Goal: Task Accomplishment & Management: Manage account settings

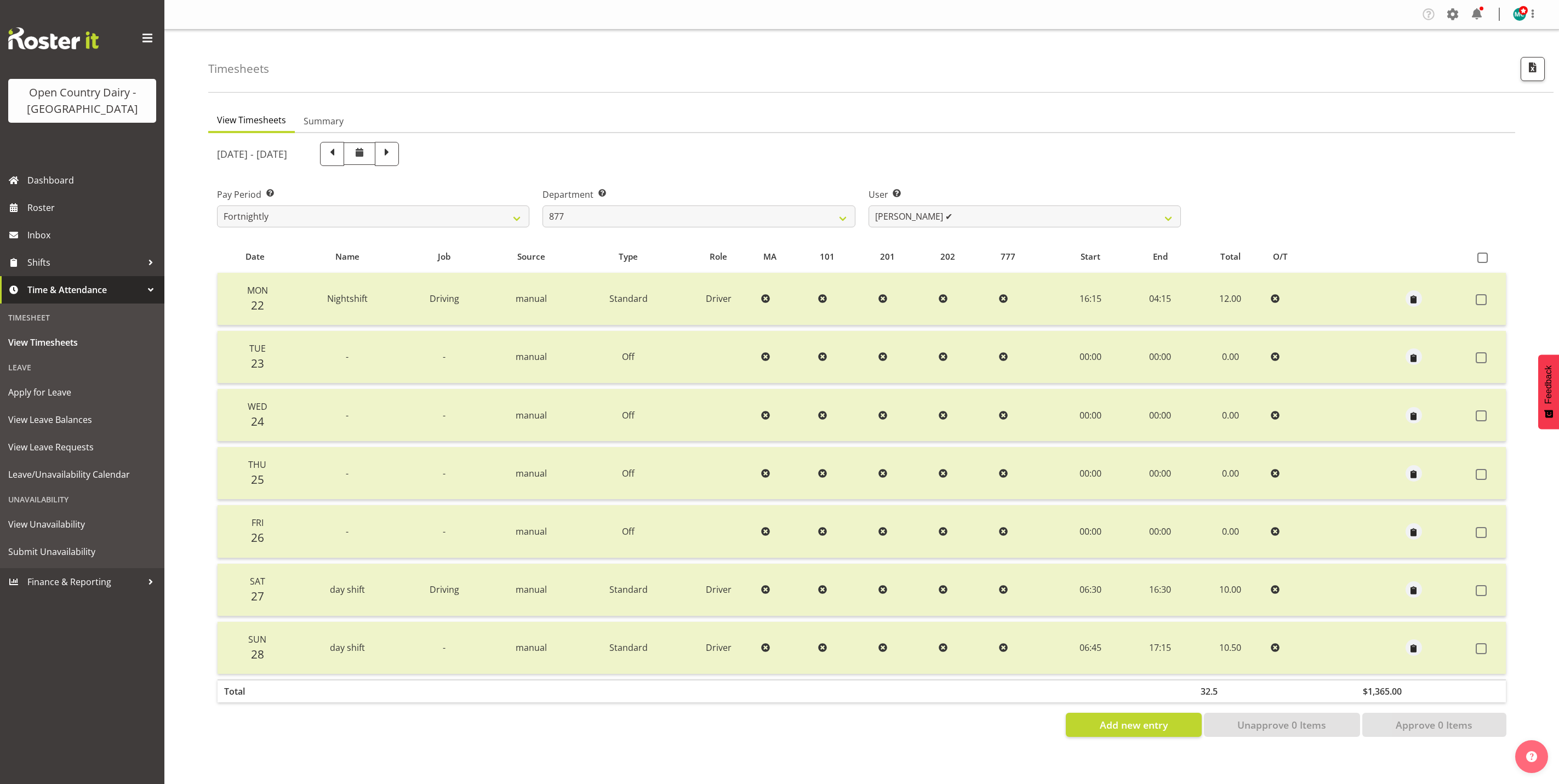
select select "690"
select select "7468"
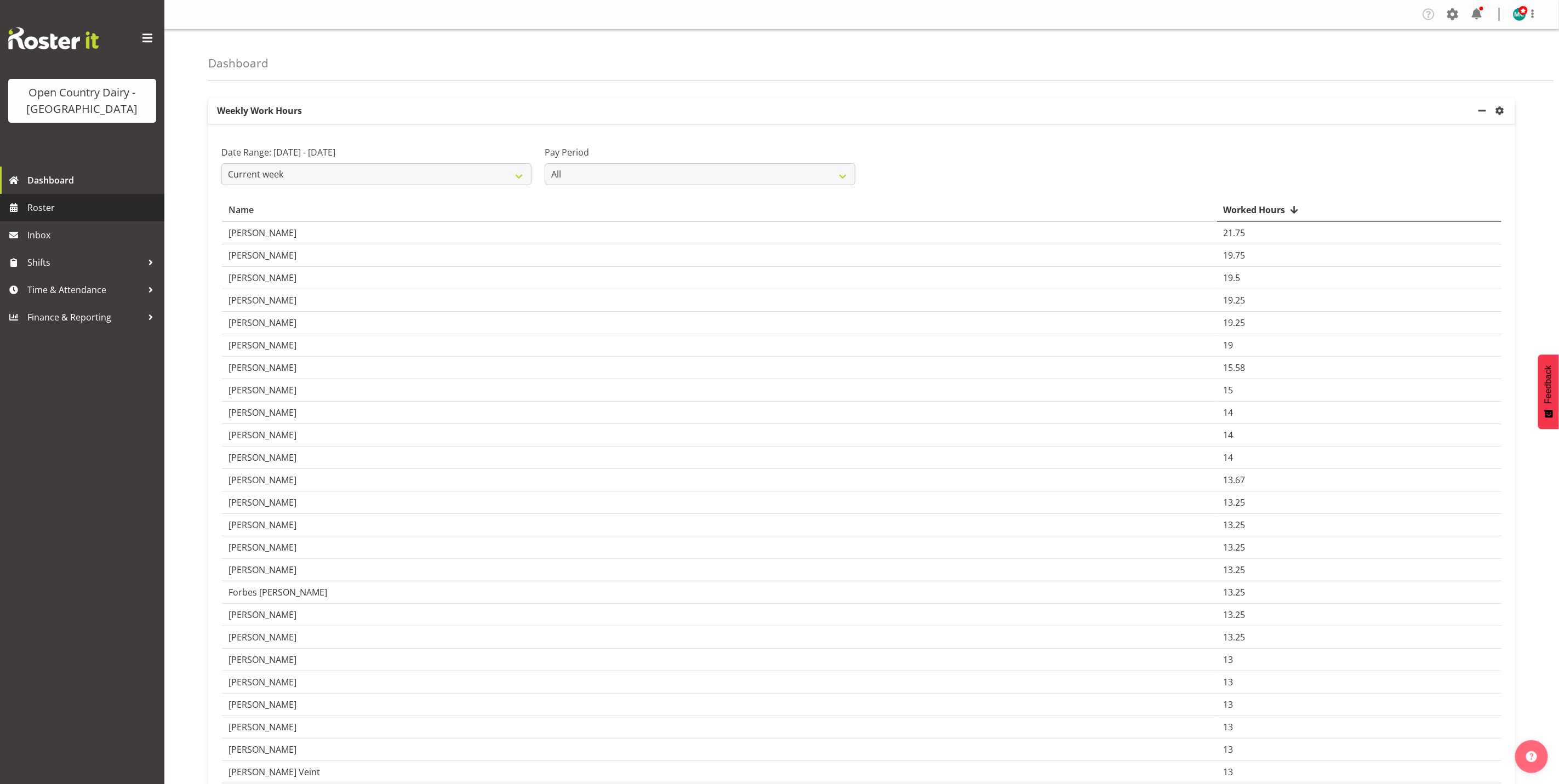
click at [36, 214] on span "Roster" at bounding box center [92, 208] width 131 height 17
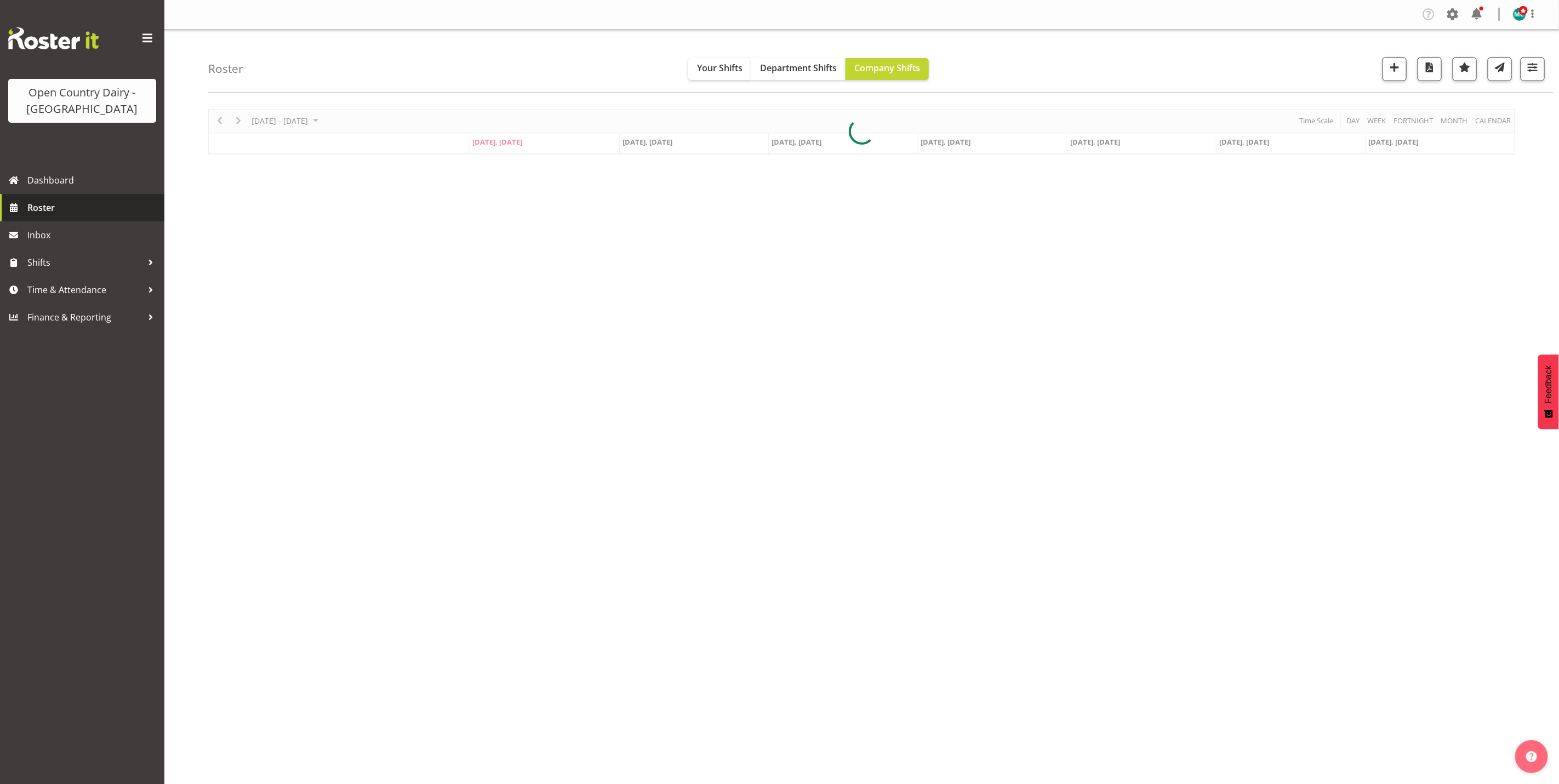
click at [40, 208] on span "Roster" at bounding box center [92, 208] width 131 height 17
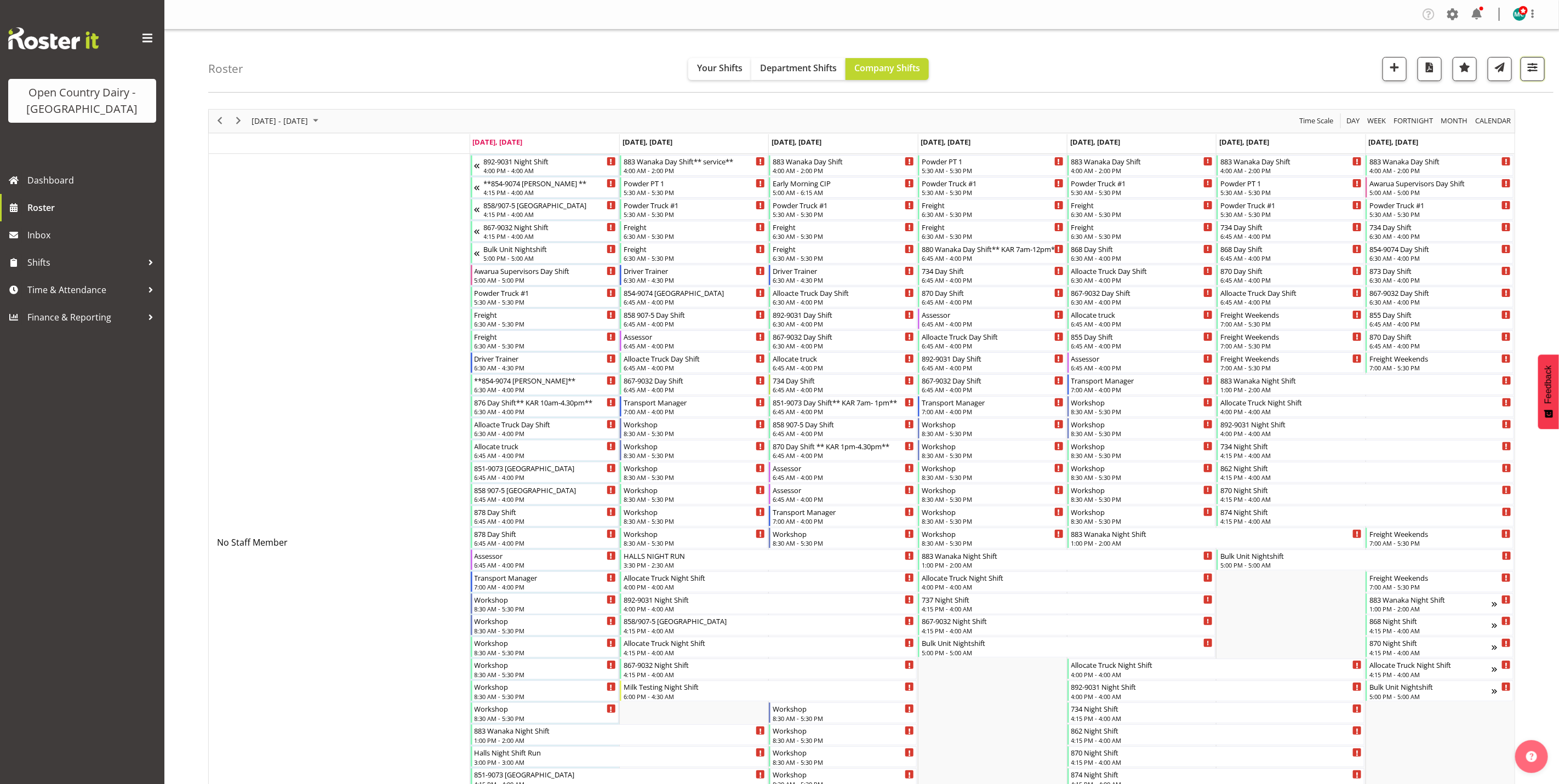
click at [1535, 71] on span "button" at bounding box center [1533, 67] width 14 height 14
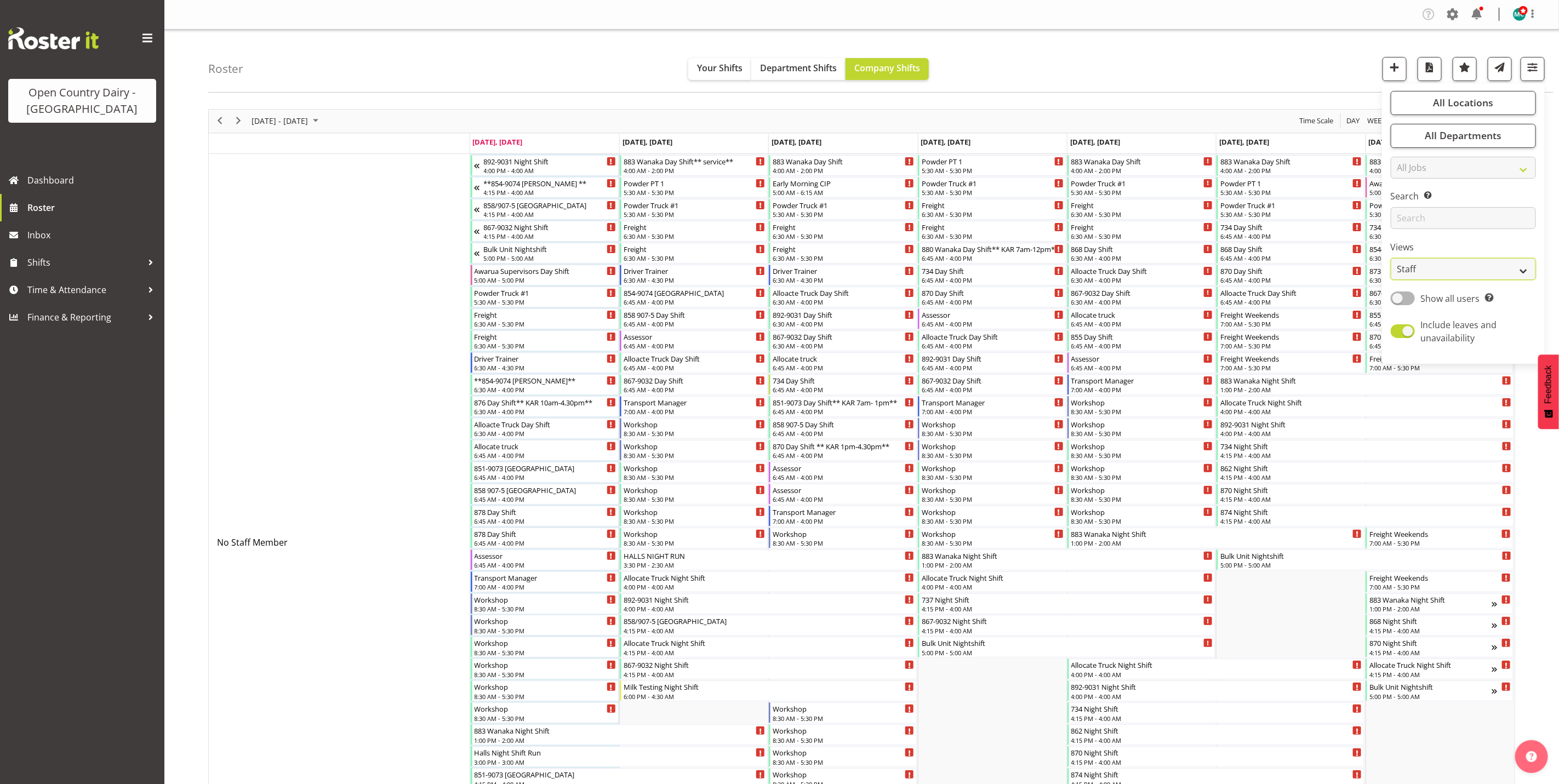
drag, startPoint x: 1435, startPoint y: 263, endPoint x: 1439, endPoint y: 276, distance: 13.6
click at [1435, 263] on select "Staff Role Shift - Horizontal Shift - Vertical Staff - Location" at bounding box center [1463, 269] width 145 height 22
select select "shiftH"
click at [1391, 258] on select "Staff Role Shift - Horizontal Shift - Vertical Staff - Location" at bounding box center [1463, 269] width 145 height 22
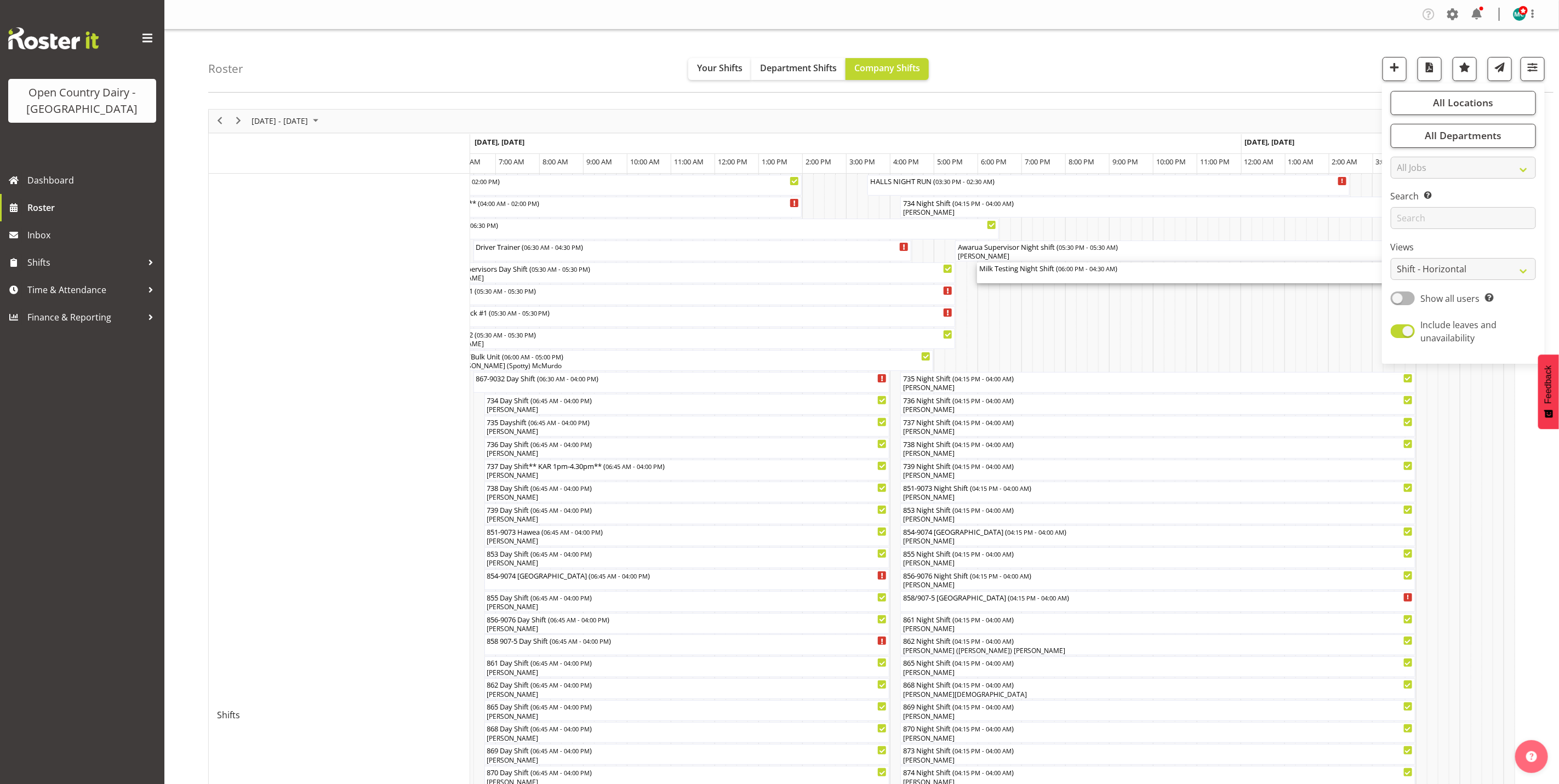
click at [1022, 276] on div "Milk Testing Night Shift ( 06:00 PM - 04:30 AM )" at bounding box center [1207, 272] width 456 height 21
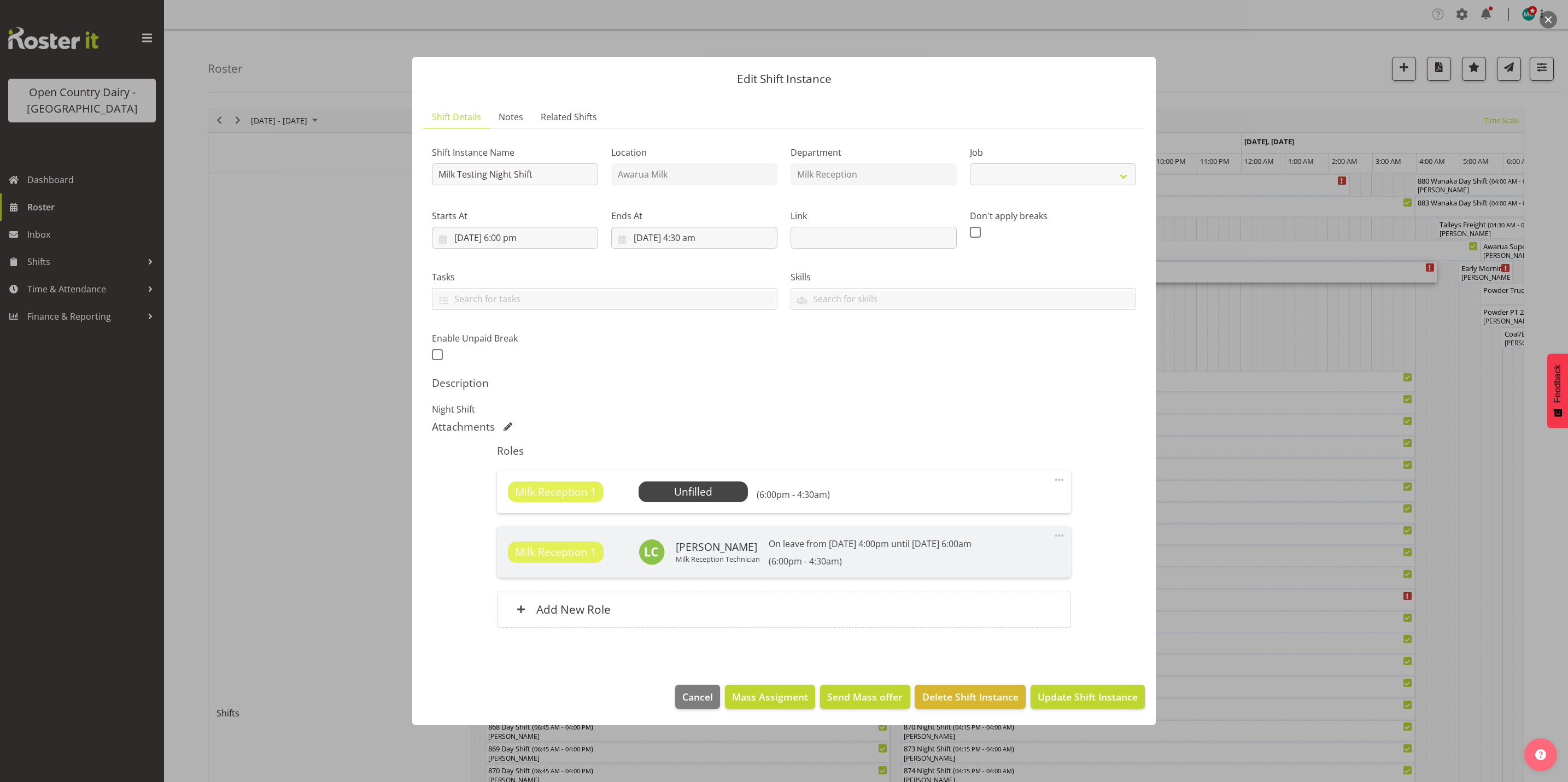
select select "10660"
click at [699, 496] on span "Select Employee" at bounding box center [693, 491] width 82 height 16
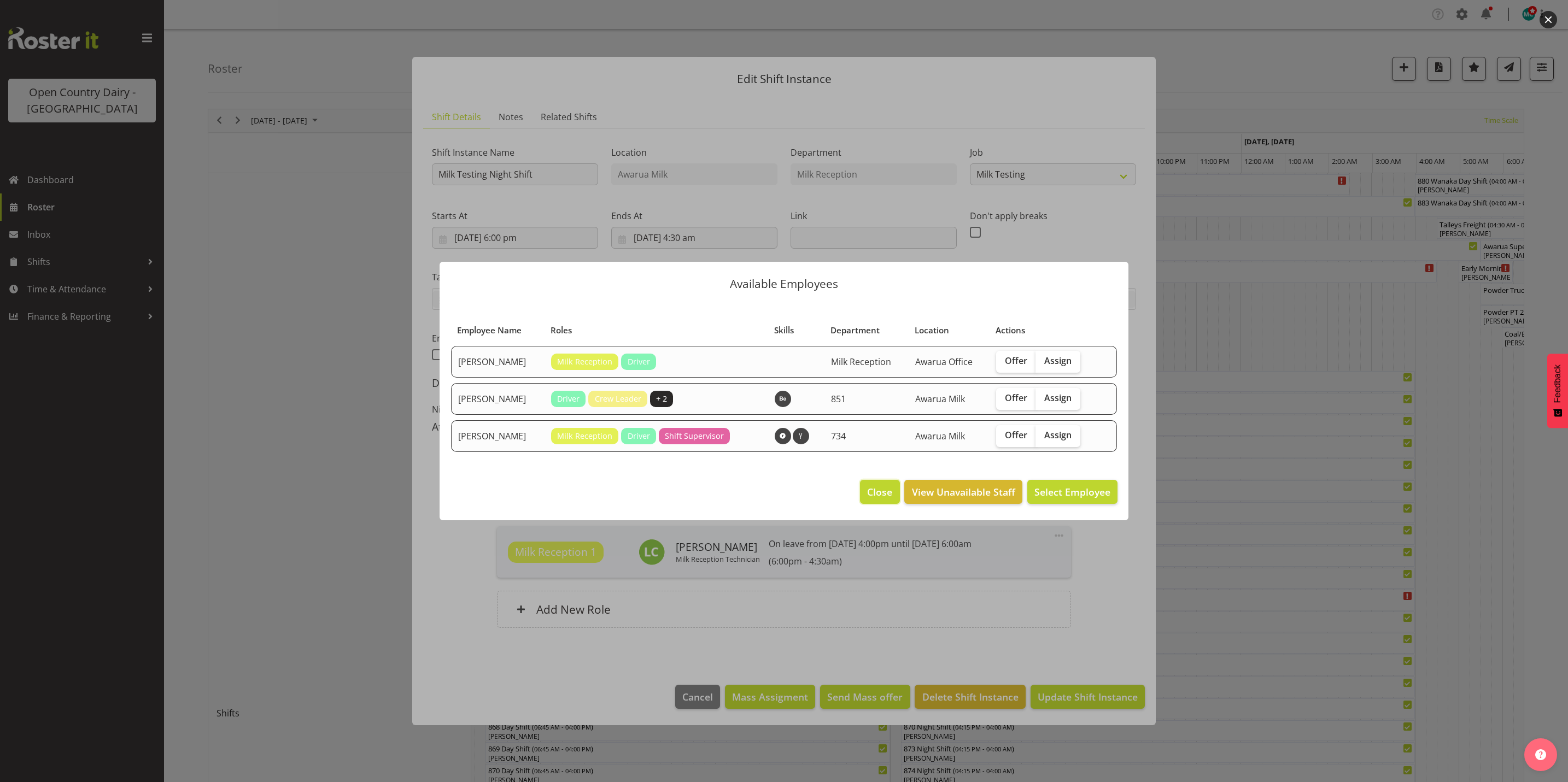
click at [883, 496] on span "Close" at bounding box center [880, 491] width 26 height 14
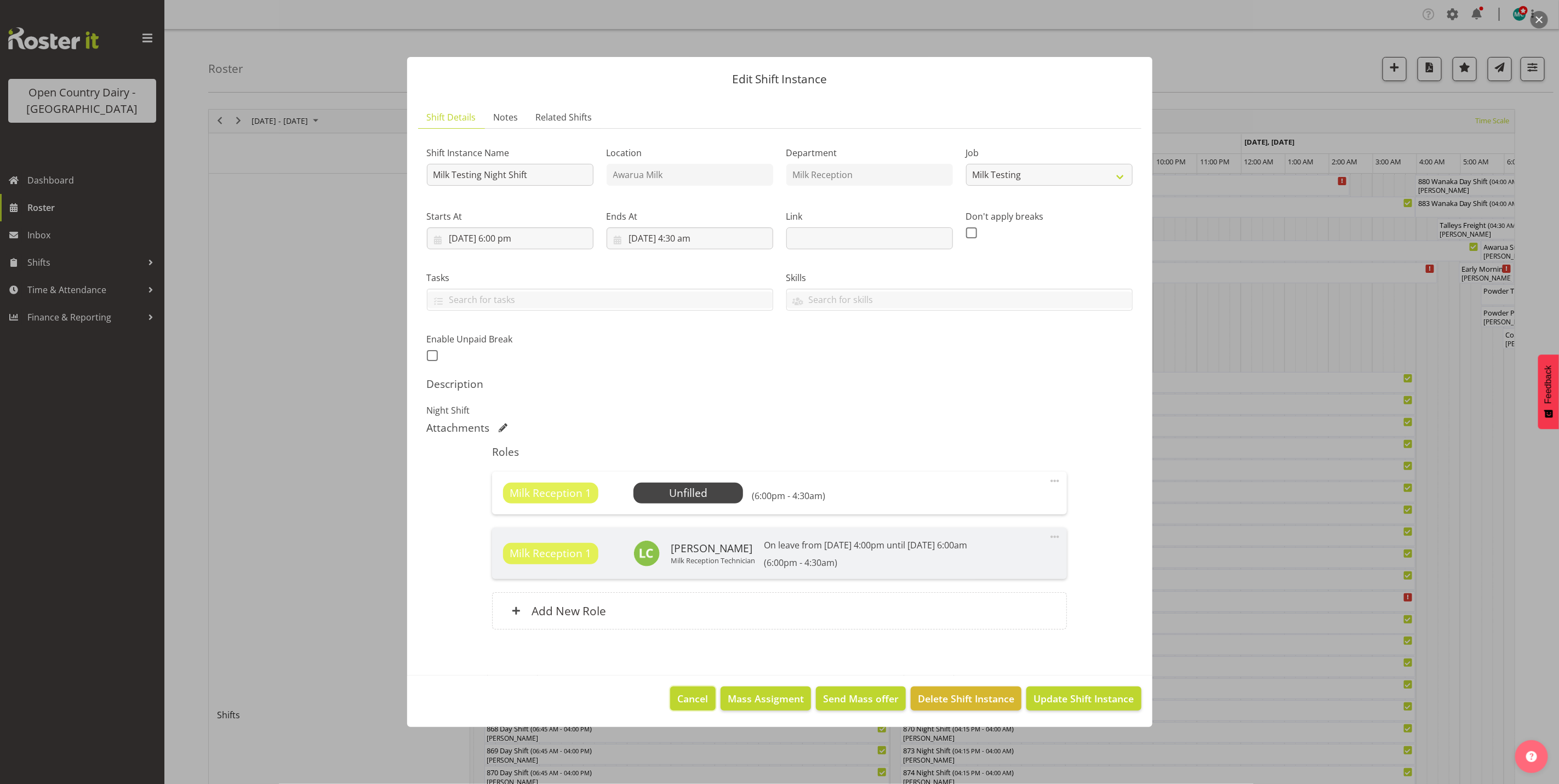
click at [702, 702] on span "Cancel" at bounding box center [692, 698] width 31 height 14
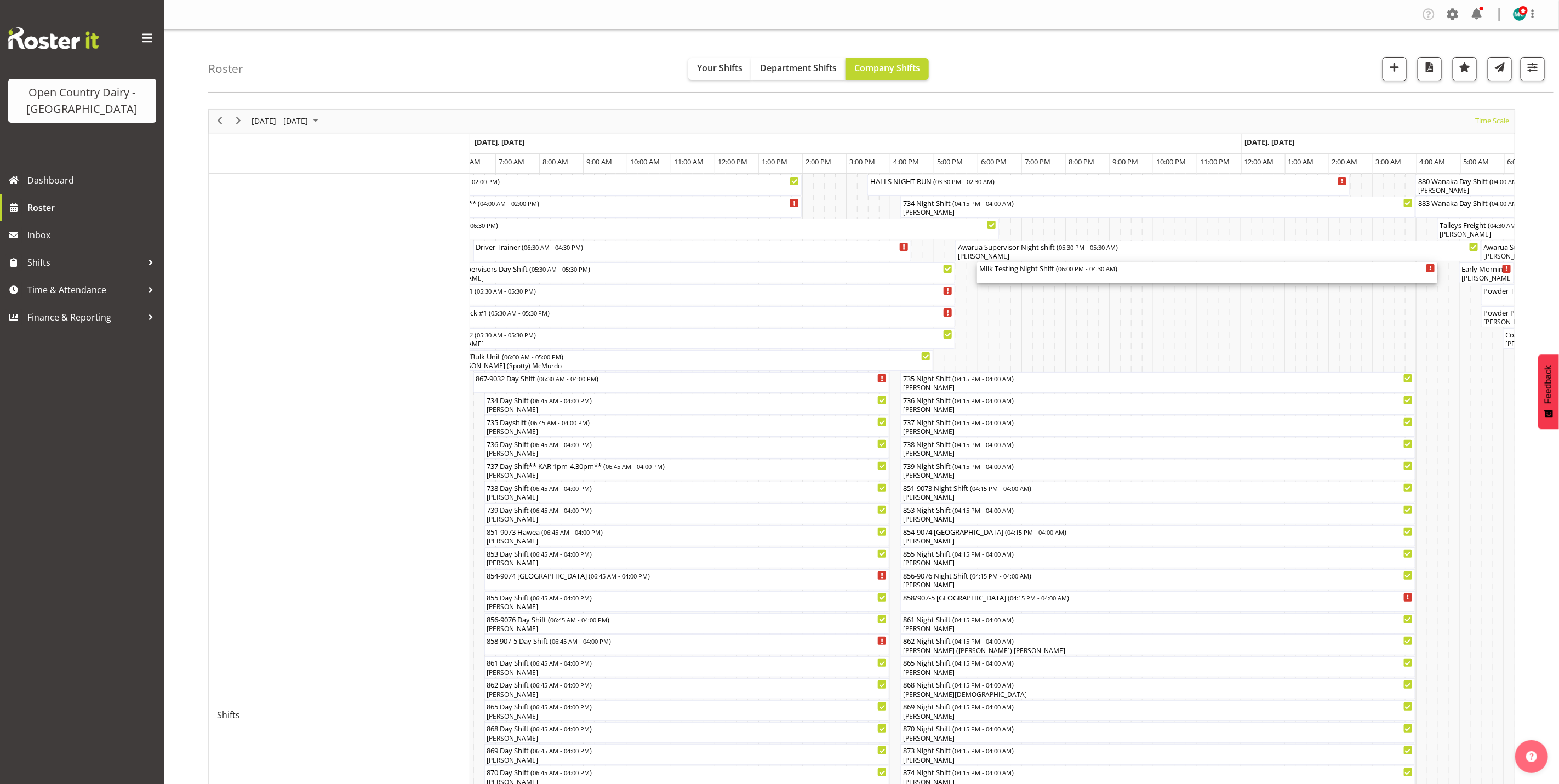
click at [1042, 272] on div "Milk Testing Night Shift ( 06:00 PM - 04:30 AM )" at bounding box center [1207, 267] width 456 height 11
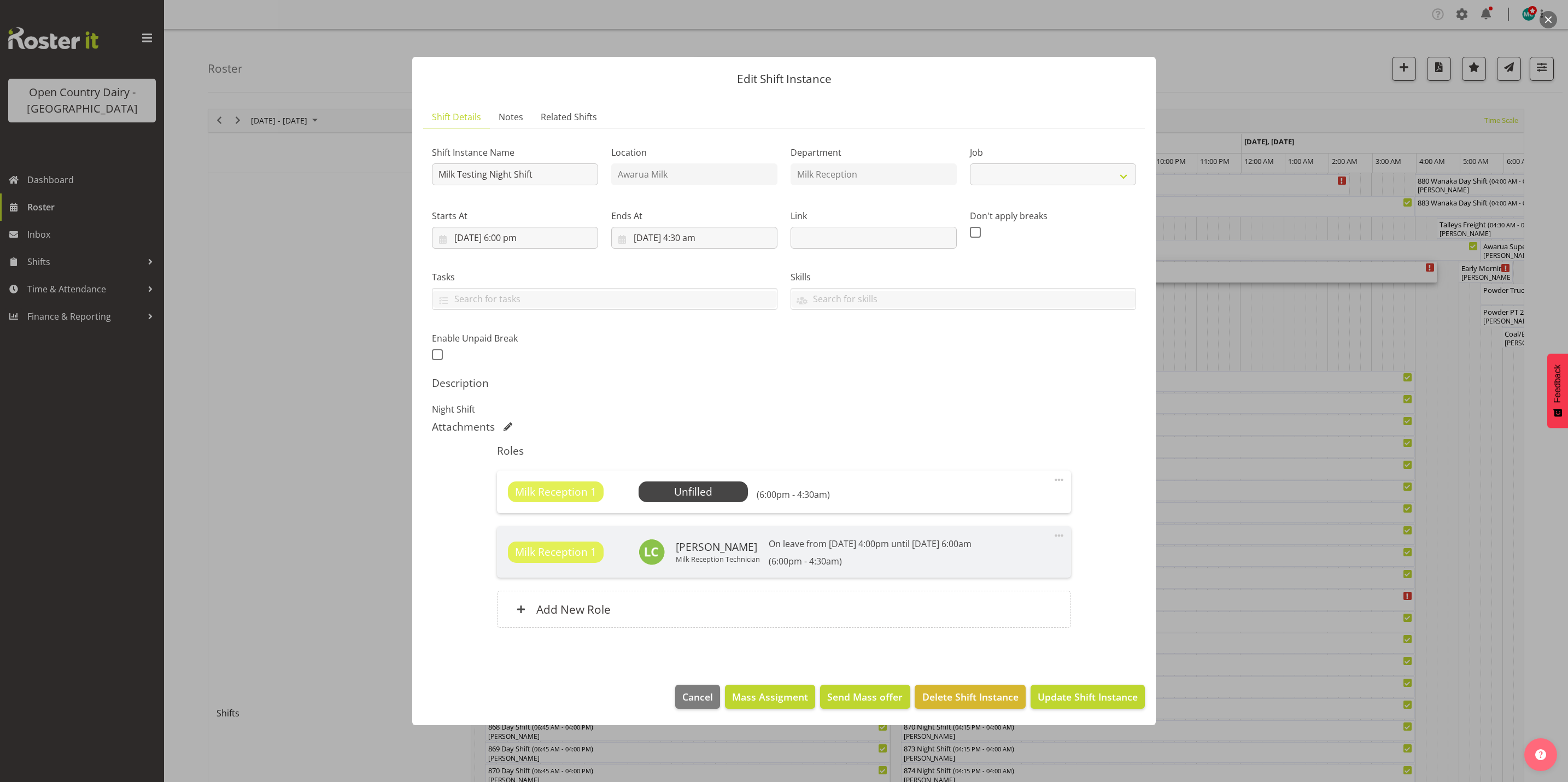
select select "10660"
click at [709, 497] on span "Select Employee" at bounding box center [693, 491] width 82 height 16
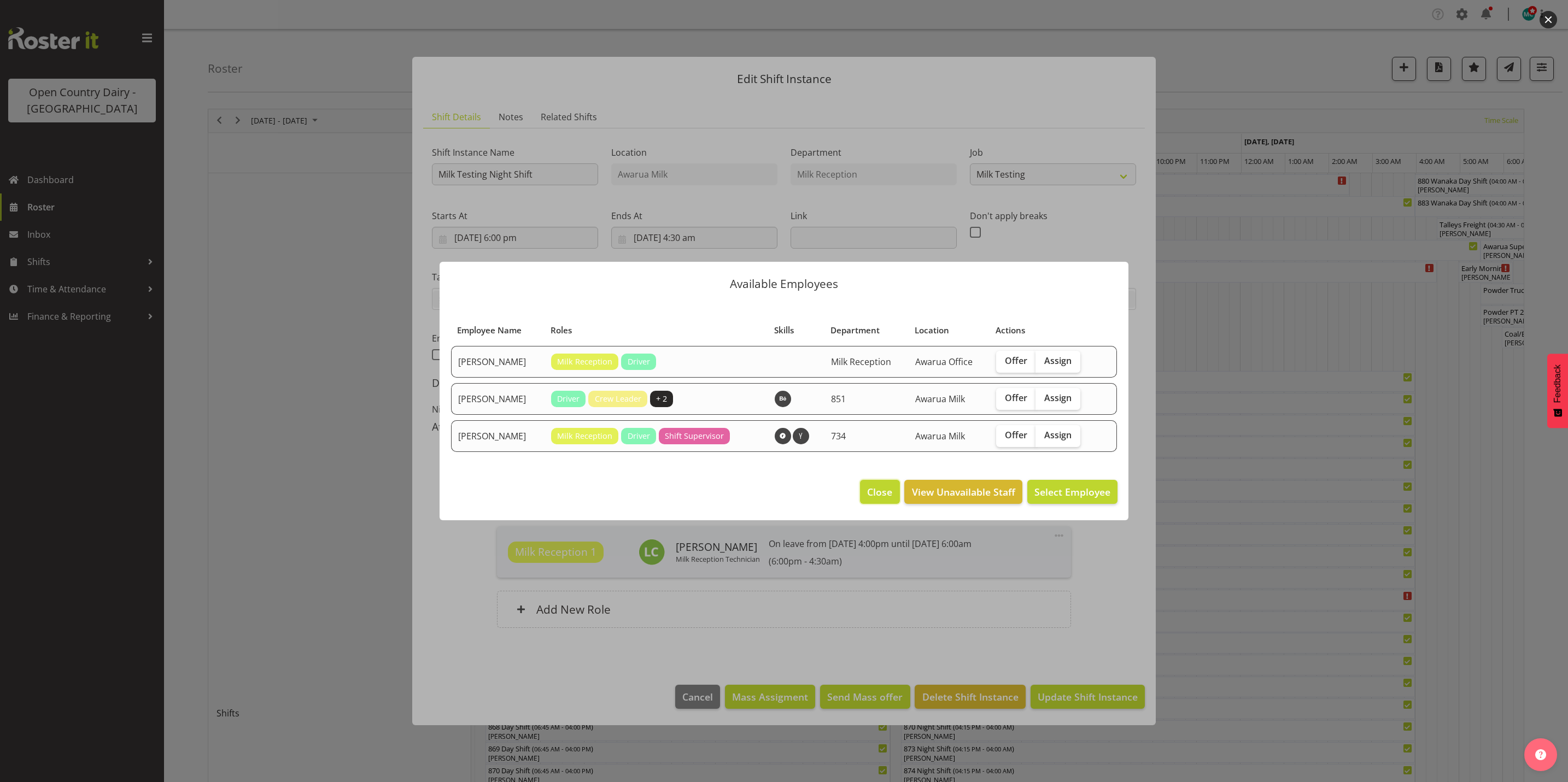
click at [884, 492] on span "Close" at bounding box center [880, 491] width 26 height 14
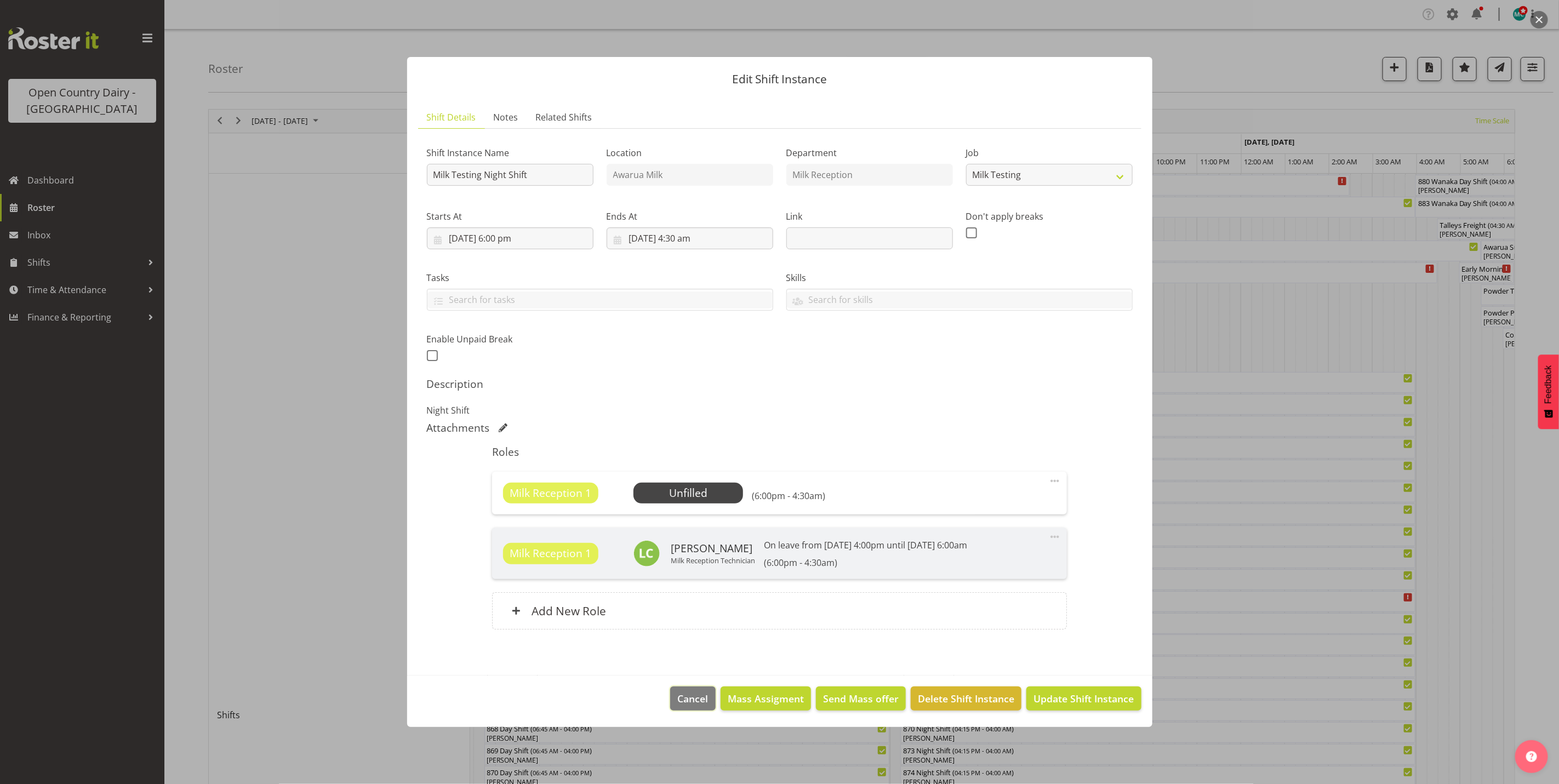
click at [692, 702] on span "Cancel" at bounding box center [692, 698] width 31 height 14
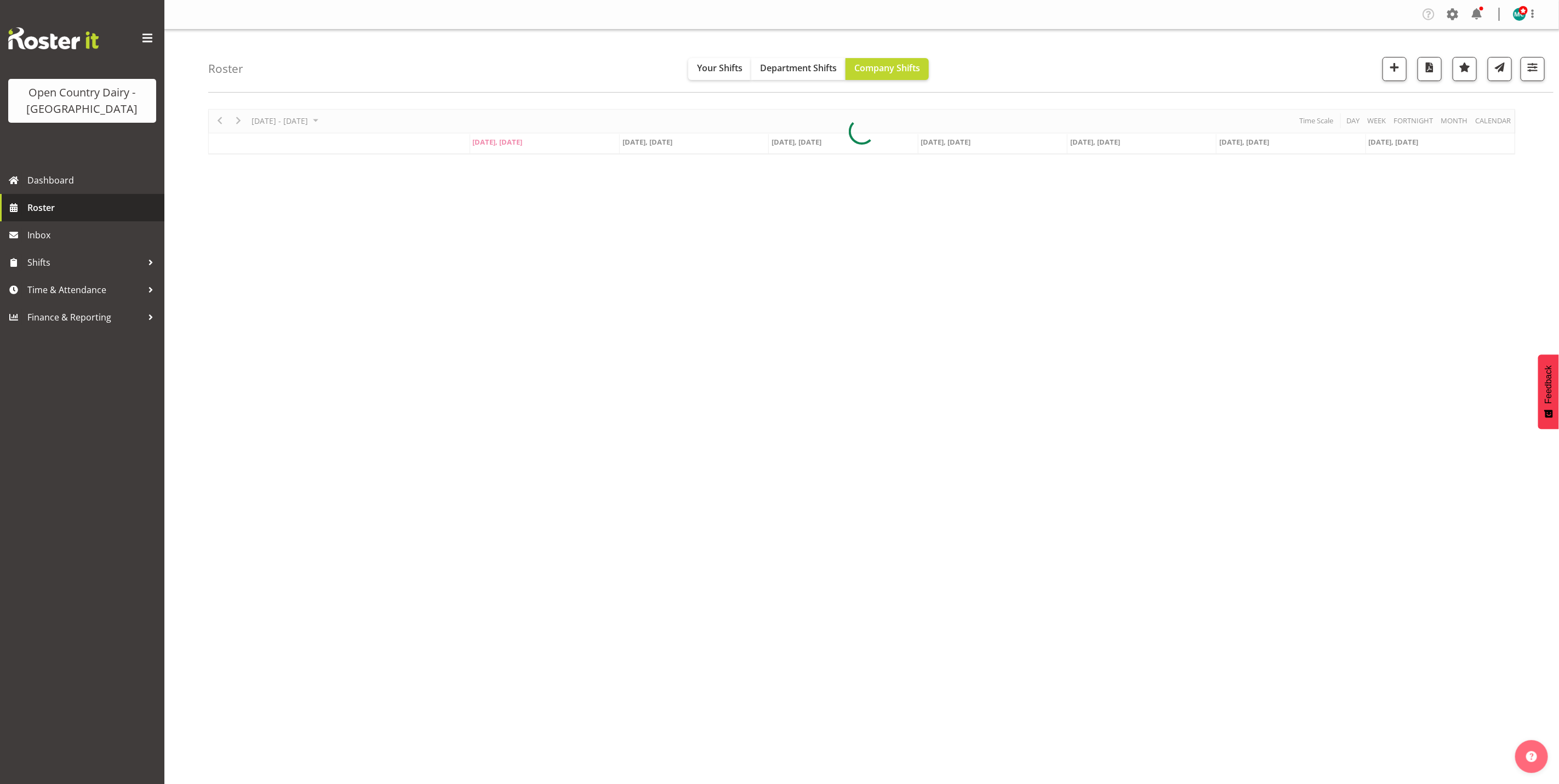
click at [40, 203] on span "Roster" at bounding box center [92, 208] width 131 height 17
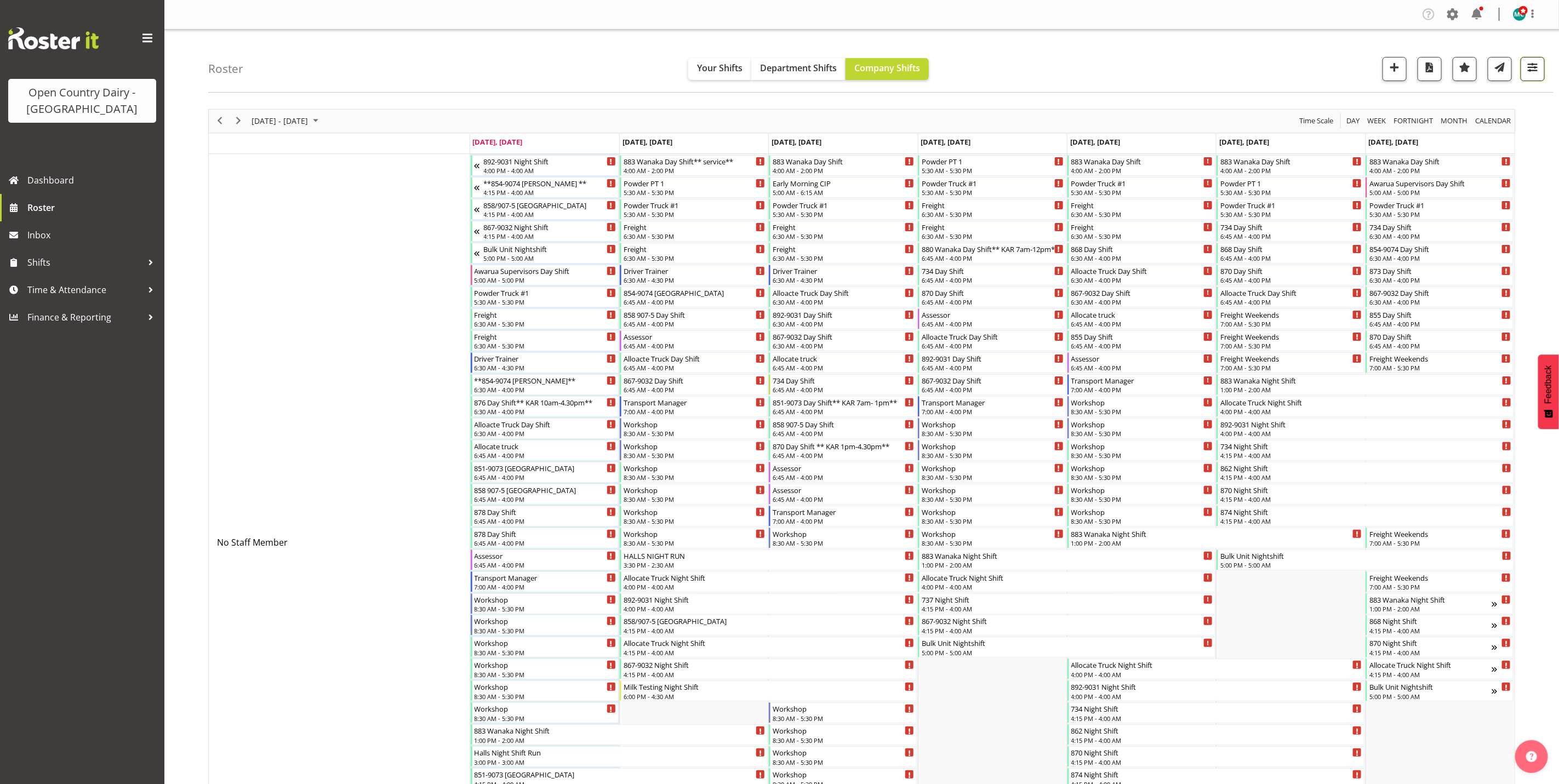
click at [1541, 59] on button "button" at bounding box center [1533, 68] width 24 height 24
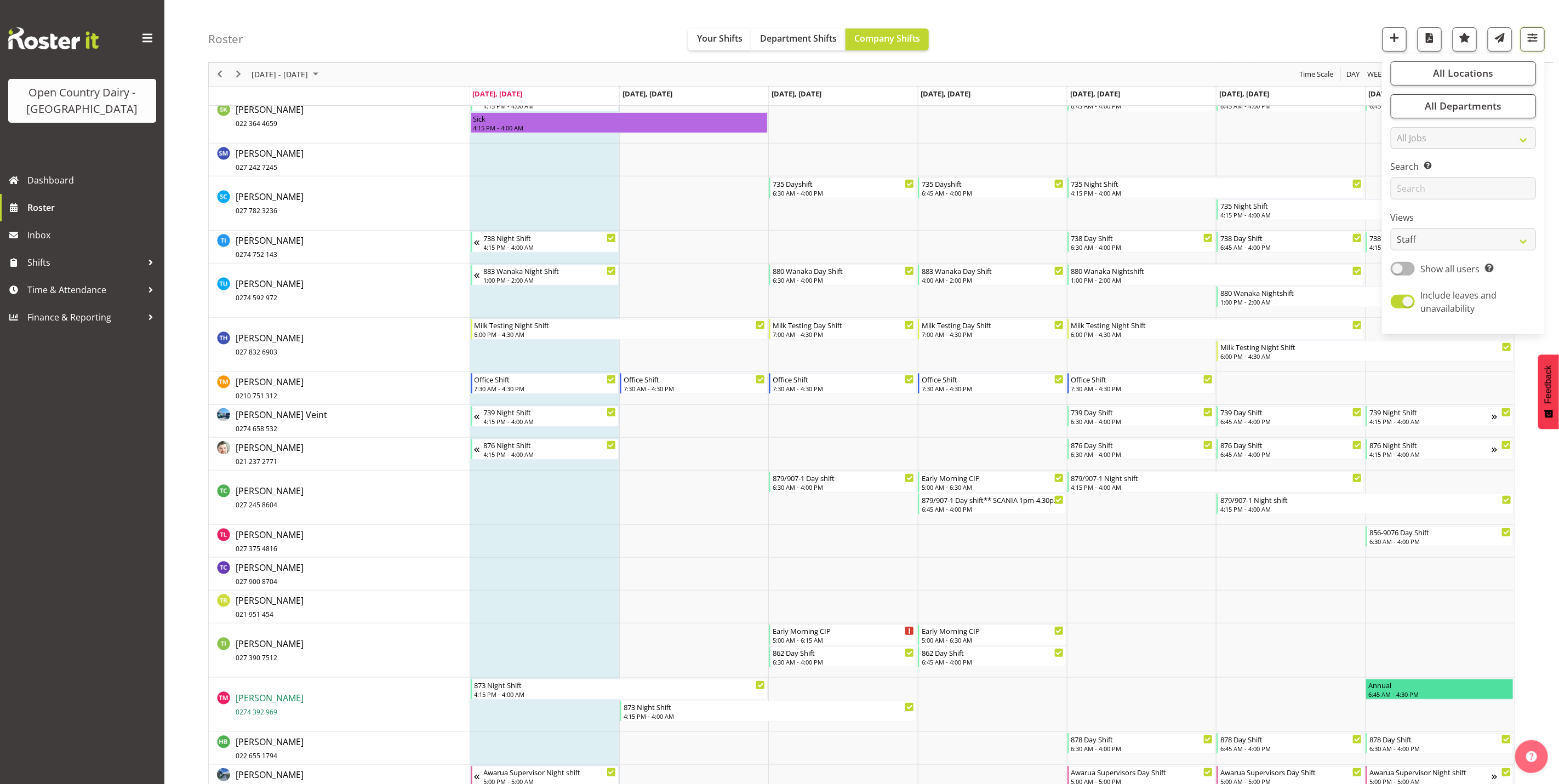
scroll to position [6420, 0]
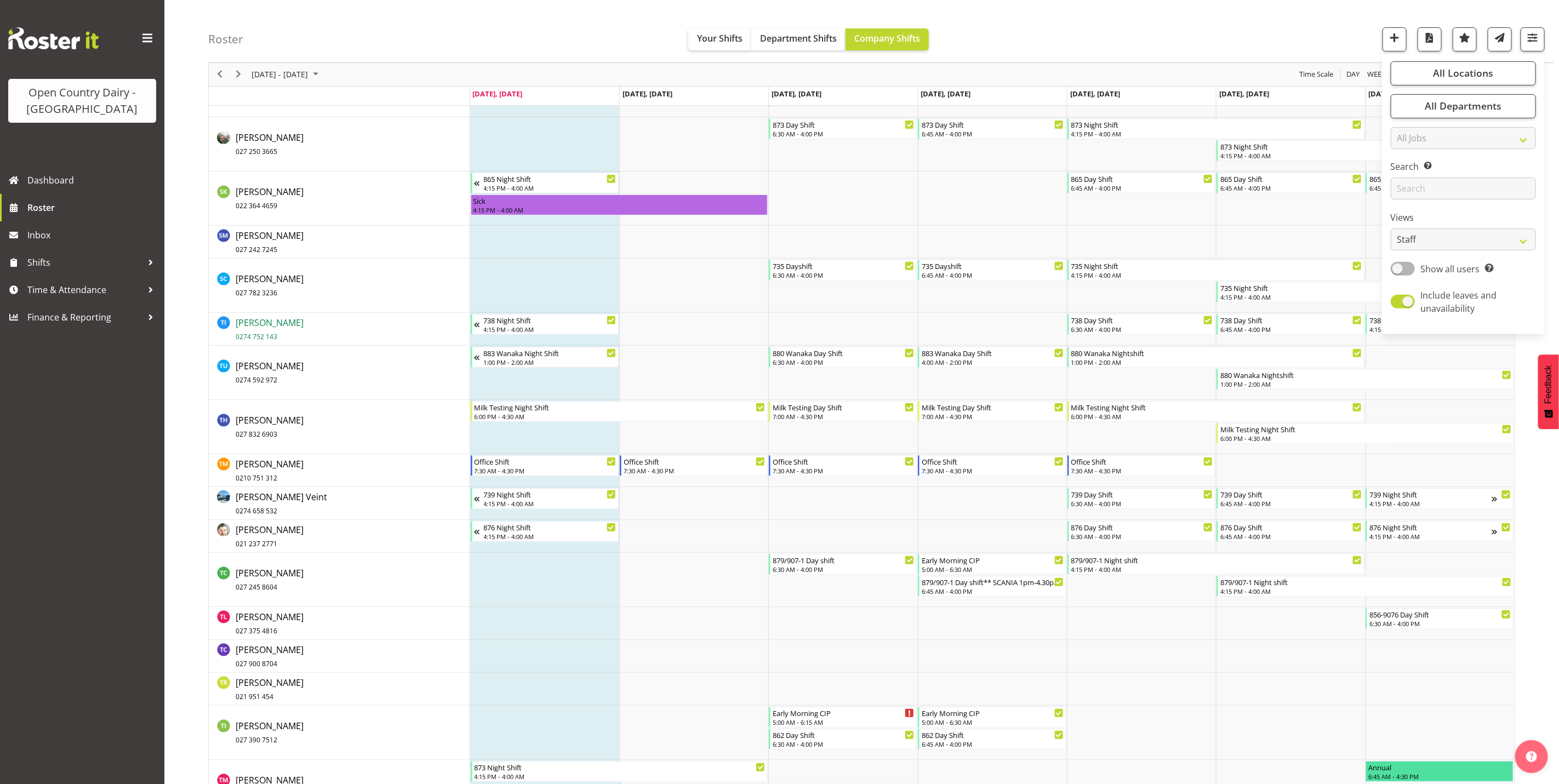
click at [253, 319] on span "Tama Irvine 0274 752 143" at bounding box center [270, 329] width 68 height 26
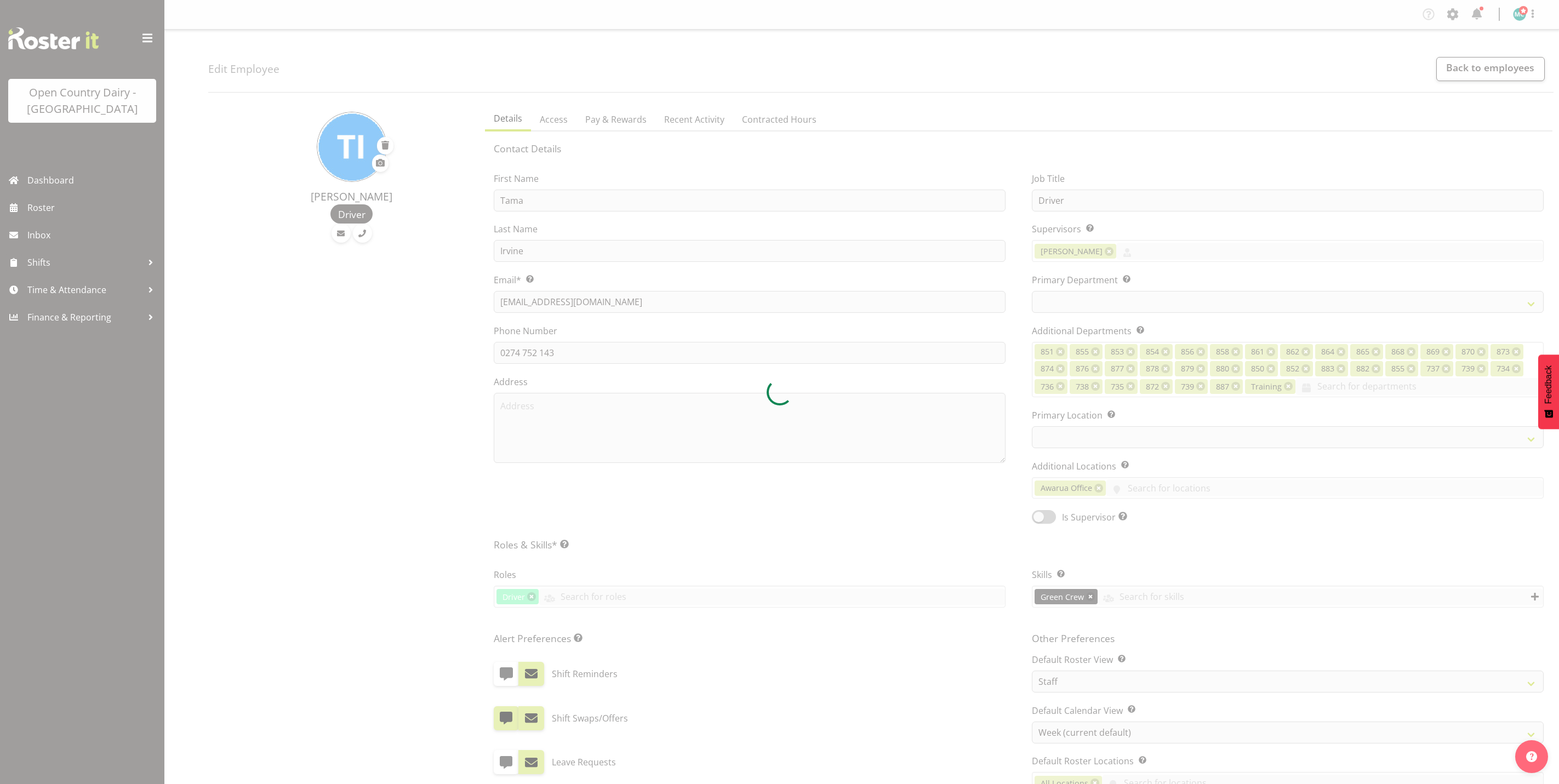
select select "TimelineWeek"
select select
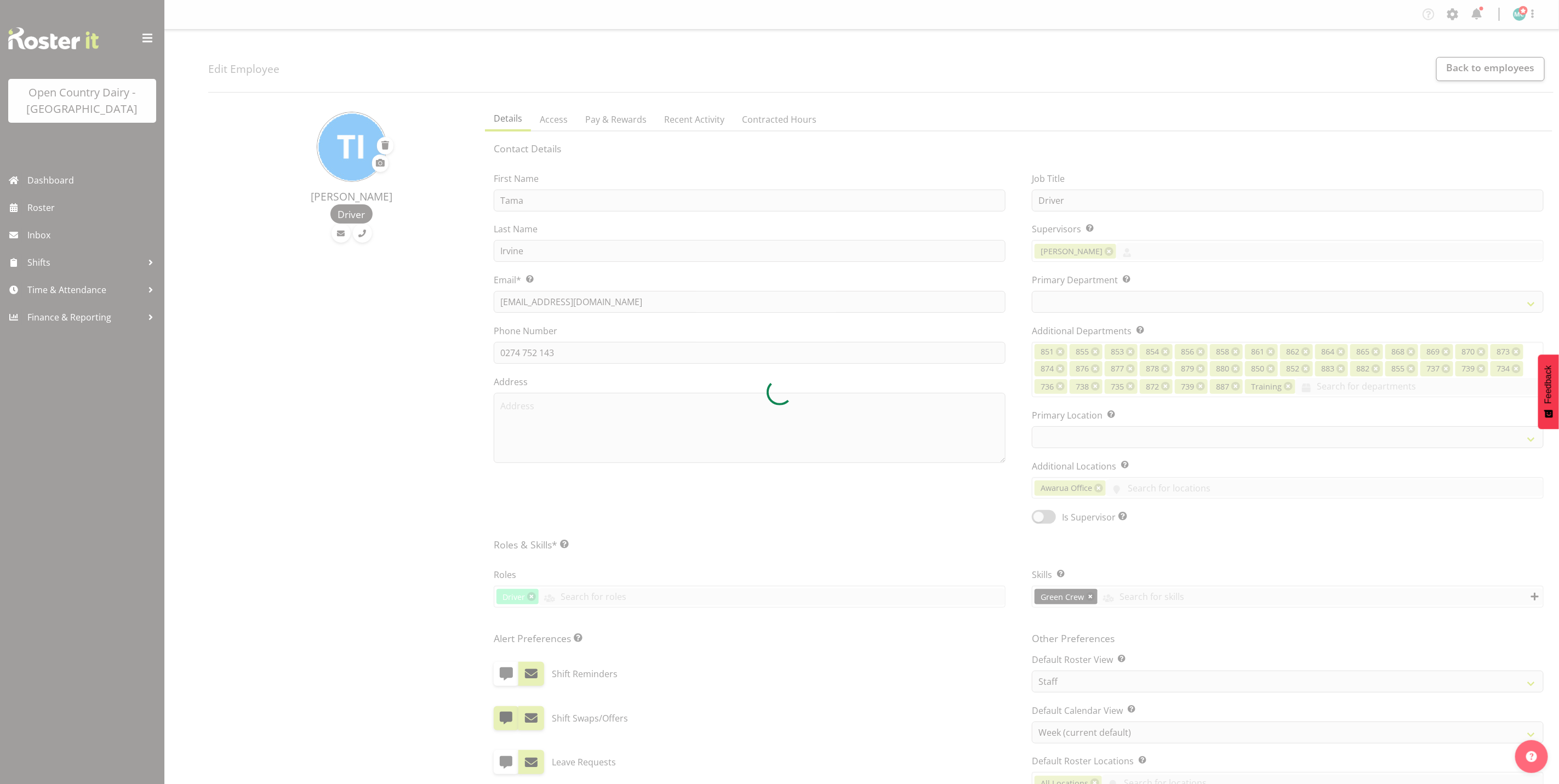
select select
select select "904"
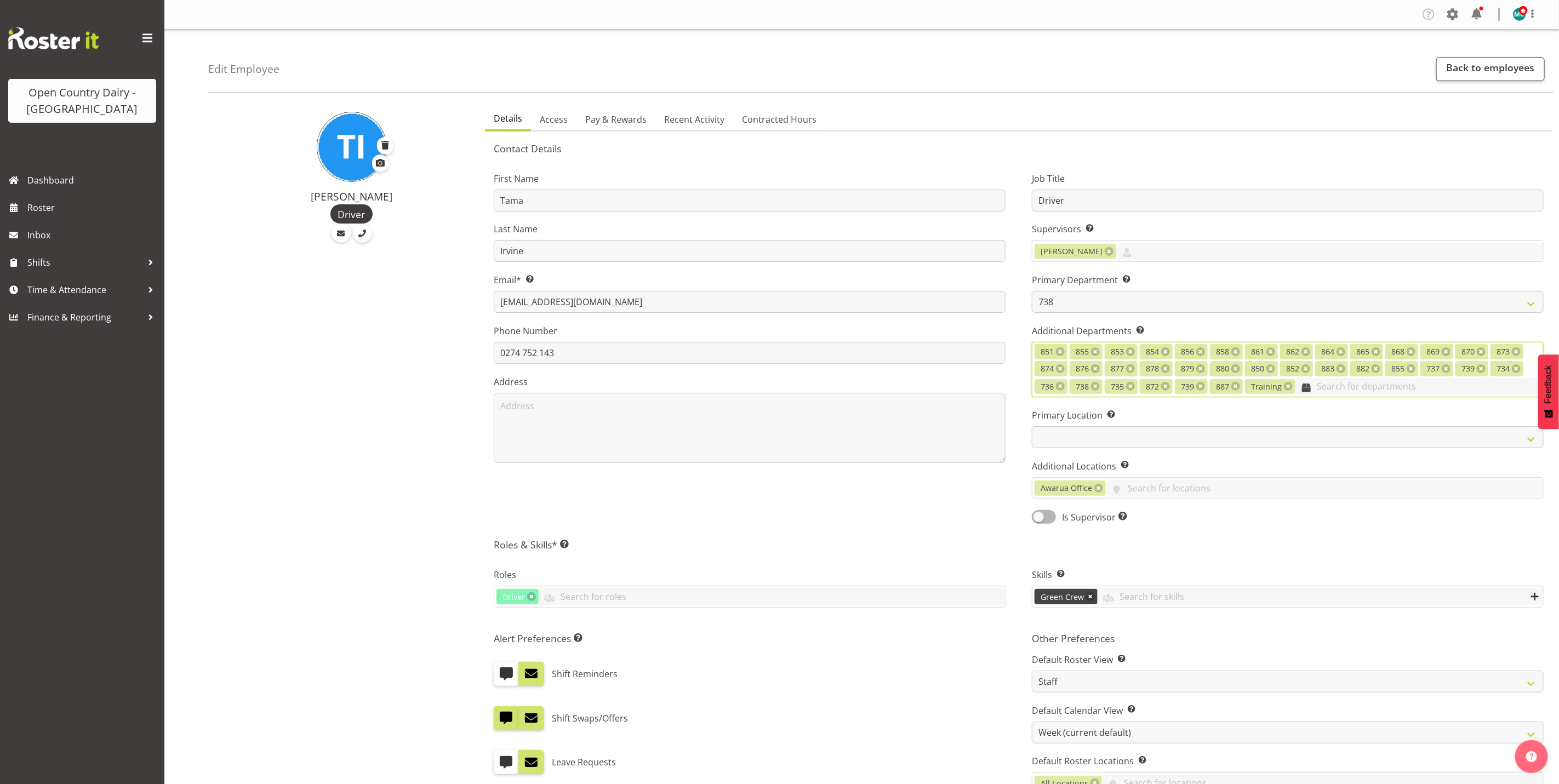
click at [1334, 387] on input "text" at bounding box center [1420, 386] width 248 height 17
click at [1094, 420] on span "Milk Reception" at bounding box center [1071, 418] width 60 height 12
click at [1374, 524] on div "Is Supervisor Allow employee to be shown on the supervisor list" at bounding box center [1287, 517] width 512 height 16
click at [1141, 489] on input "text" at bounding box center [1325, 488] width 437 height 17
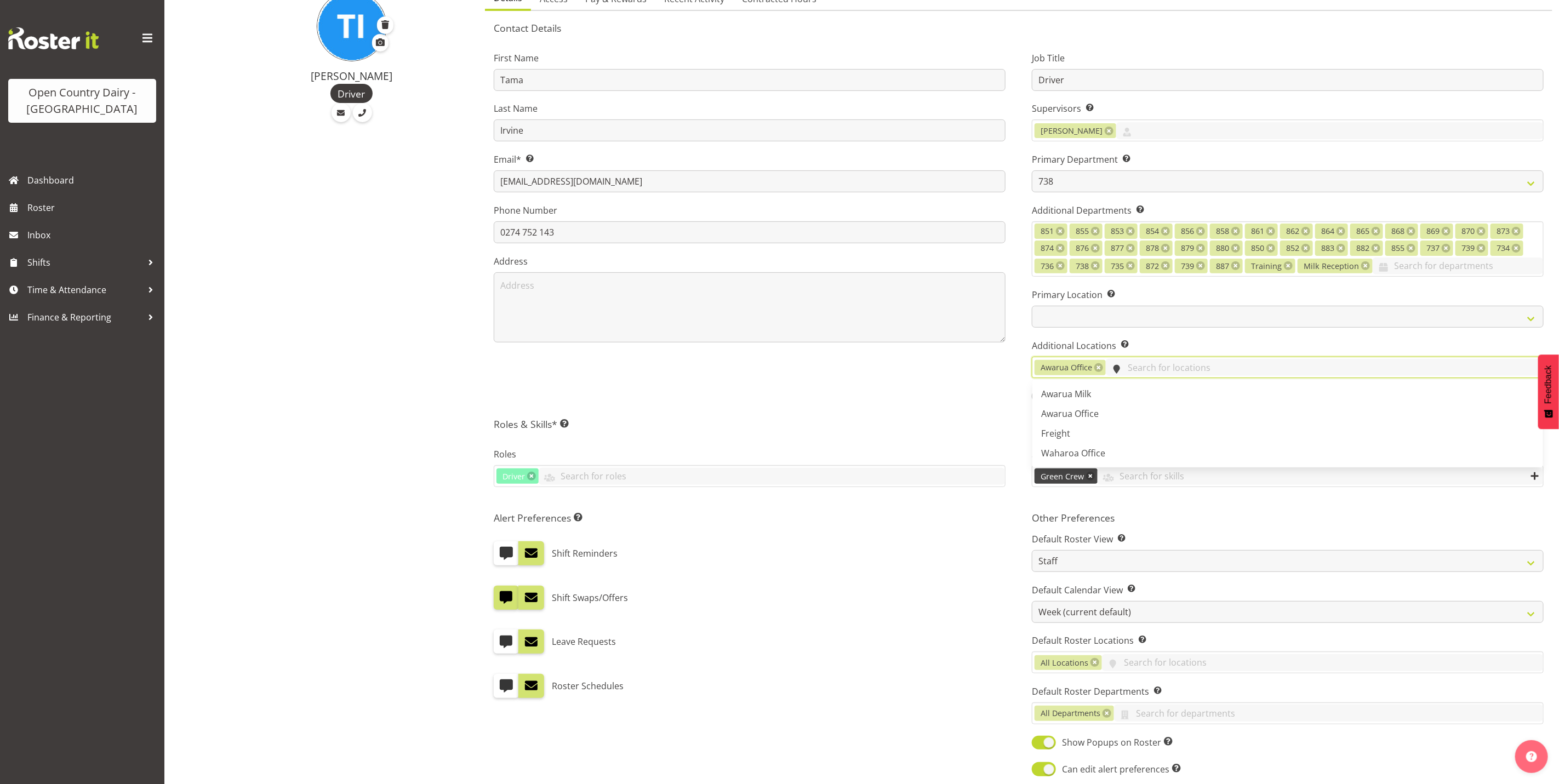
scroll to position [83, 0]
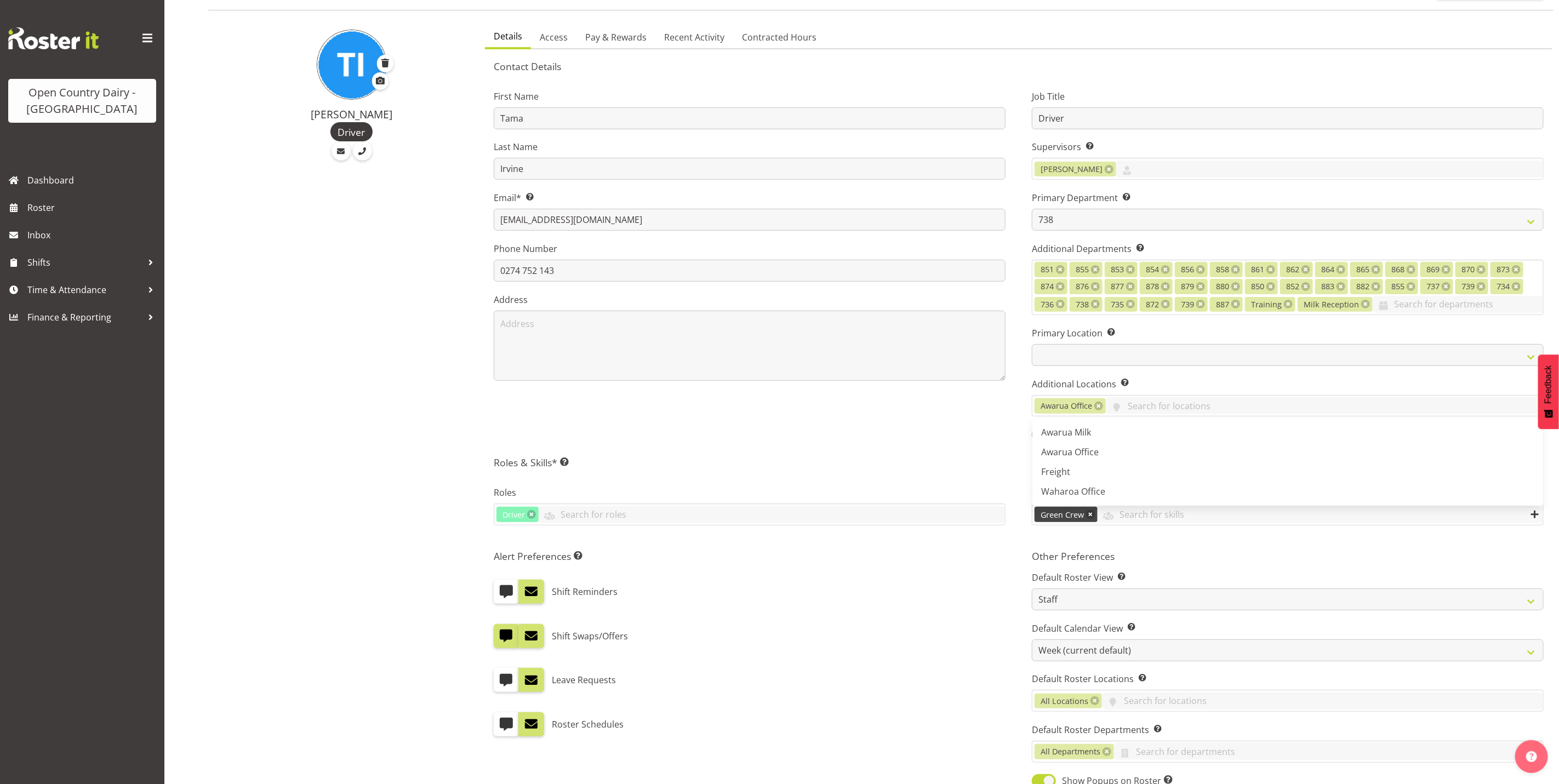
click at [845, 612] on div "Alert Preferences Specifies what type(s) of communication the employee will rec…" at bounding box center [749, 699] width 538 height 311
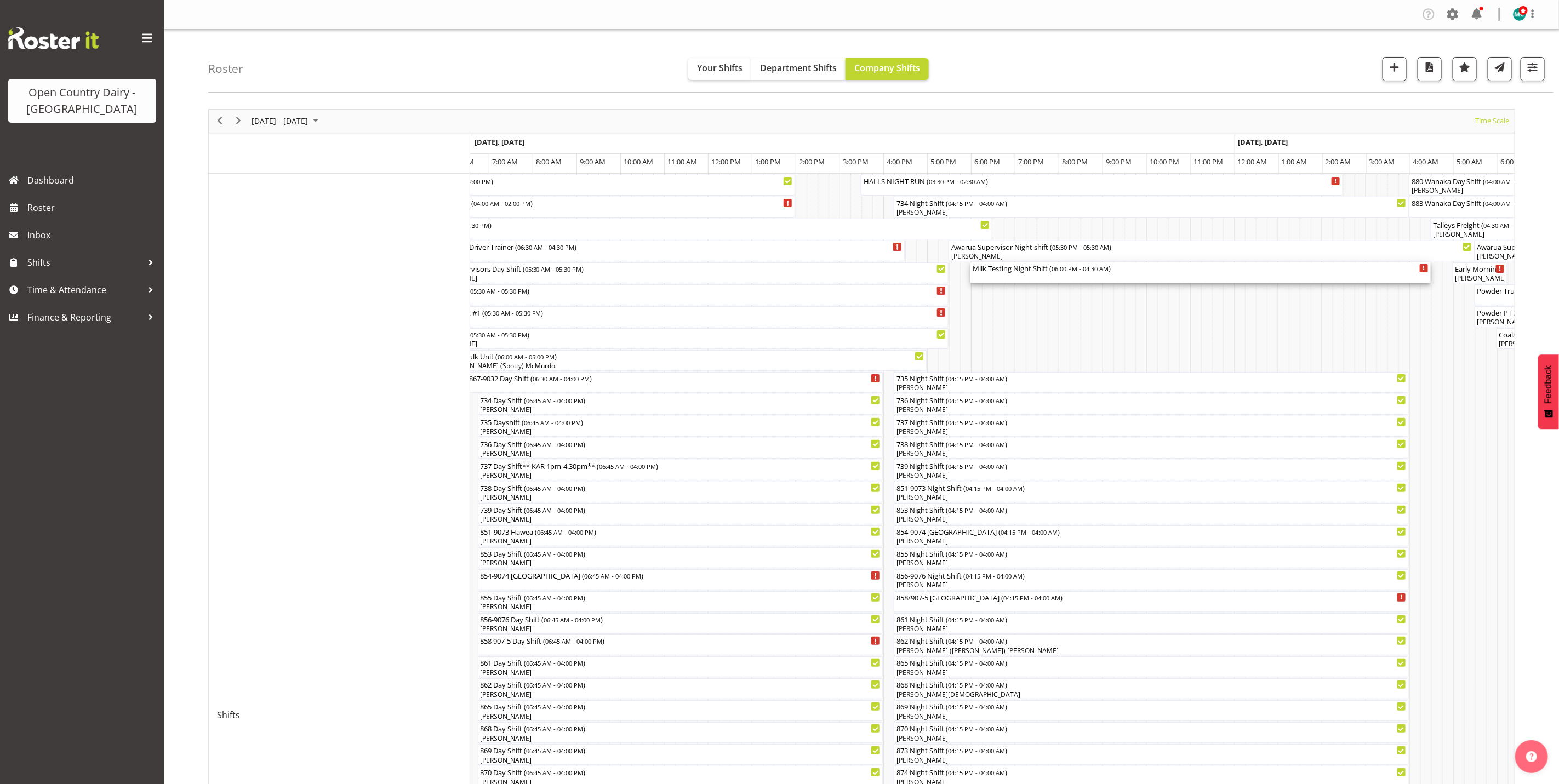
click at [1034, 273] on div "Milk Testing Night Shift ( 06:00 PM - 04:30 AM )" at bounding box center [1201, 267] width 456 height 11
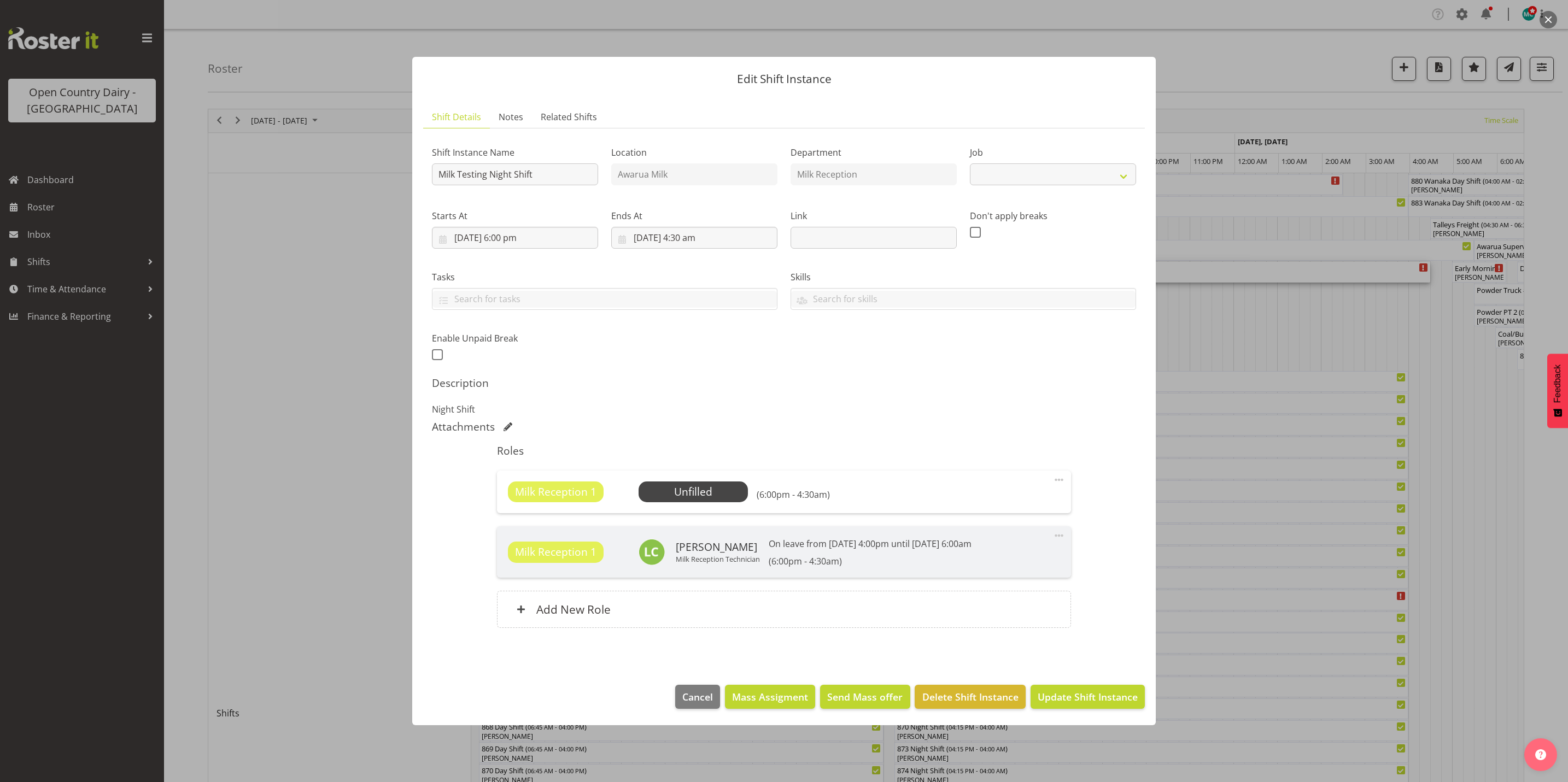
select select "10660"
click at [688, 482] on span "Select Employee" at bounding box center [693, 491] width 110 height 21
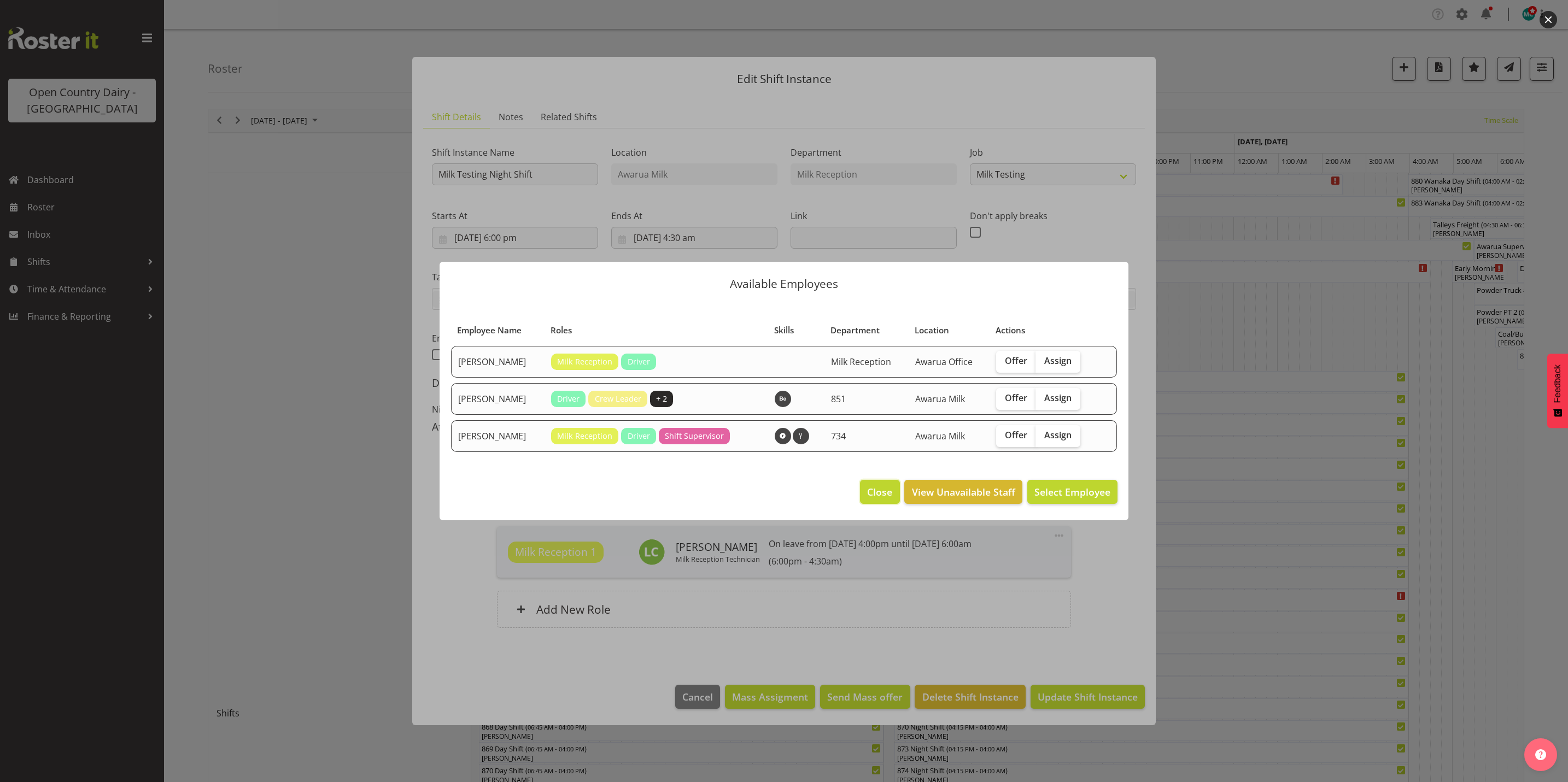
click at [878, 494] on span "Close" at bounding box center [880, 491] width 26 height 14
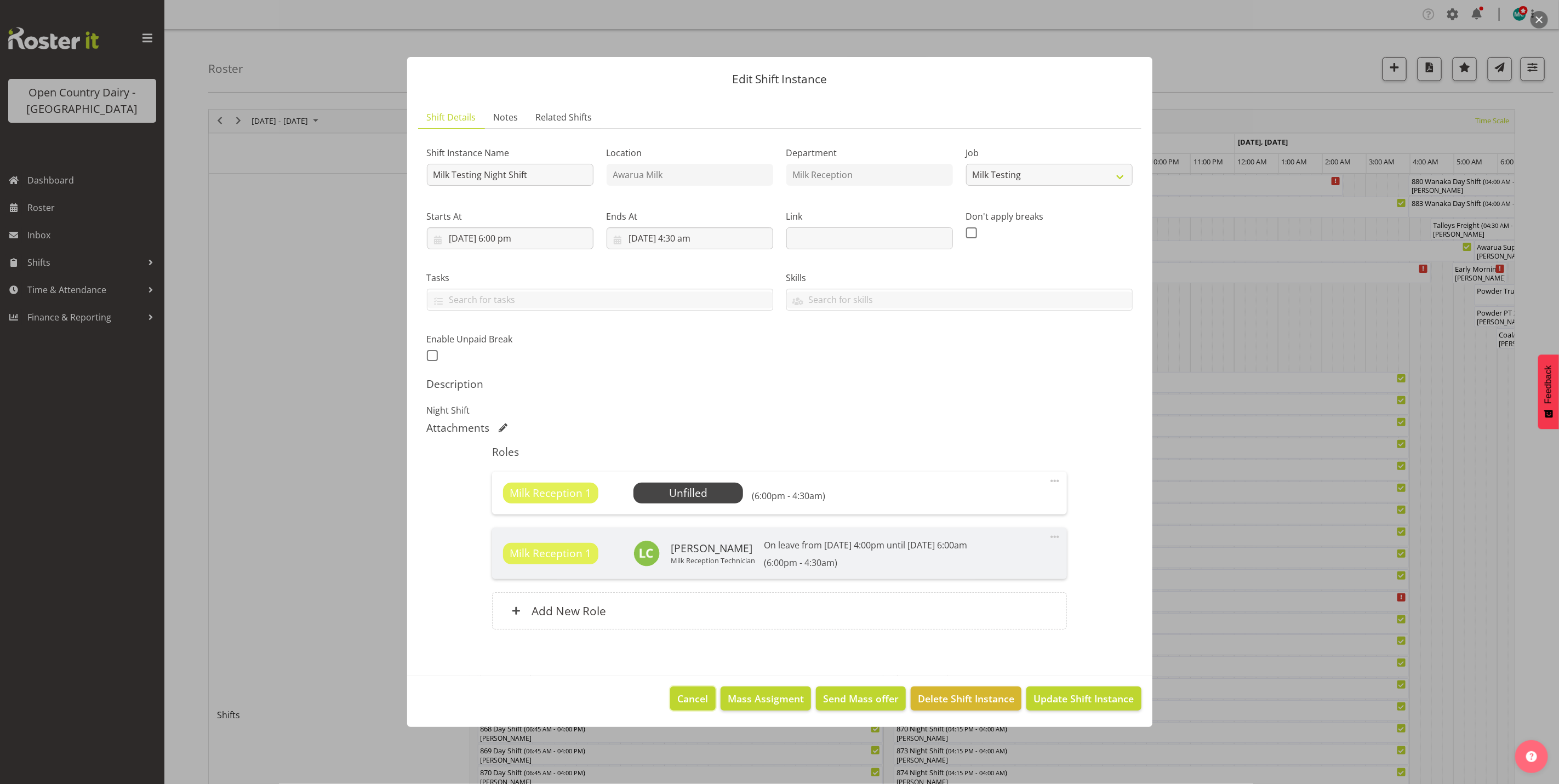
click at [694, 699] on span "Cancel" at bounding box center [692, 698] width 31 height 14
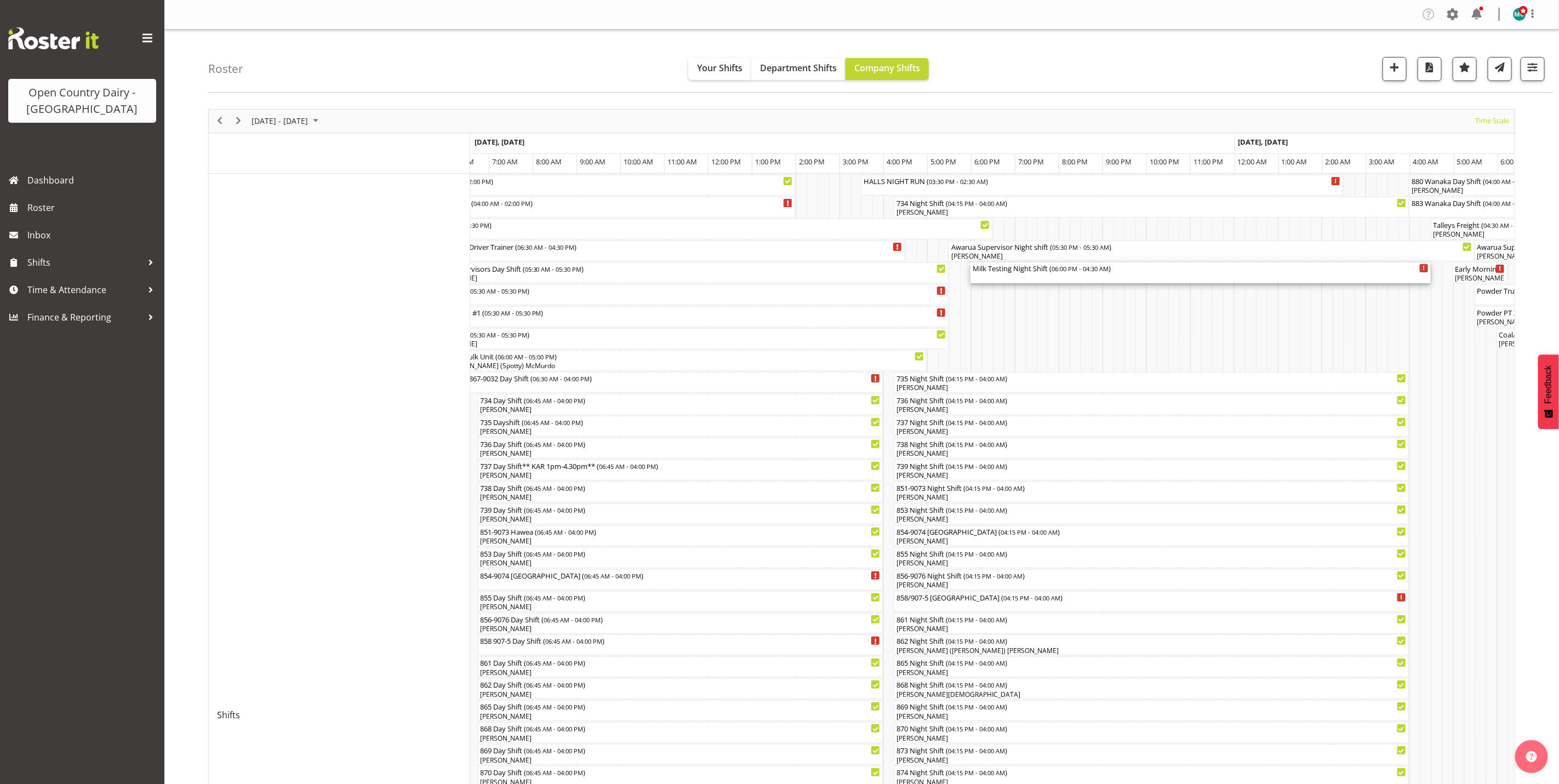
click at [1032, 275] on div "Milk Testing Night Shift ( 06:00 PM - 04:30 AM )" at bounding box center [1201, 272] width 456 height 21
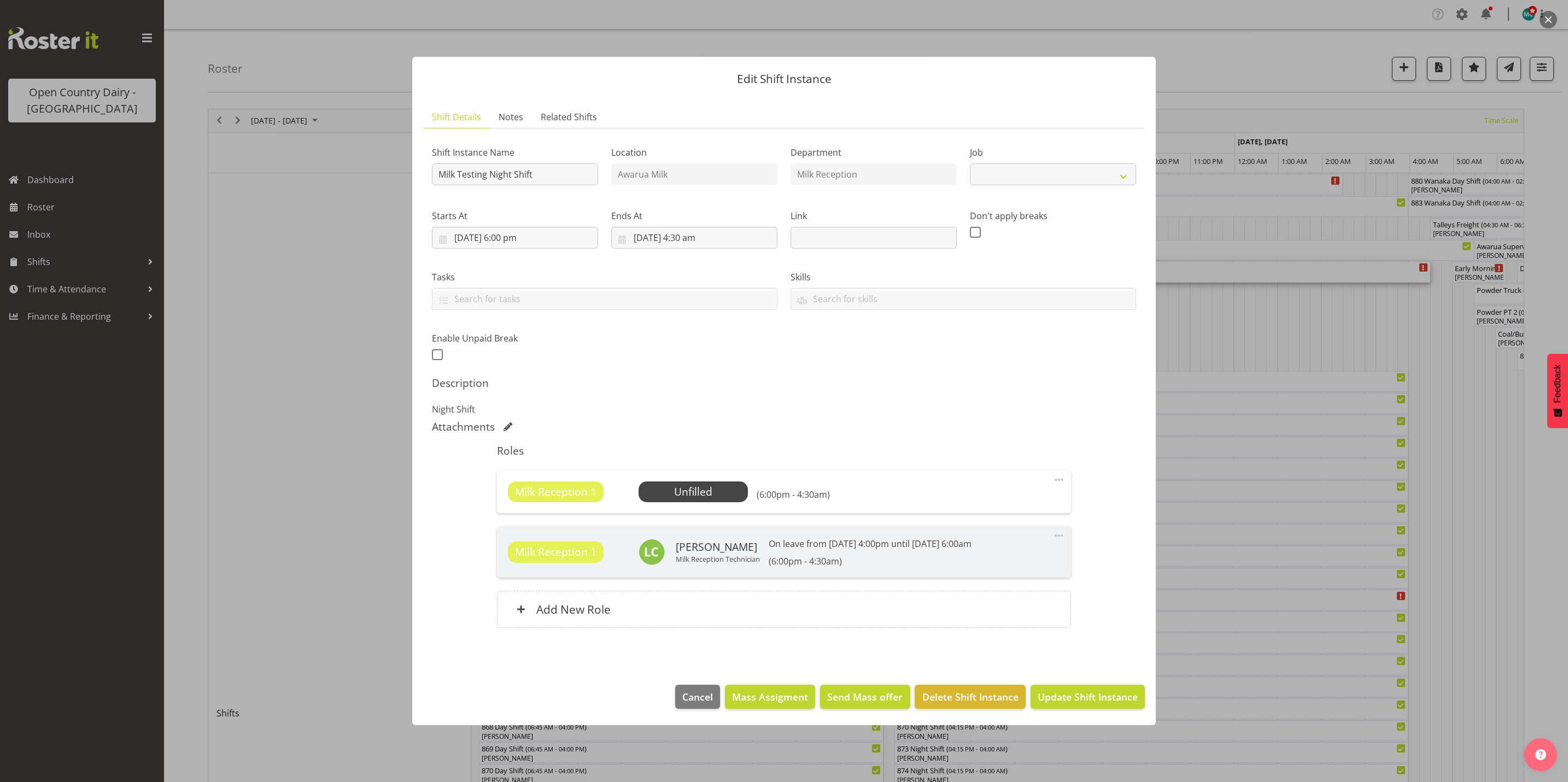
select select "10660"
click at [693, 491] on span "Select Employee" at bounding box center [693, 491] width 82 height 16
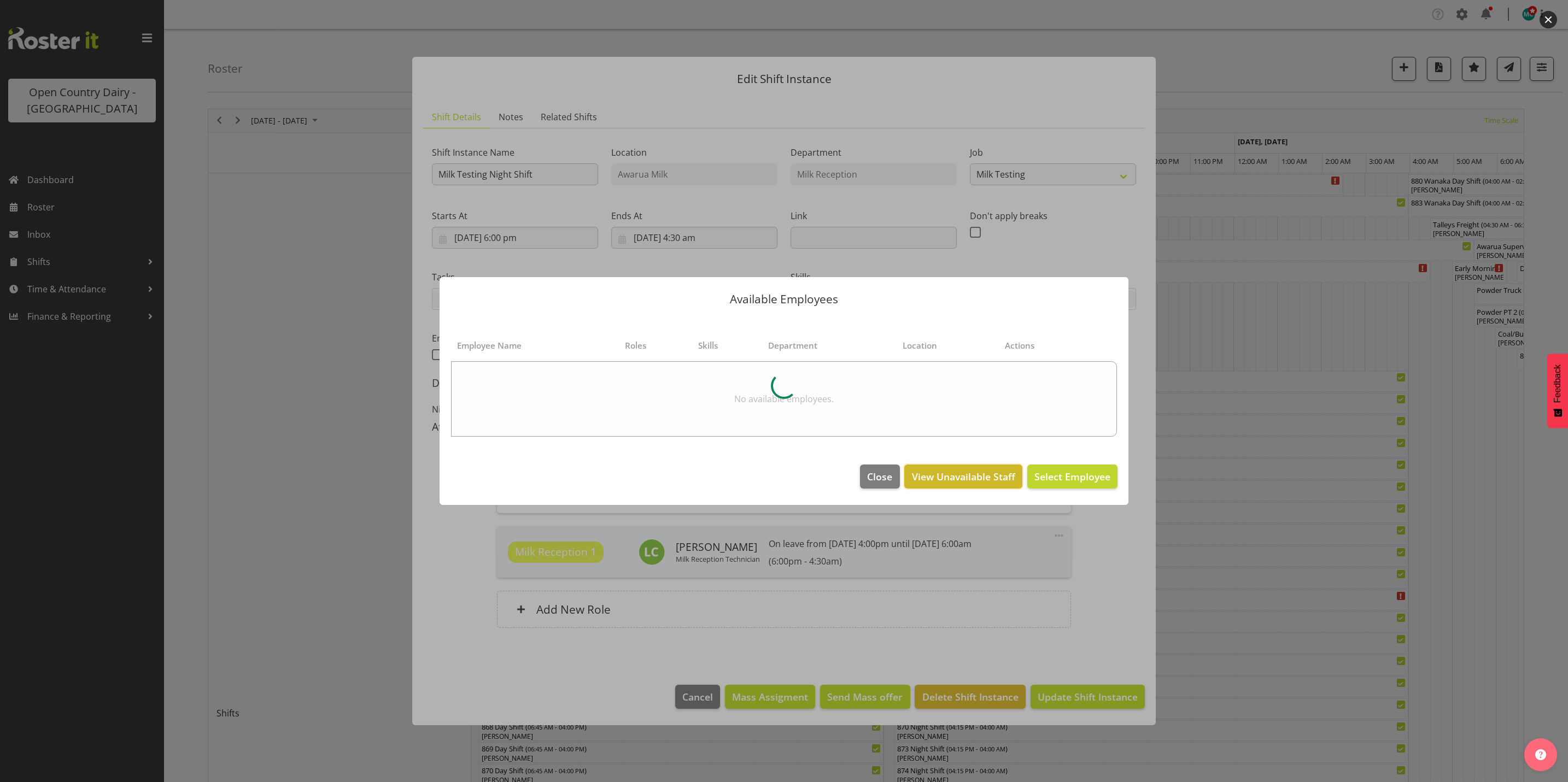
click at [952, 479] on span "View Unavailable Staff" at bounding box center [964, 476] width 103 height 14
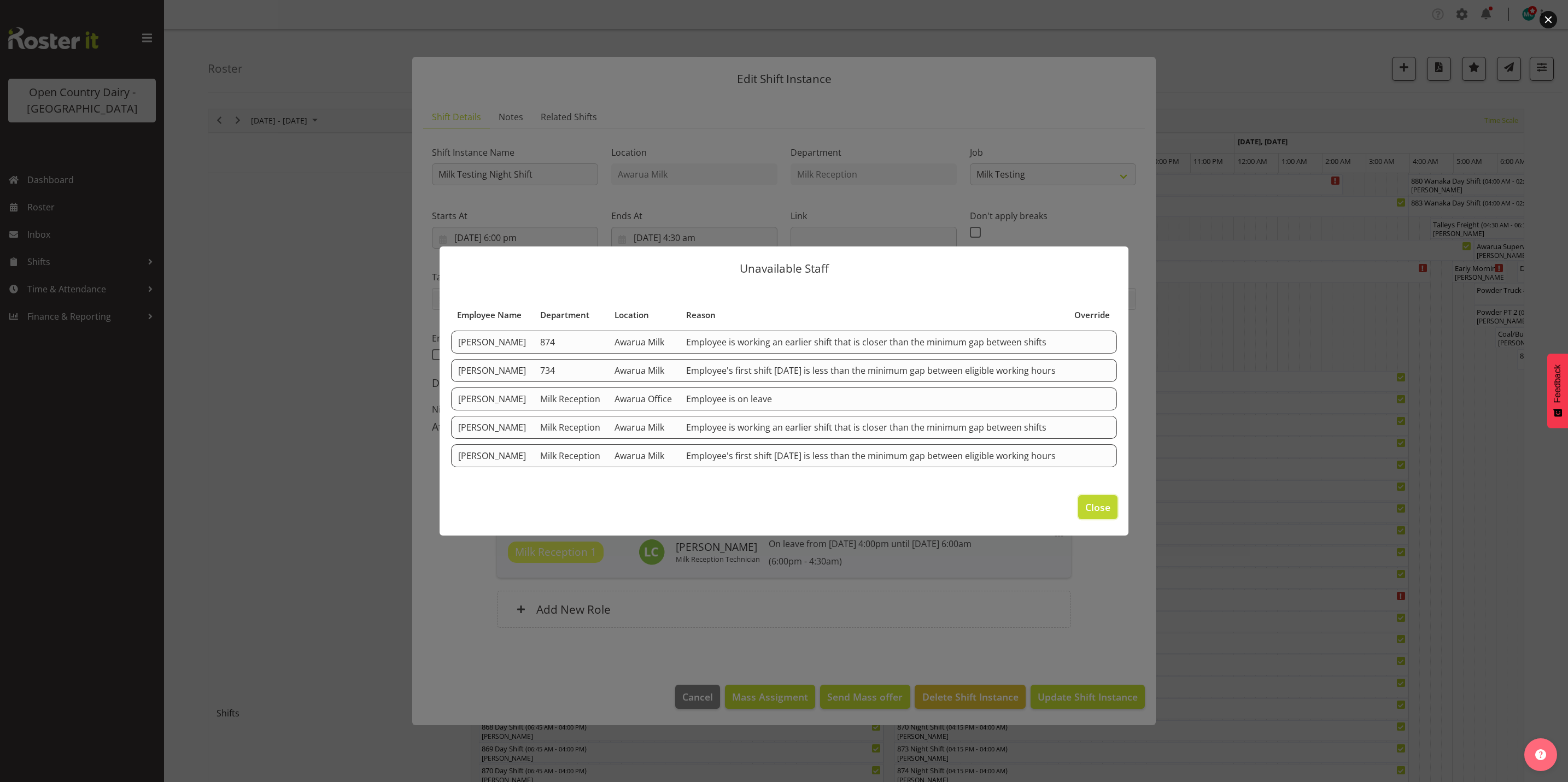
click at [1099, 514] on span "Close" at bounding box center [1098, 507] width 26 height 14
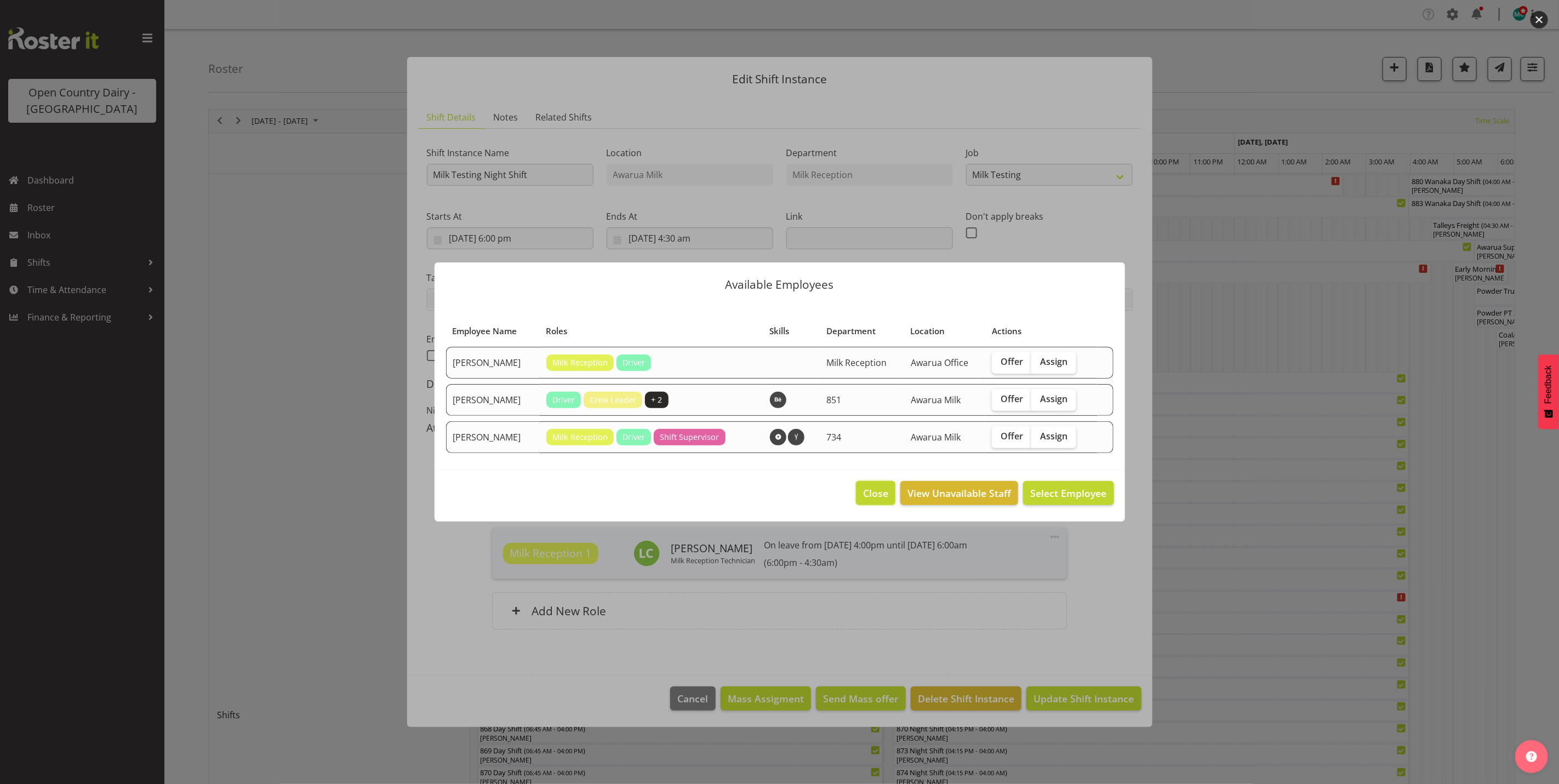
click at [880, 495] on span "Close" at bounding box center [876, 493] width 26 height 14
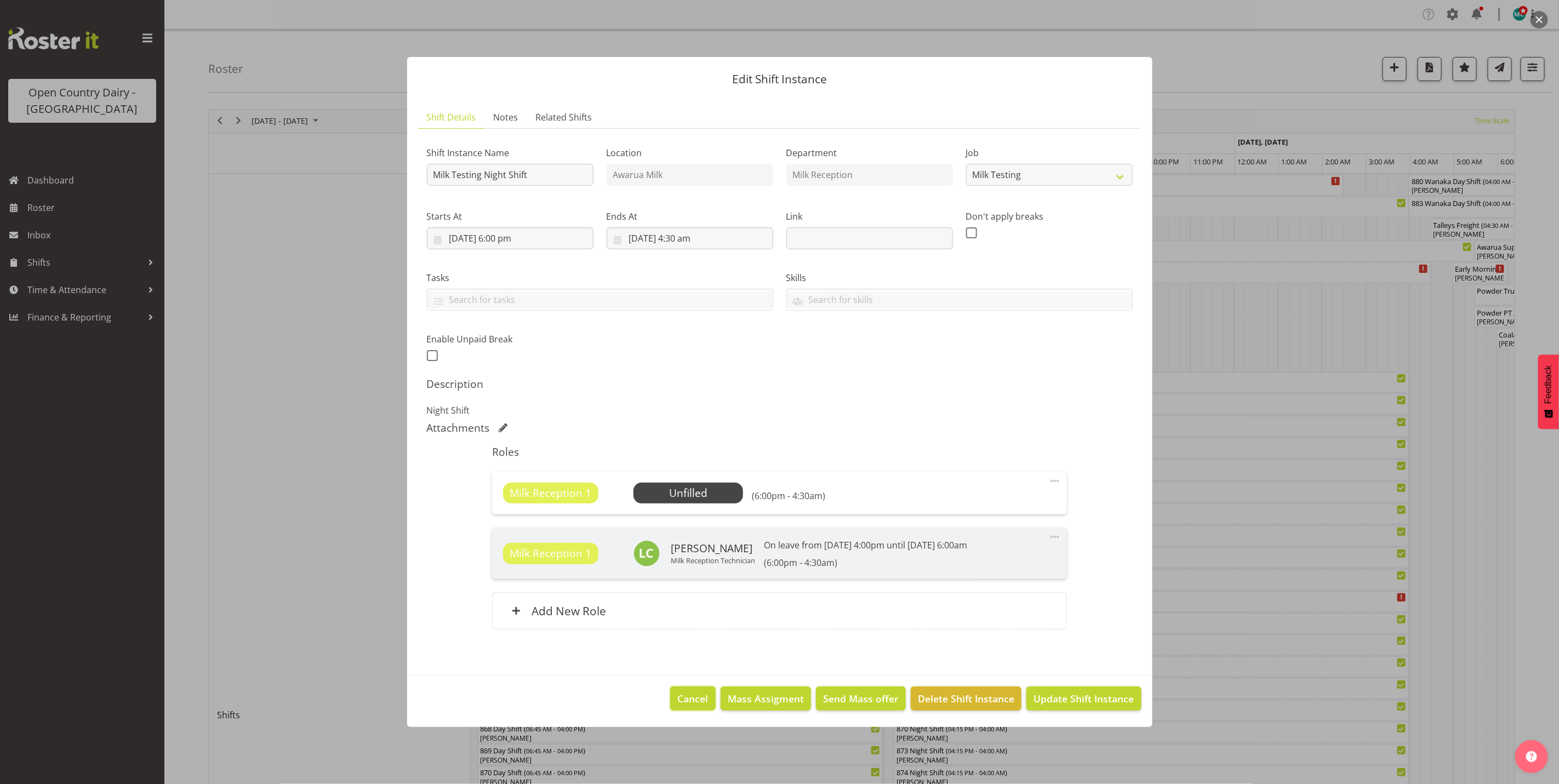
click at [699, 706] on span "Cancel" at bounding box center [692, 698] width 31 height 14
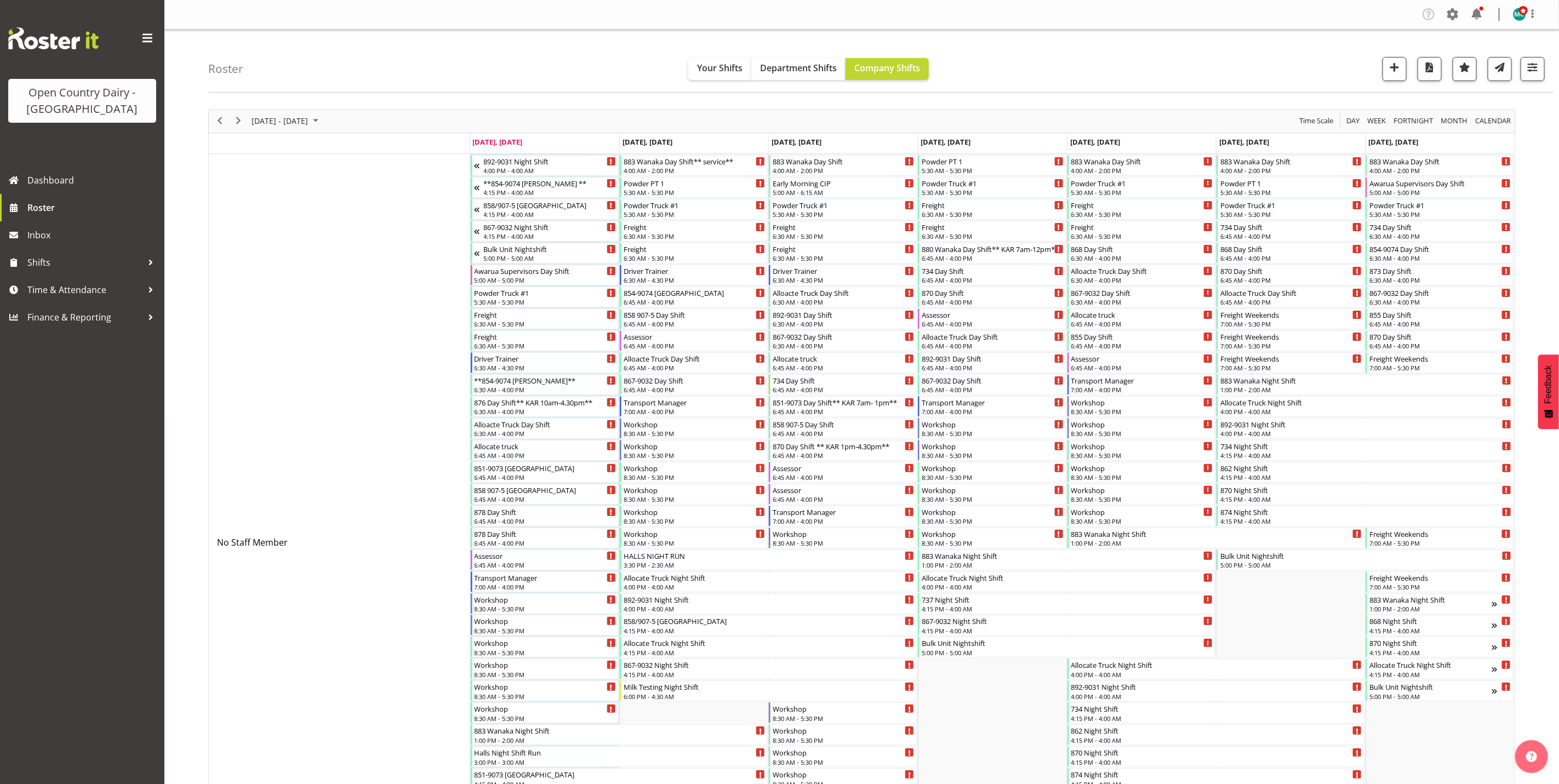
click at [787, 145] on span "Oct 1, Wednesday" at bounding box center [796, 142] width 50 height 10
click at [1456, 15] on span at bounding box center [1453, 14] width 17 height 17
click at [1361, 120] on link "Employees" at bounding box center [1386, 119] width 152 height 20
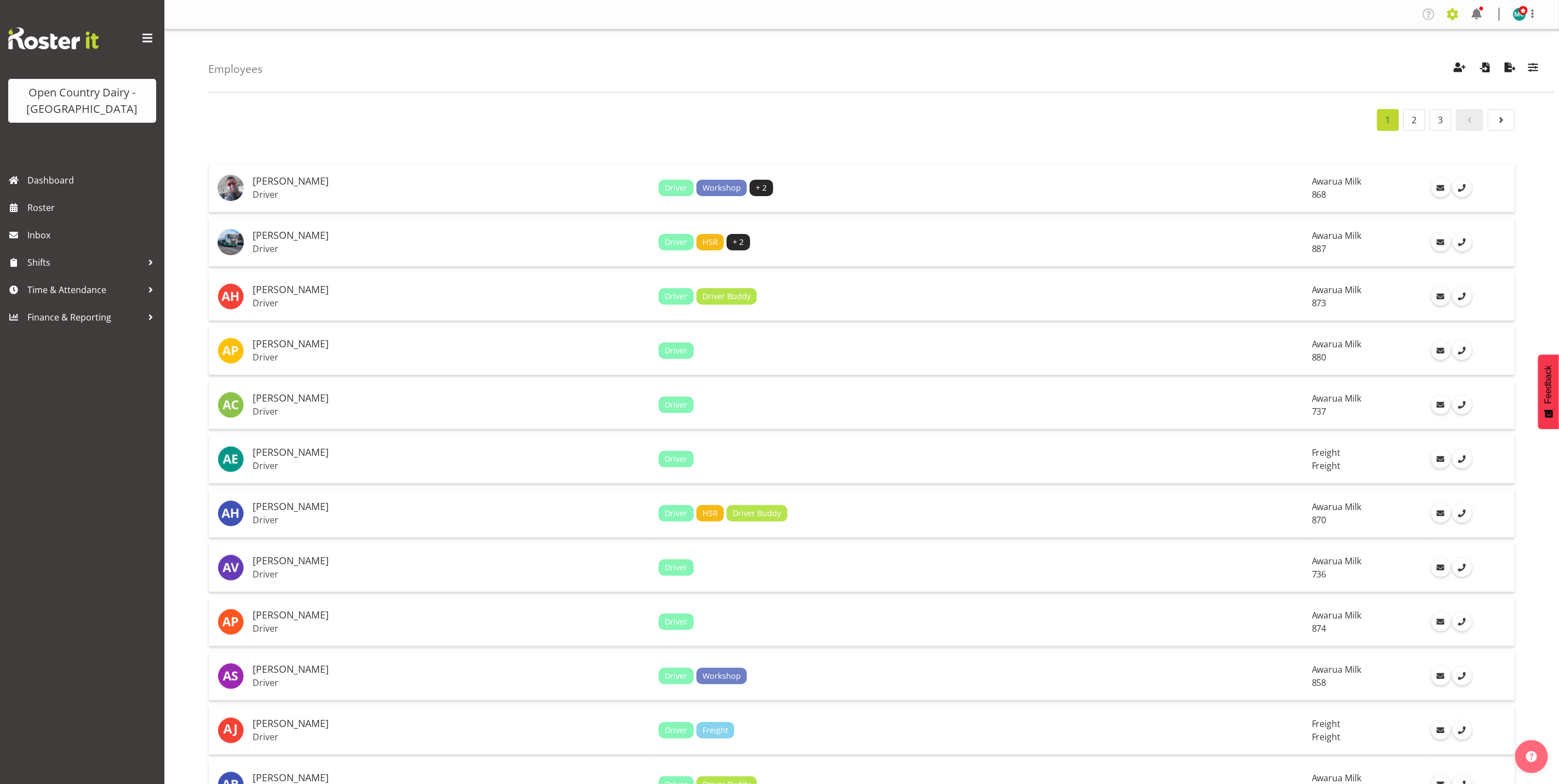
click at [1455, 17] on span at bounding box center [1453, 14] width 17 height 17
click at [1360, 120] on link "Employees" at bounding box center [1386, 119] width 152 height 20
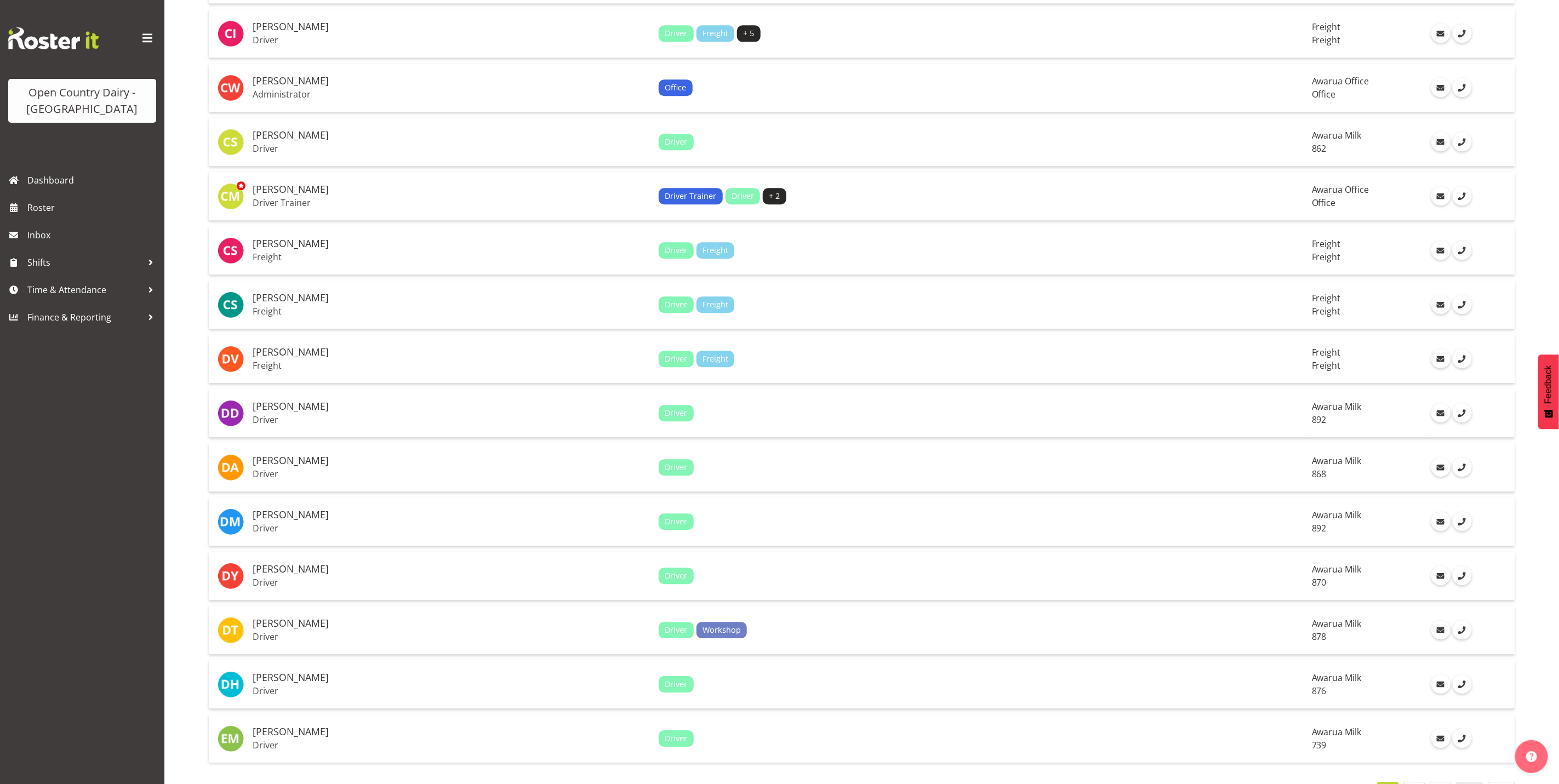
scroll to position [2132, 0]
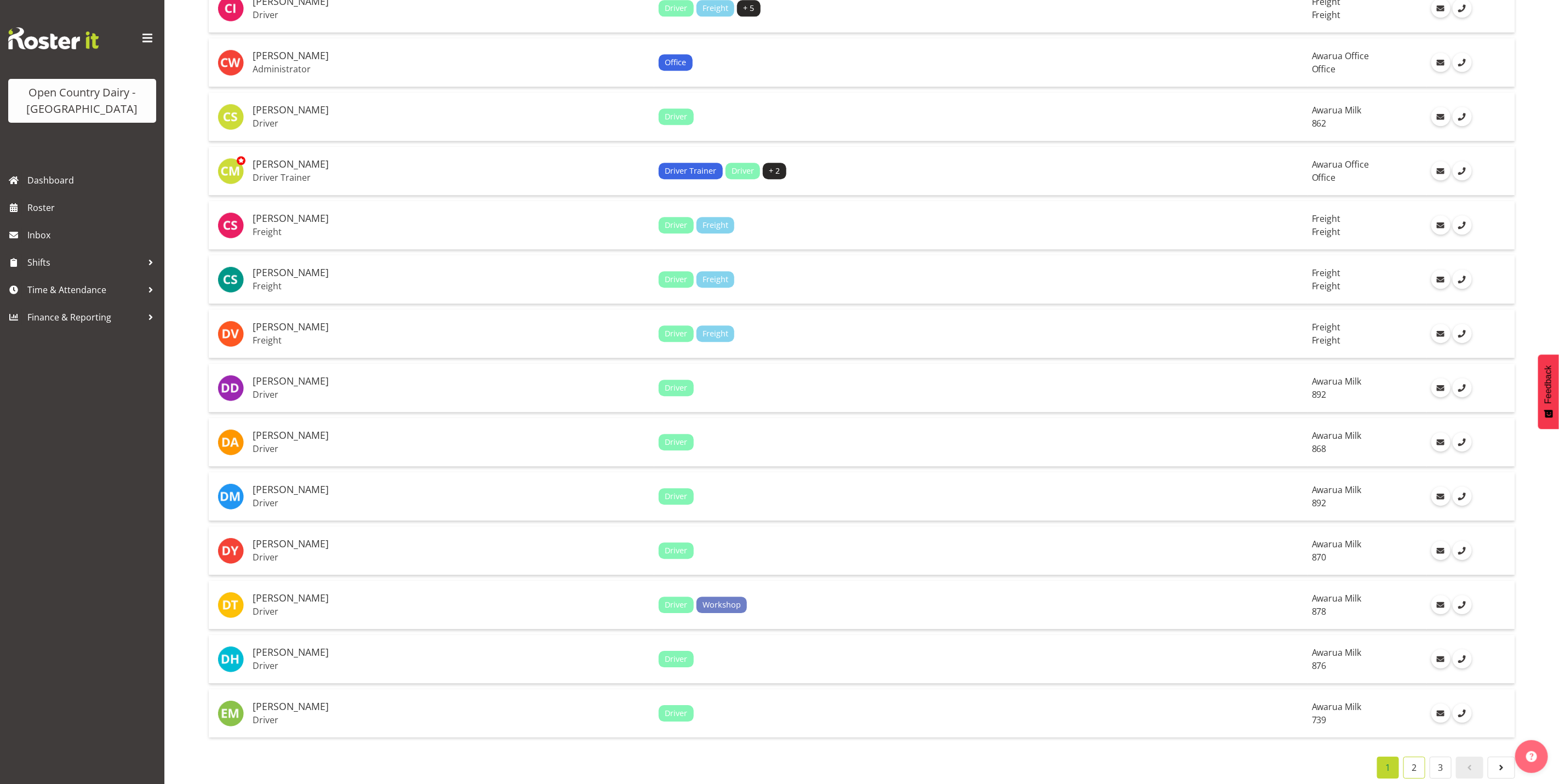
click at [1415, 757] on link "2" at bounding box center [1414, 767] width 22 height 22
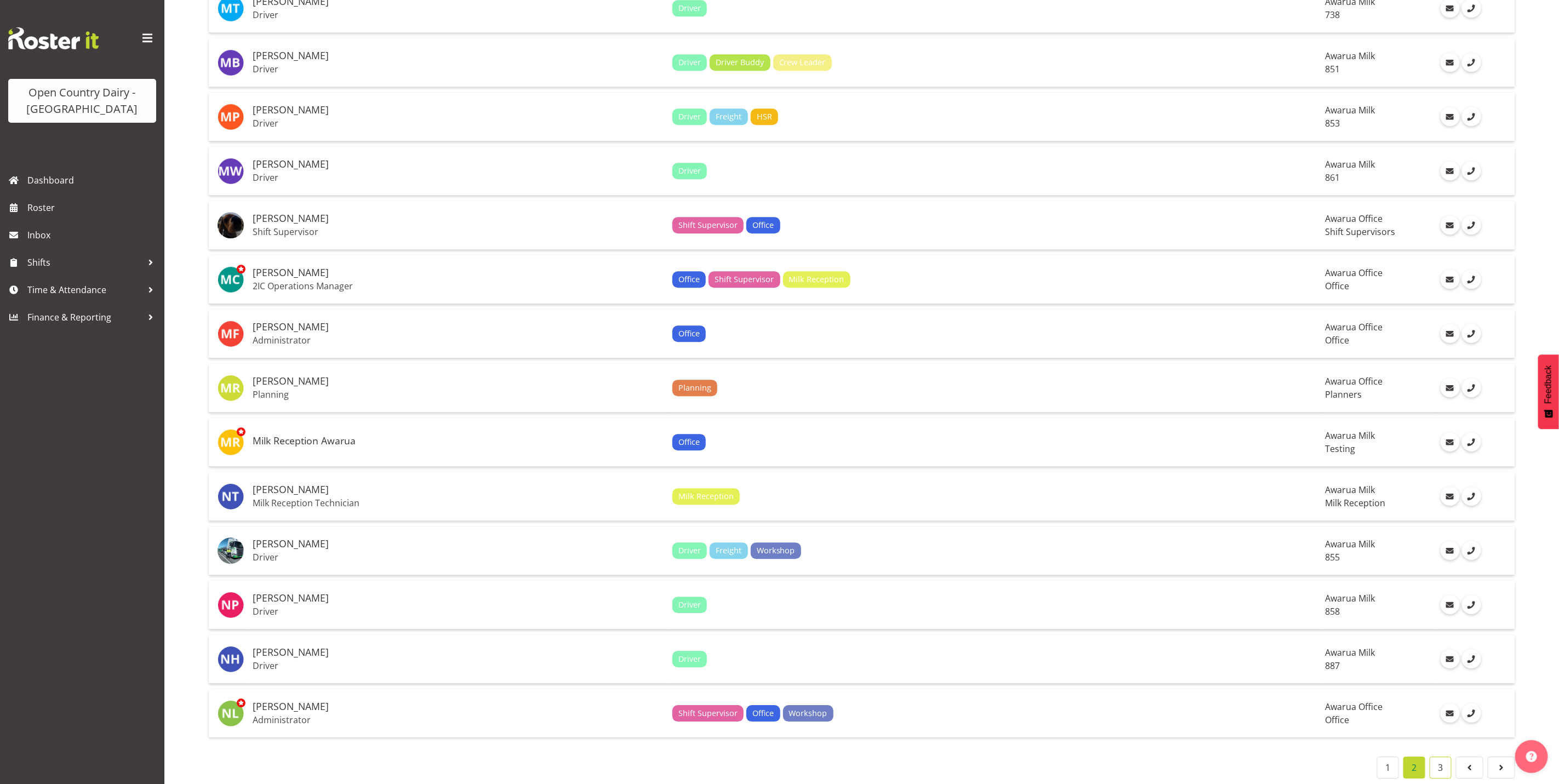
click at [1442, 757] on link "3" at bounding box center [1440, 767] width 22 height 22
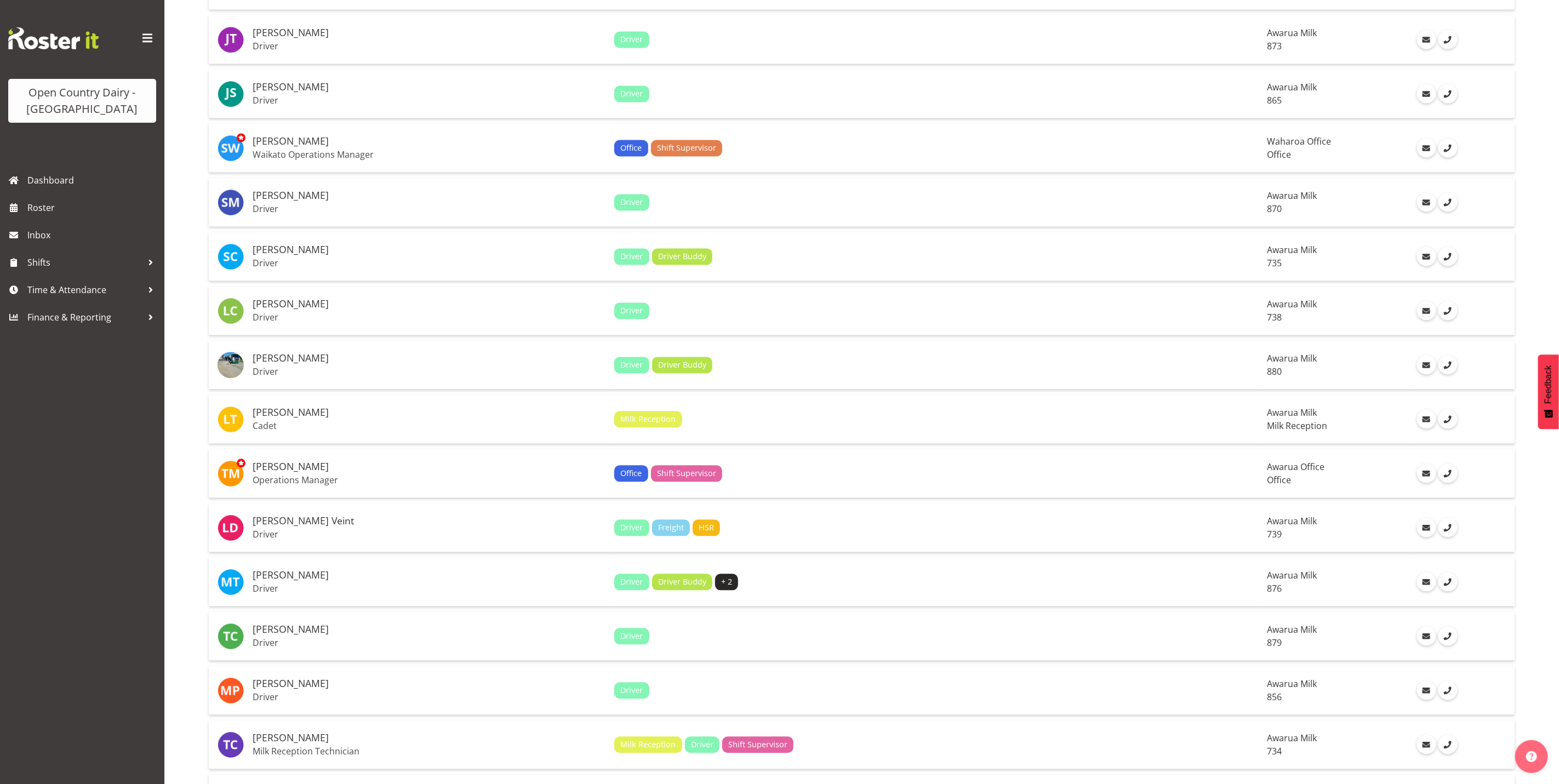
scroll to position [1532, 0]
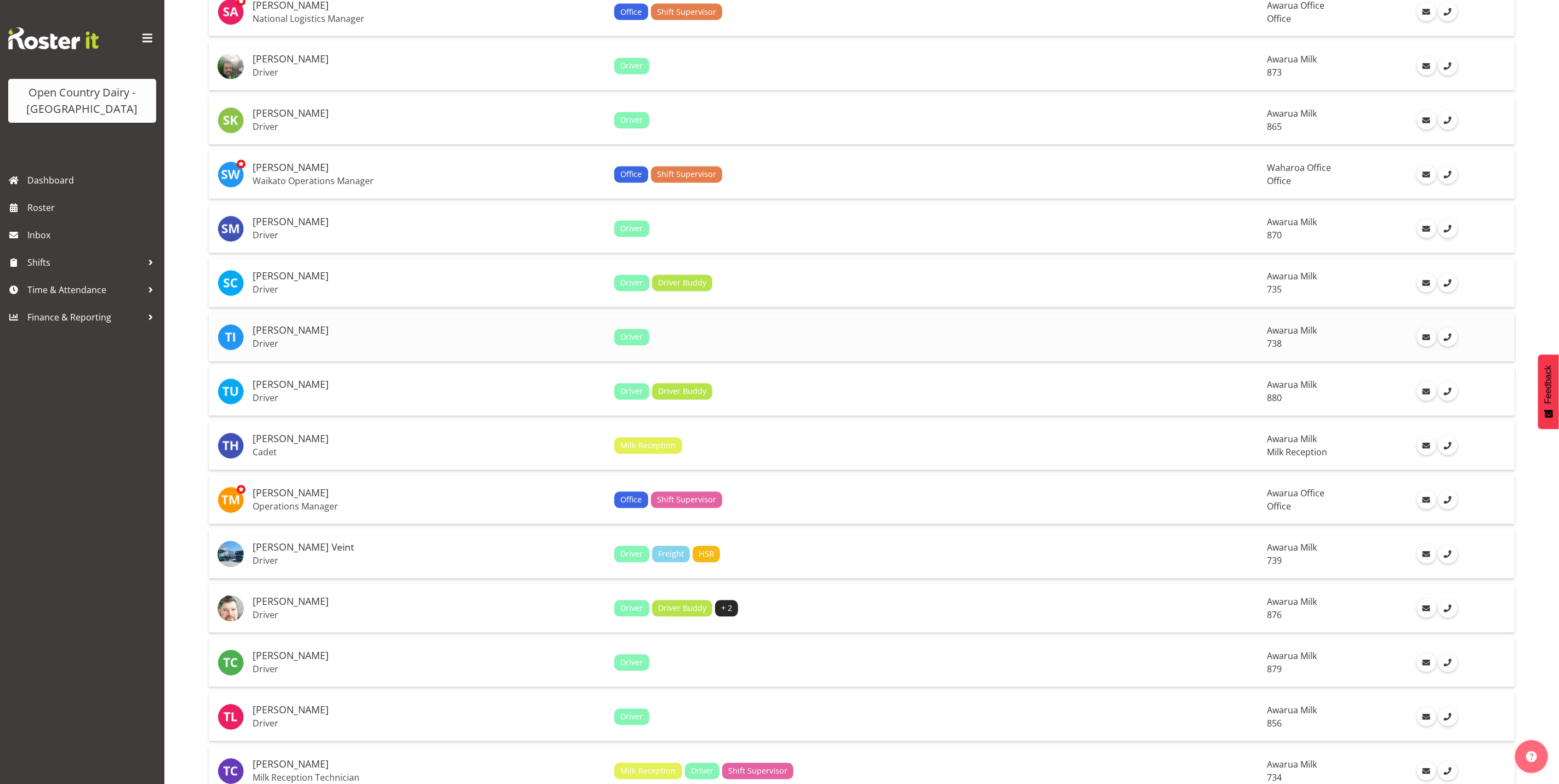
click at [265, 325] on h5 "[PERSON_NAME]" at bounding box center [429, 330] width 353 height 11
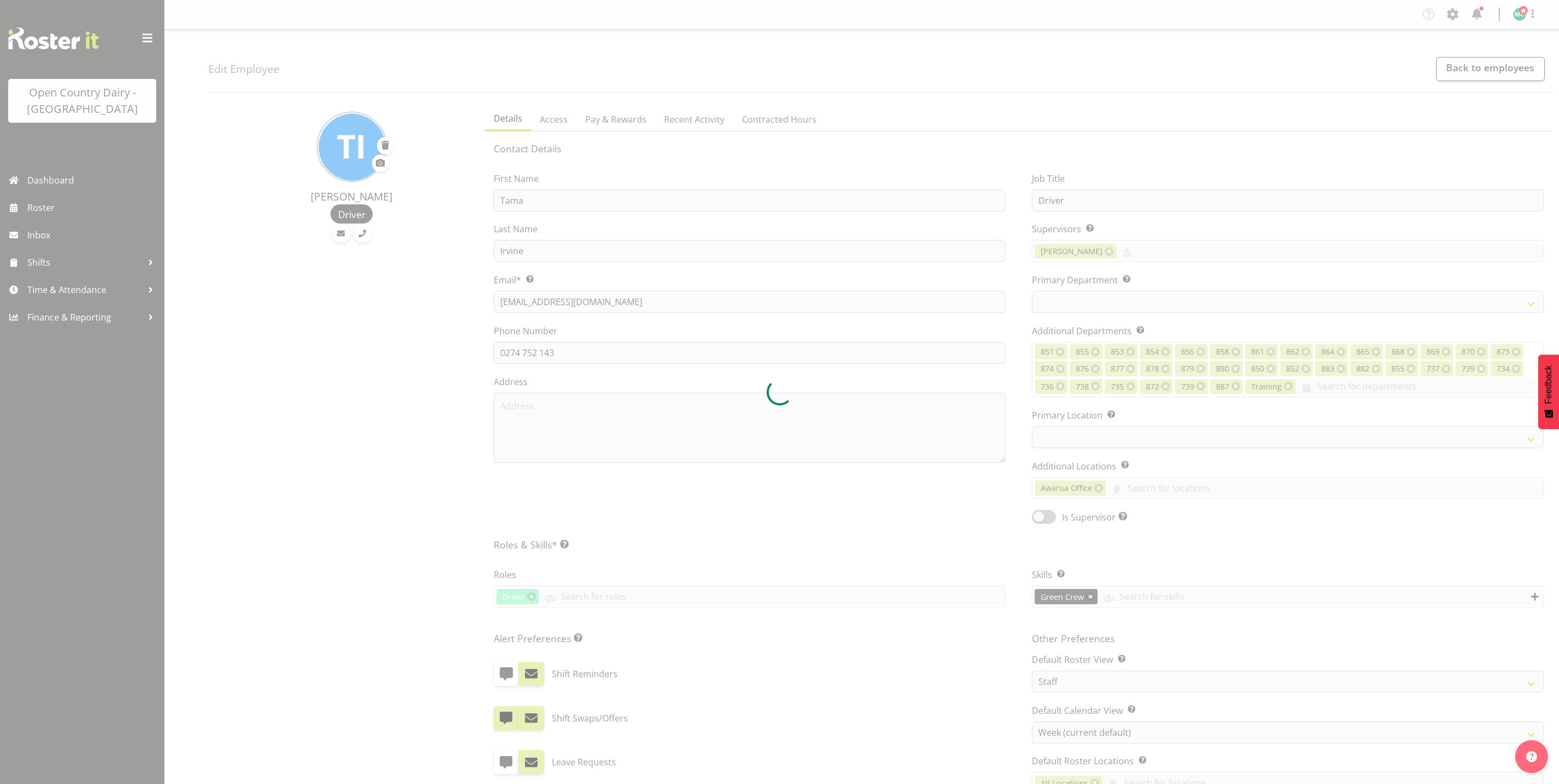
select select "TimelineWeek"
select select
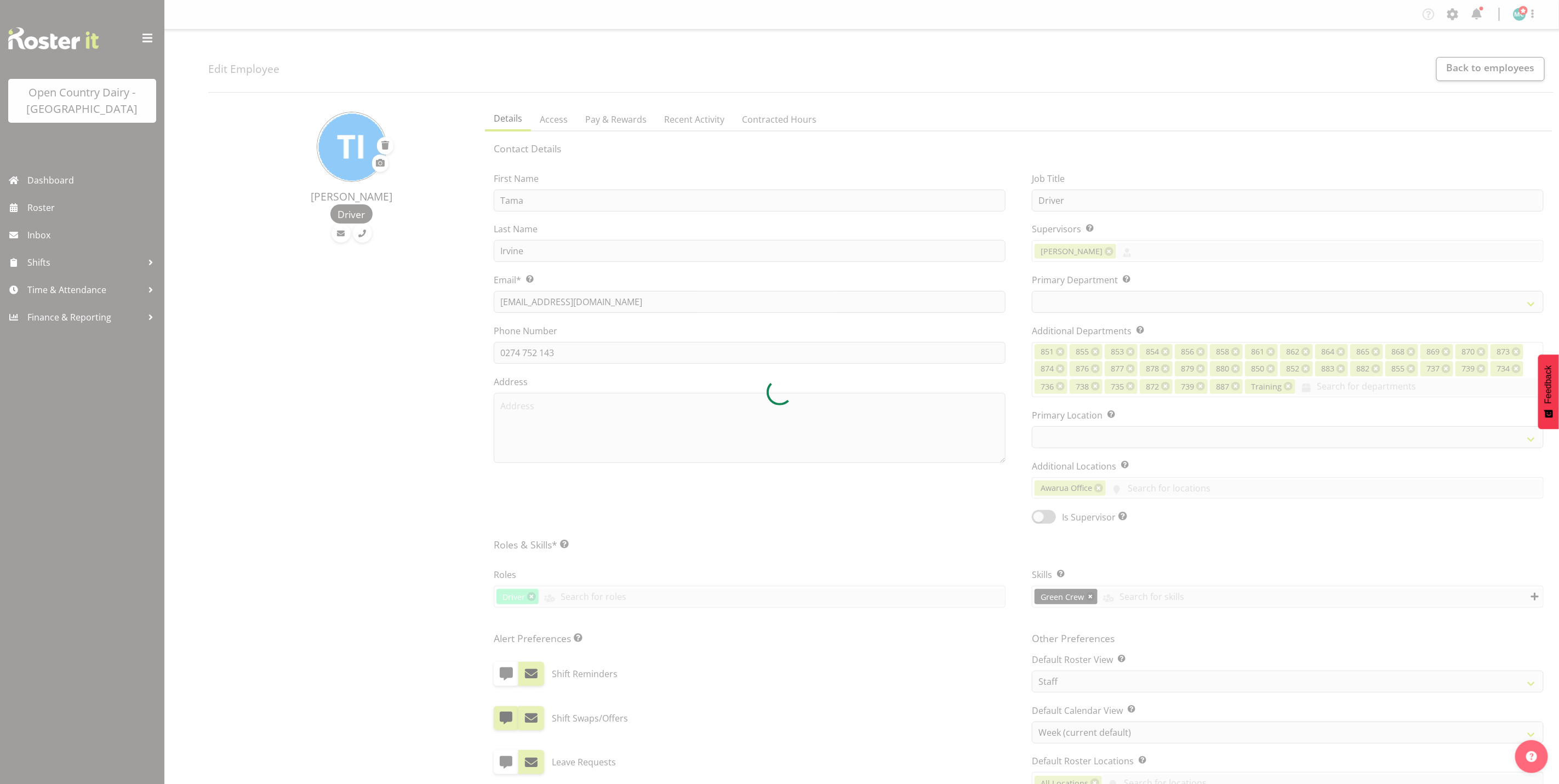
click at [577, 598] on div at bounding box center [779, 392] width 1559 height 784
select select "904"
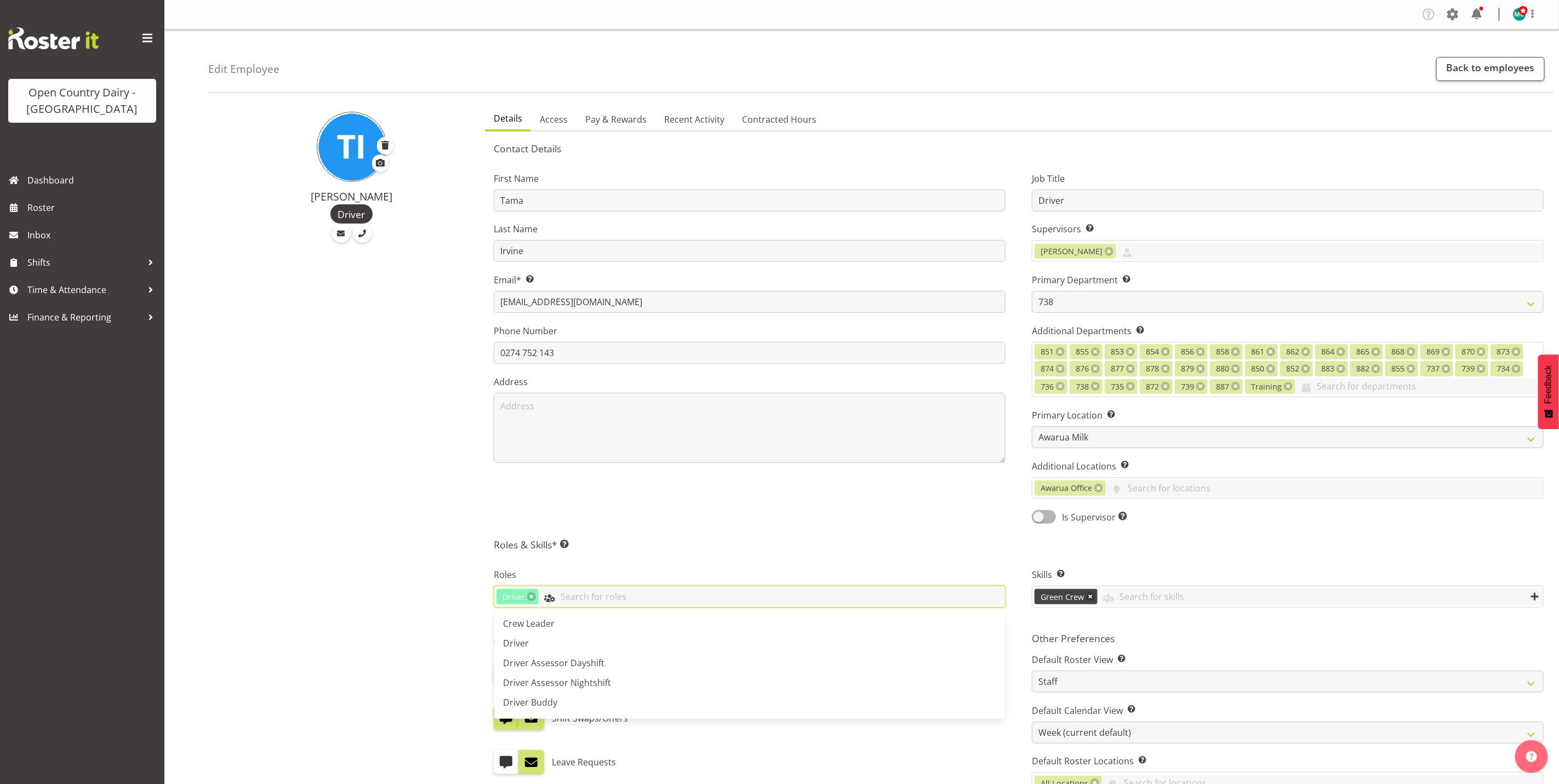
click at [571, 600] on input "text" at bounding box center [772, 597] width 466 height 17
click at [545, 699] on span "Milk Reception" at bounding box center [533, 699] width 60 height 12
click at [400, 588] on div "[PERSON_NAME] Driver" at bounding box center [343, 585] width 270 height 969
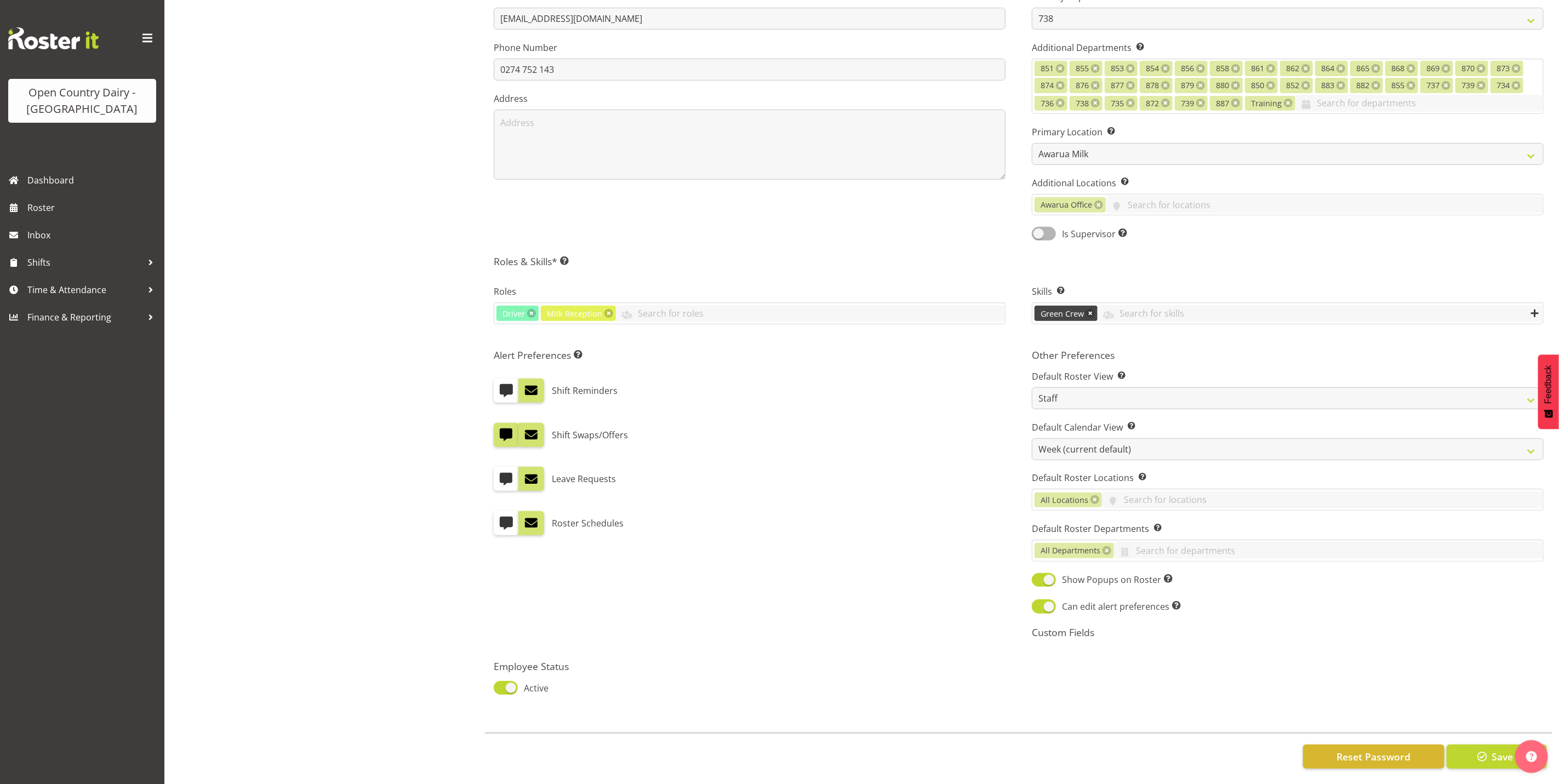
scroll to position [300, 0]
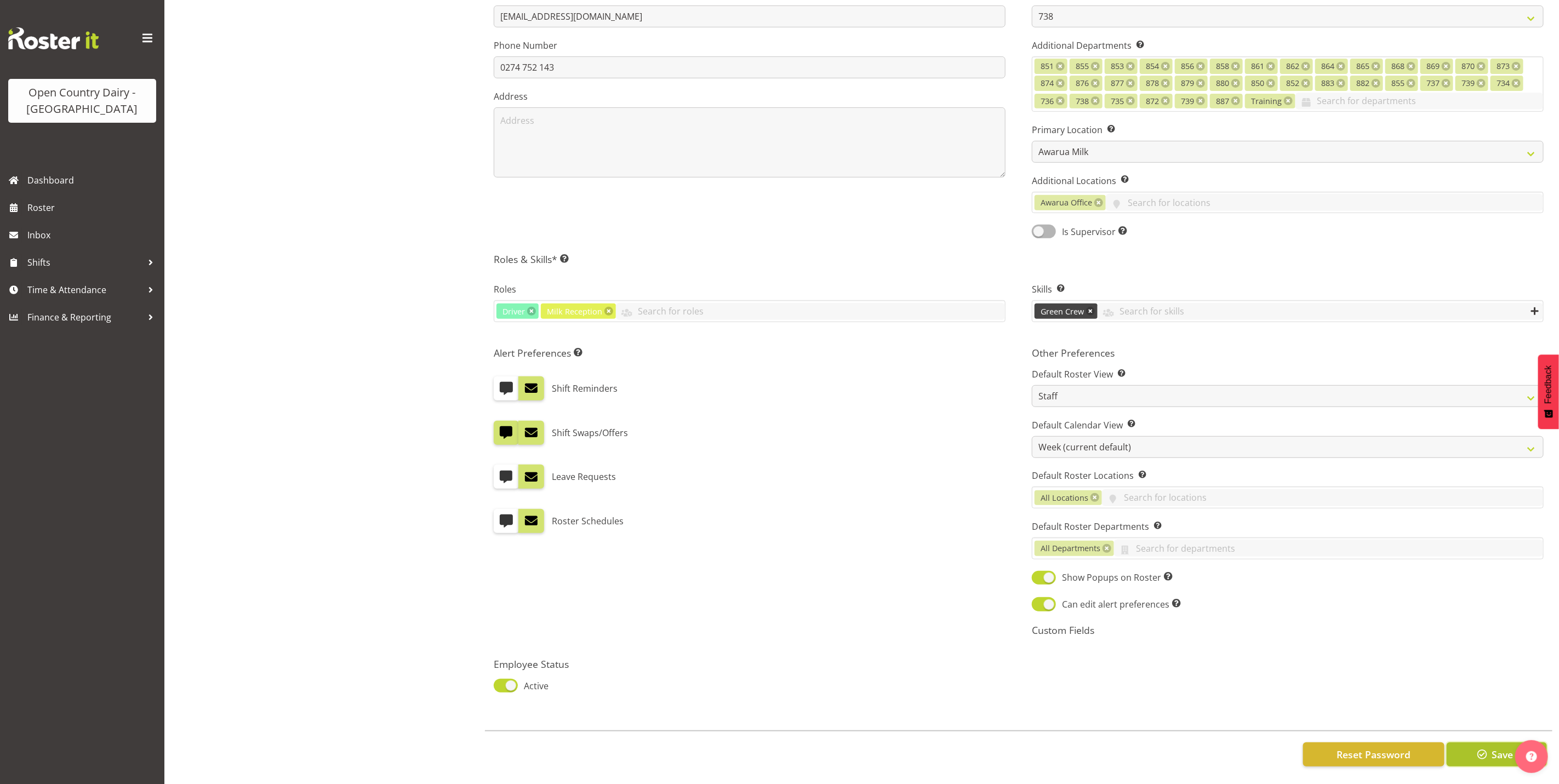
click at [1493, 748] on span "Save" at bounding box center [1502, 754] width 21 height 14
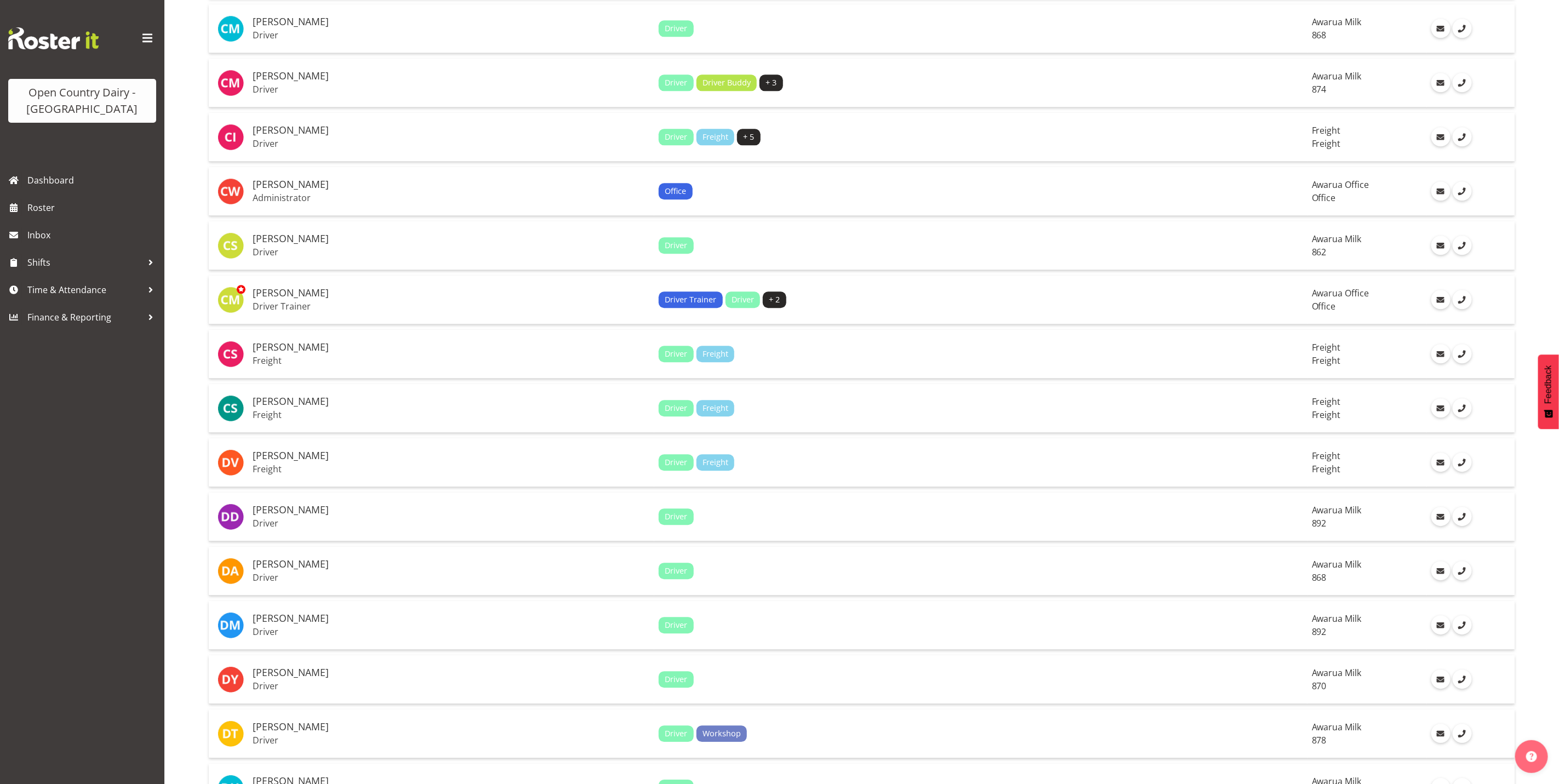
scroll to position [2132, 0]
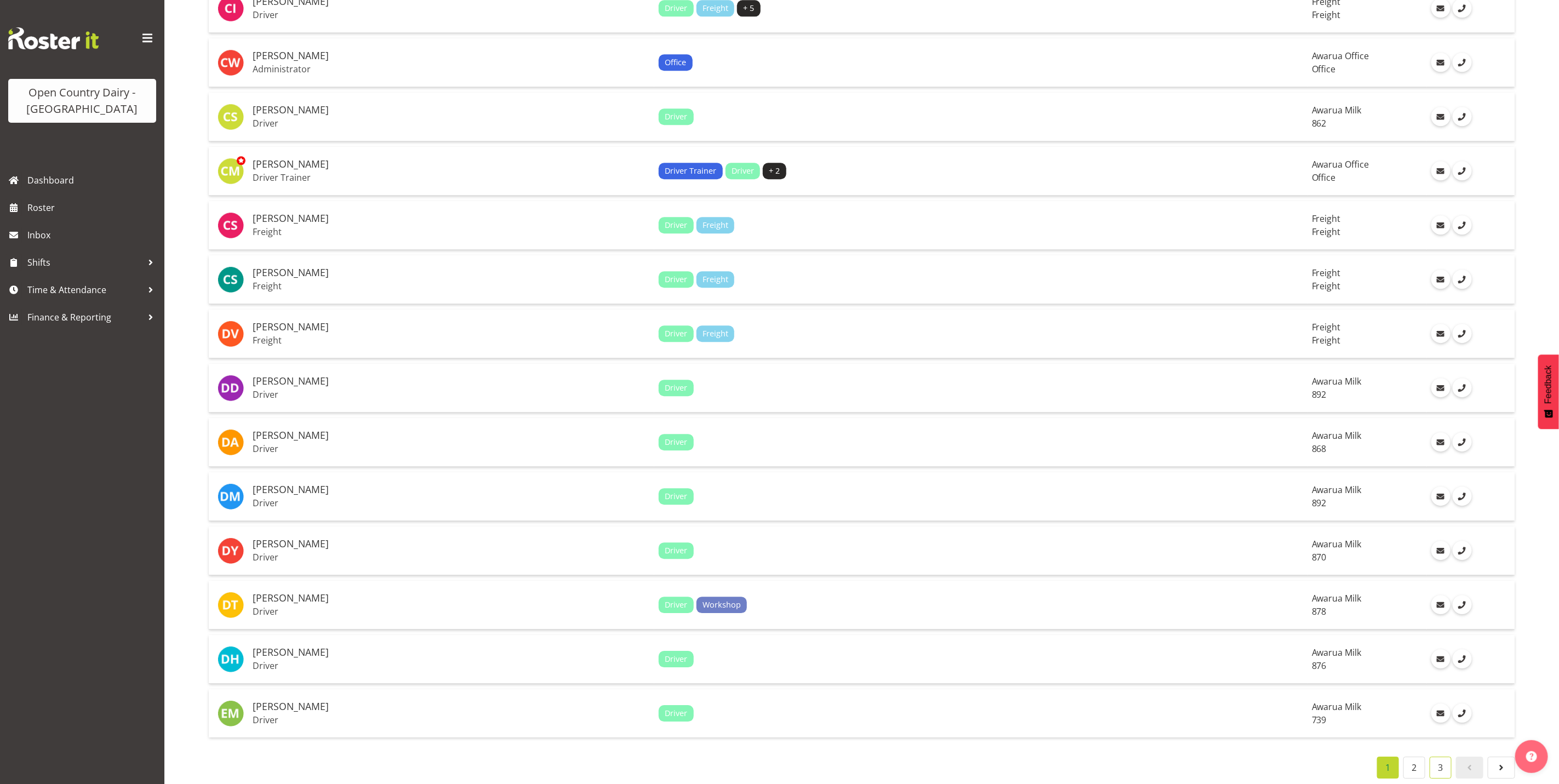
click at [1441, 757] on link "3" at bounding box center [1440, 767] width 22 height 22
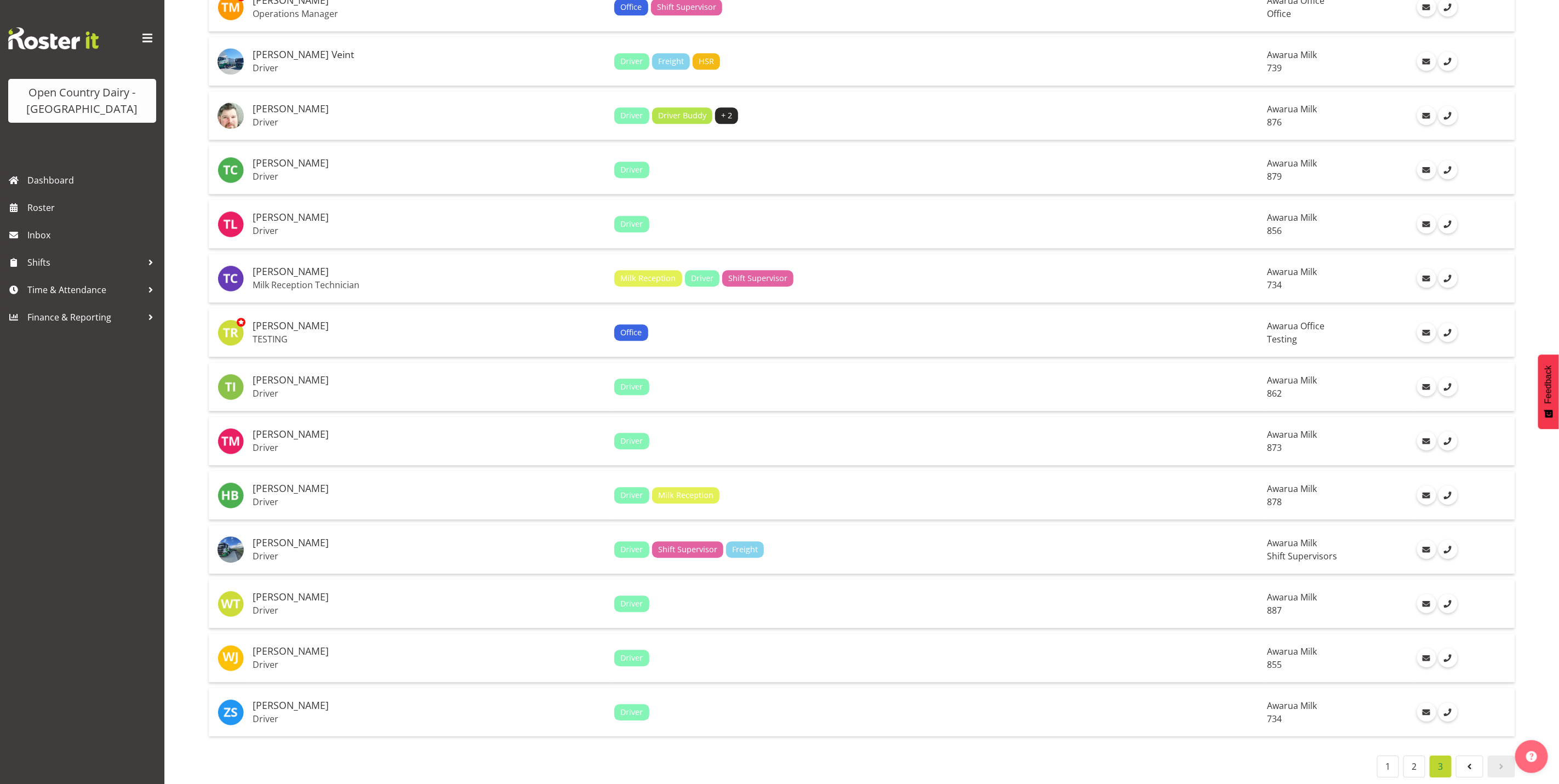
scroll to position [1614, 0]
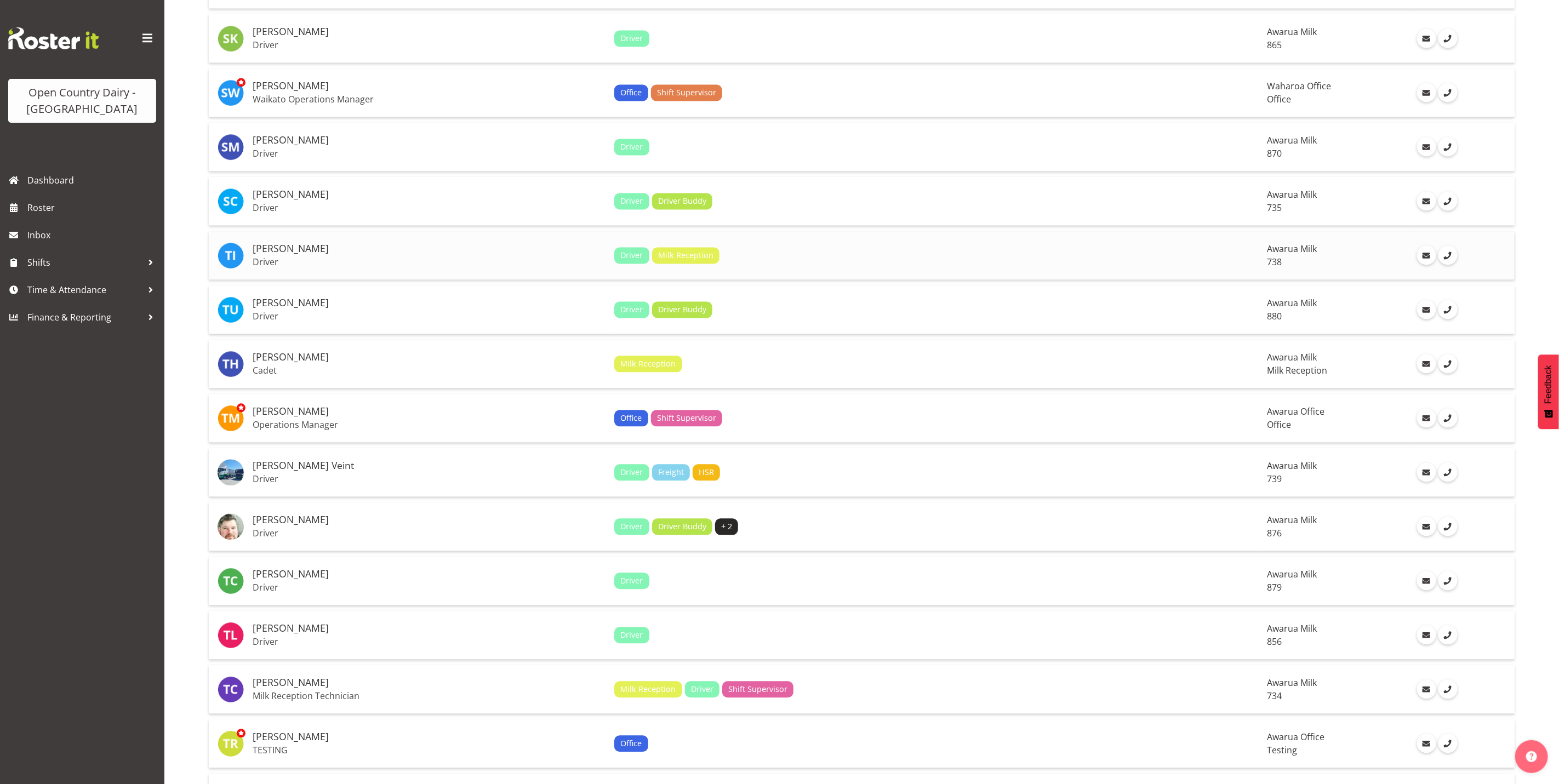
click at [281, 243] on h5 "[PERSON_NAME]" at bounding box center [429, 248] width 353 height 11
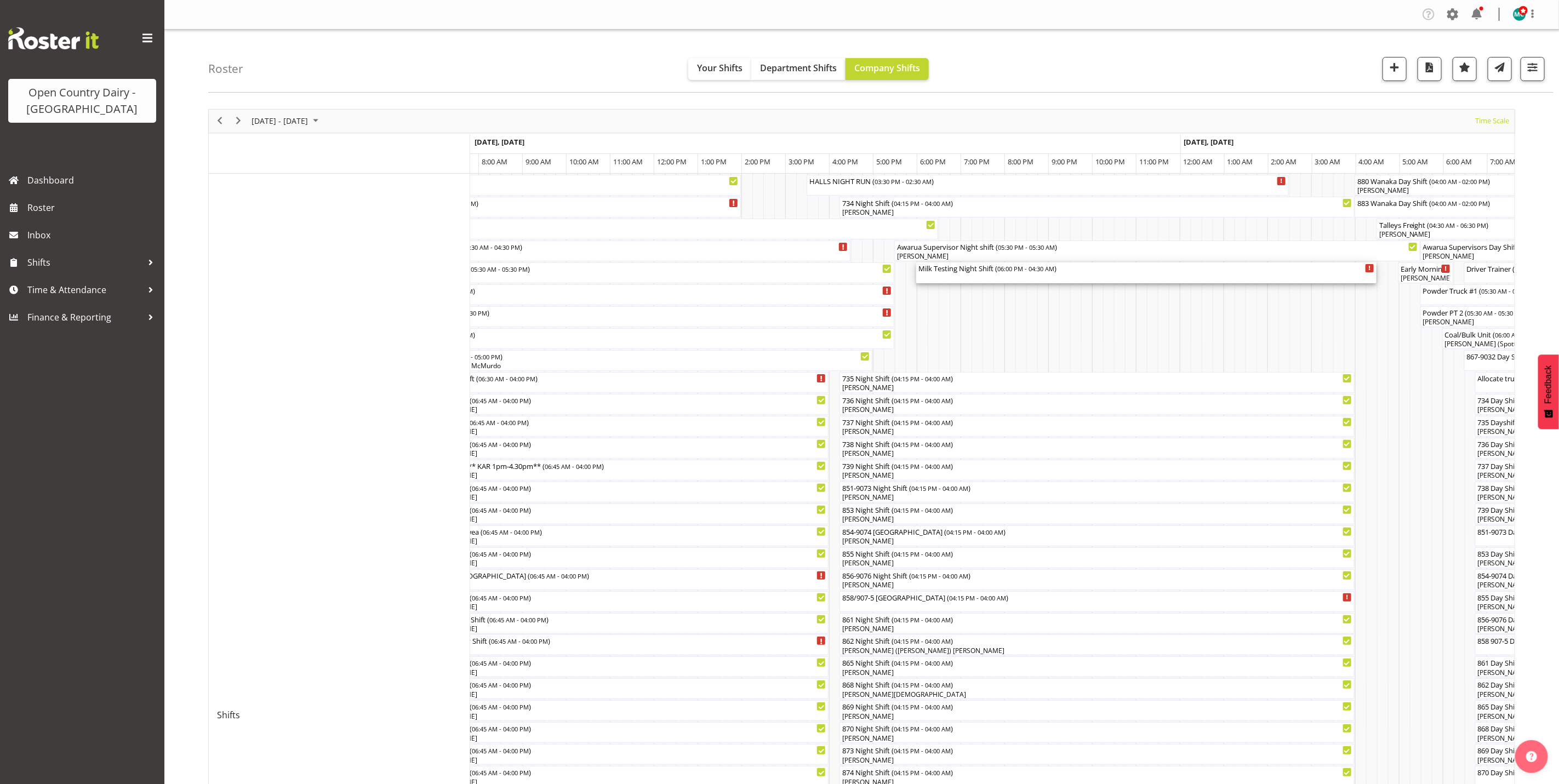
click at [972, 273] on div "Milk Testing Night Shift ( 06:00 PM - 04:30 AM )" at bounding box center [1146, 267] width 456 height 11
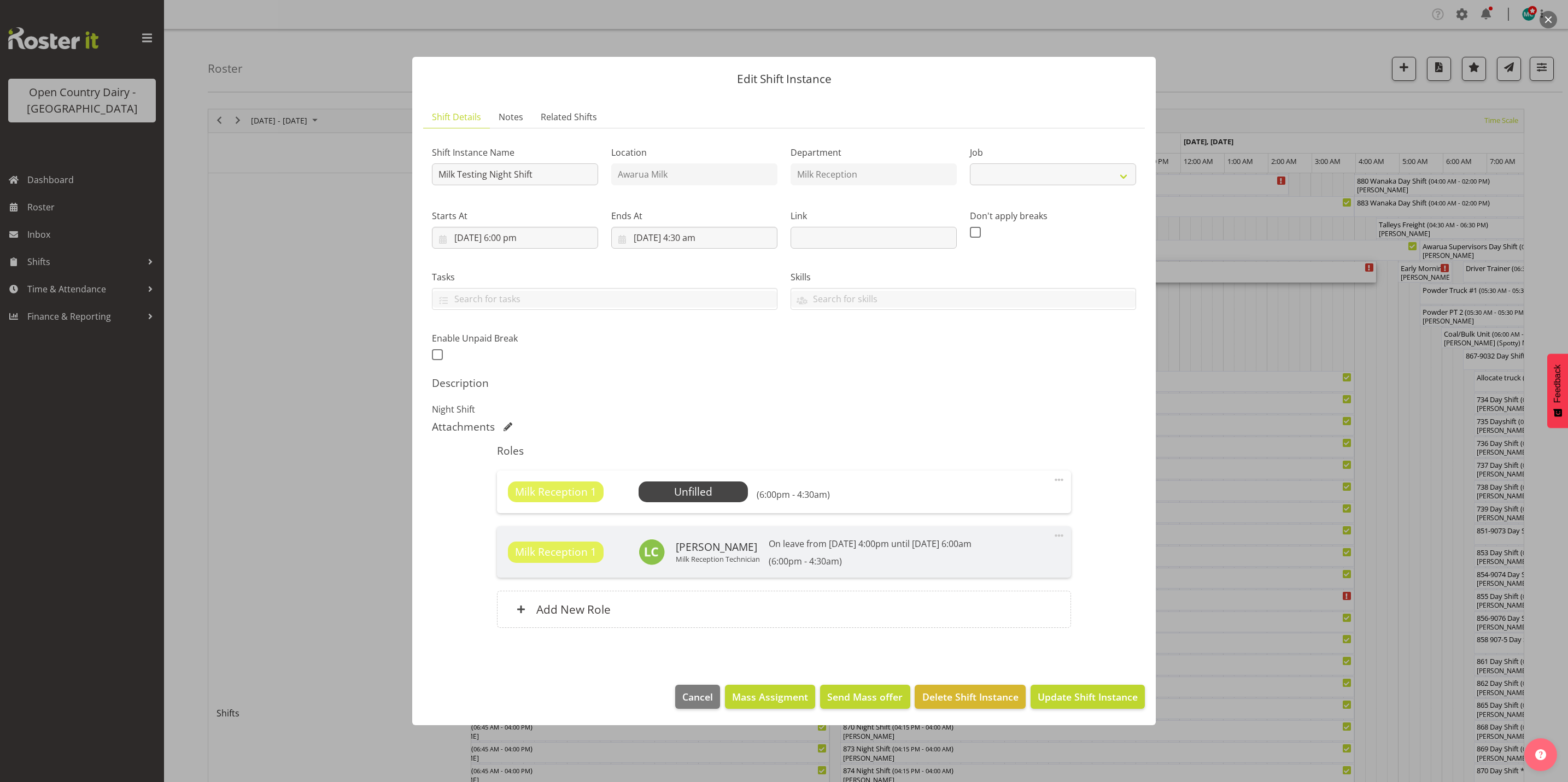
select select "10660"
click at [694, 499] on span "Select Employee" at bounding box center [693, 491] width 82 height 16
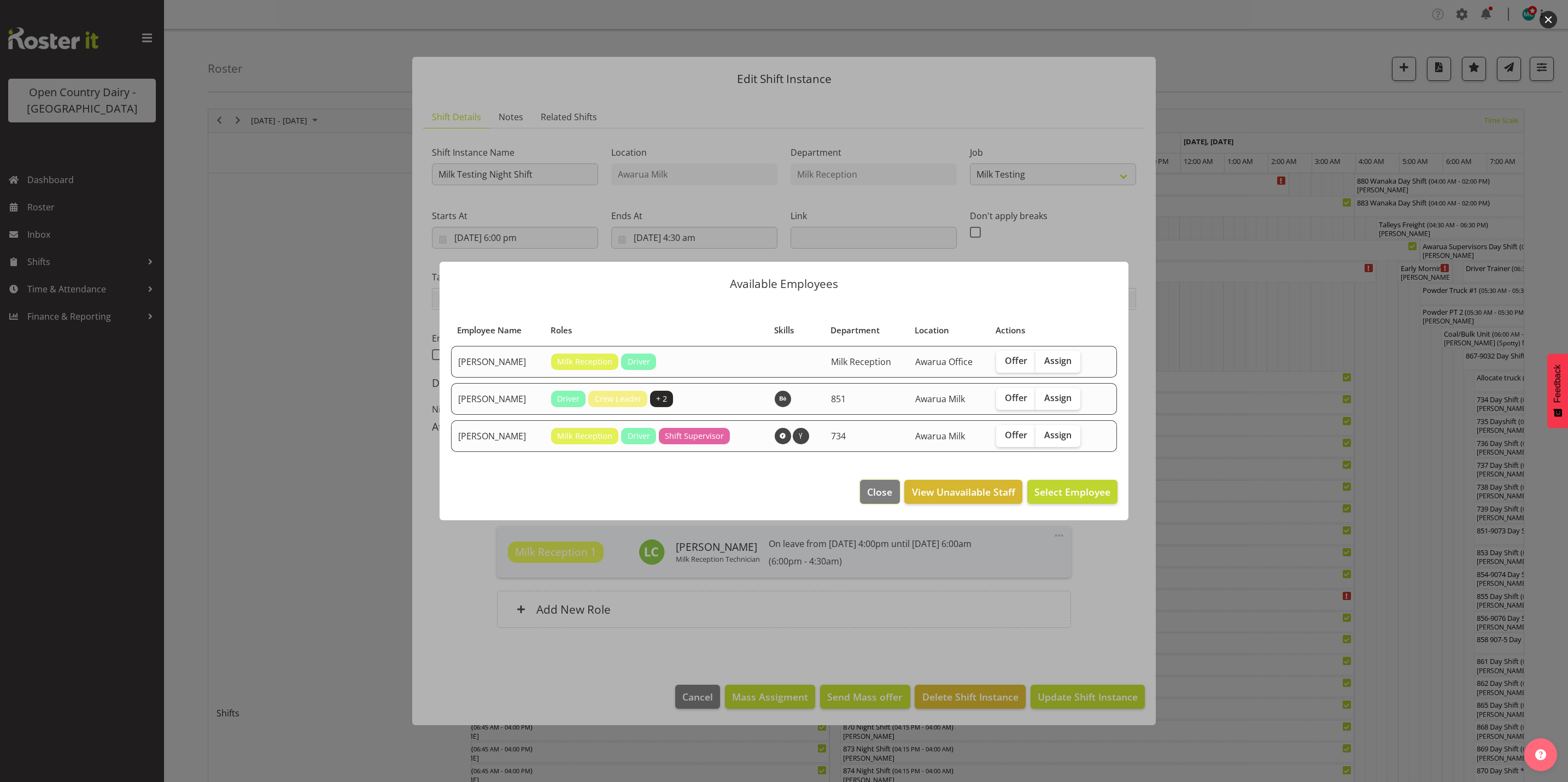
click at [873, 492] on span "Close" at bounding box center [880, 491] width 26 height 14
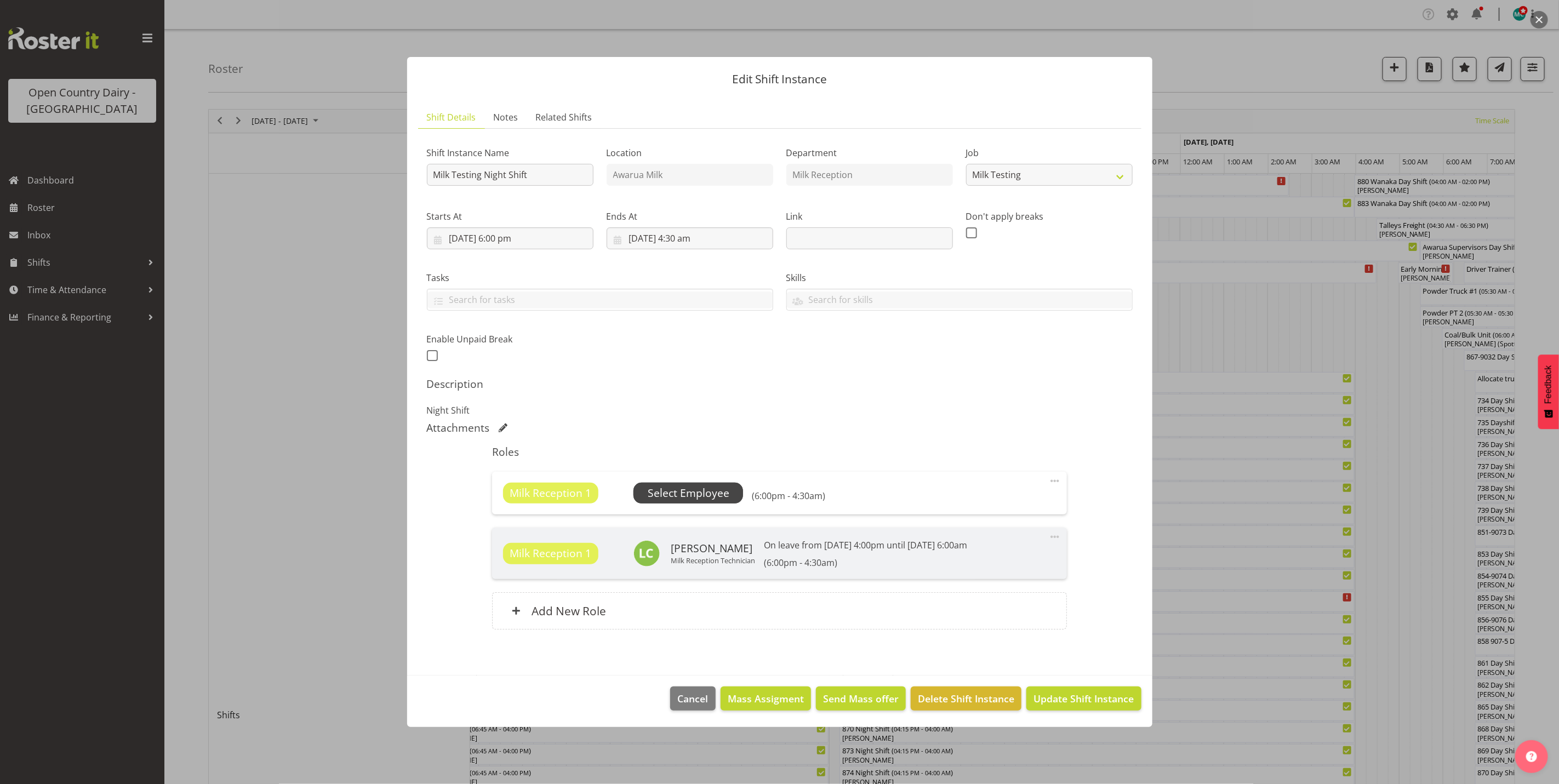
click at [701, 490] on span "Select Employee" at bounding box center [688, 493] width 82 height 16
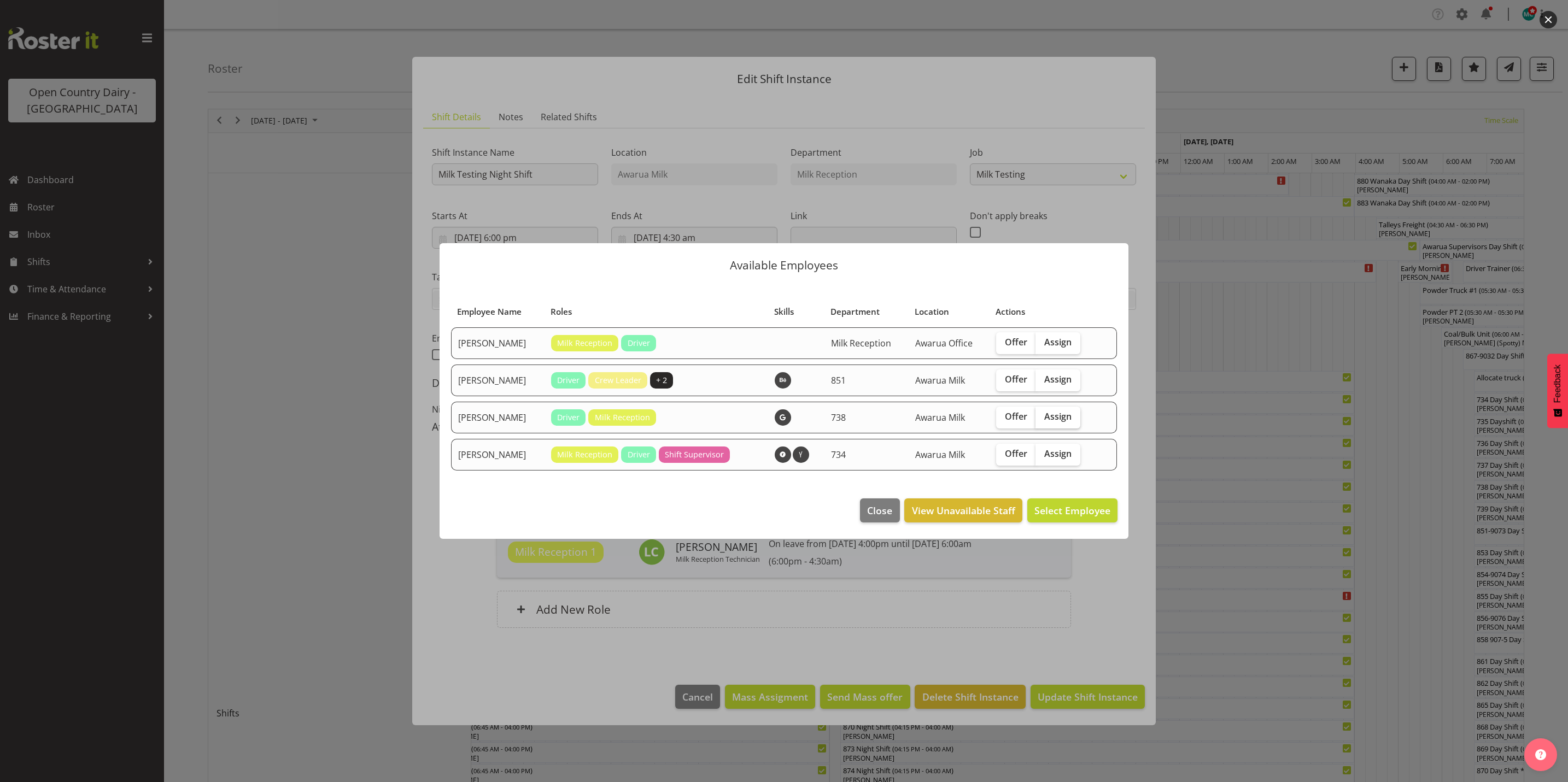
click at [1055, 421] on span "Assign" at bounding box center [1057, 416] width 27 height 11
click at [1043, 421] on input "Assign" at bounding box center [1039, 417] width 7 height 7
checkbox input "true"
click at [1055, 510] on span "Assign Tama Irvine" at bounding box center [1055, 510] width 110 height 13
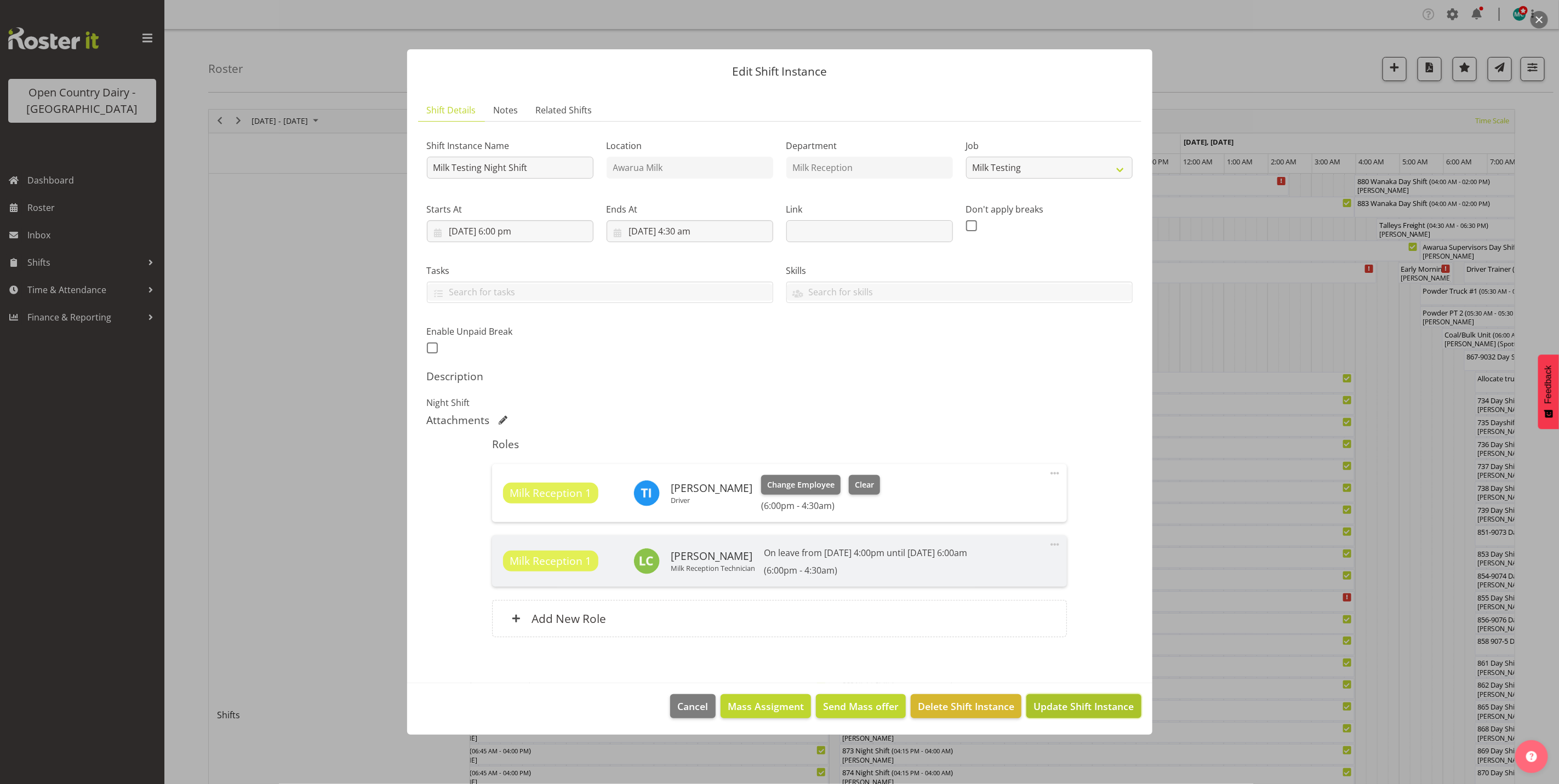
click at [1085, 716] on button "Update Shift Instance" at bounding box center [1084, 706] width 115 height 24
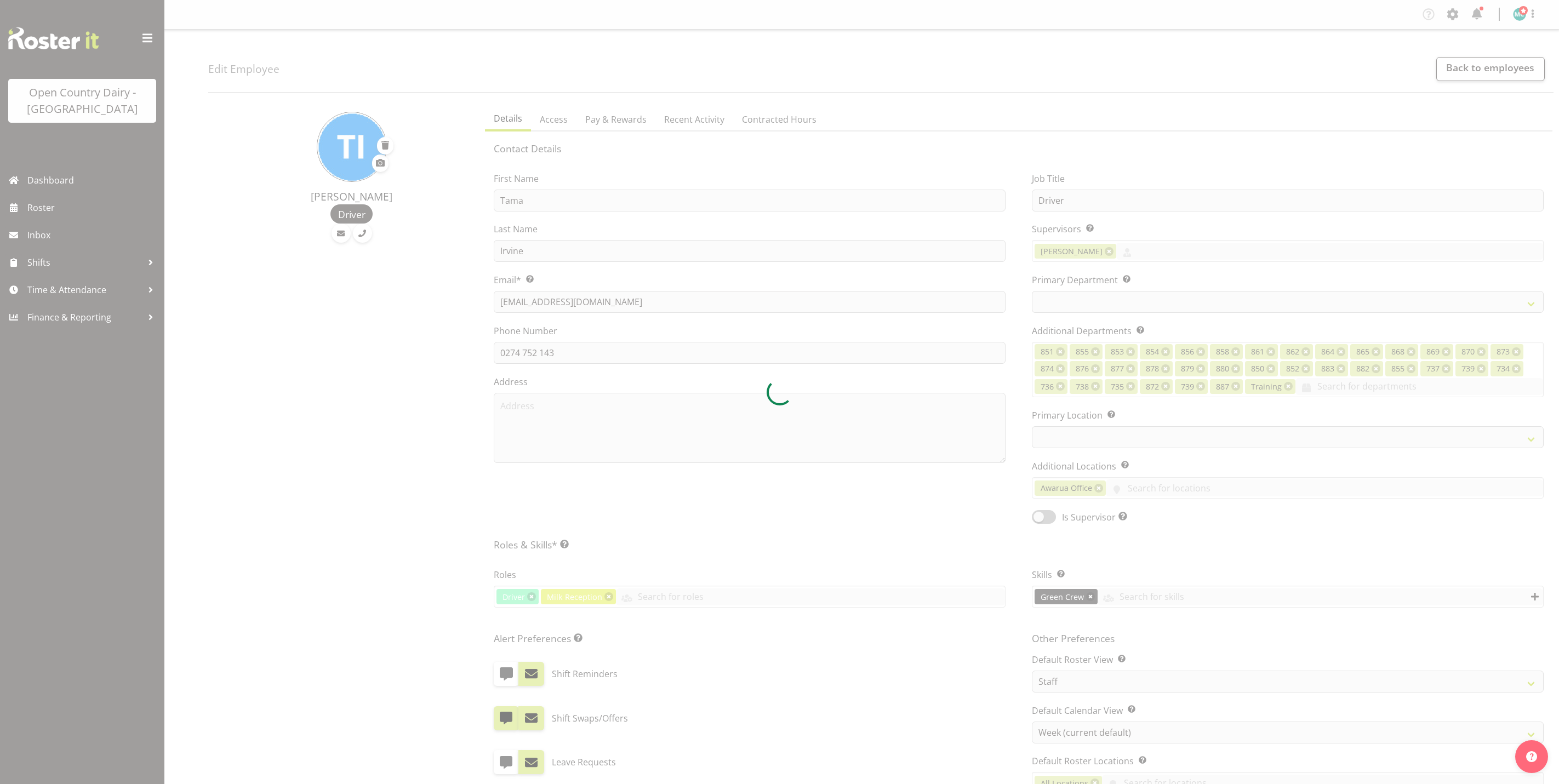
select select "TimelineWeek"
select select "904"
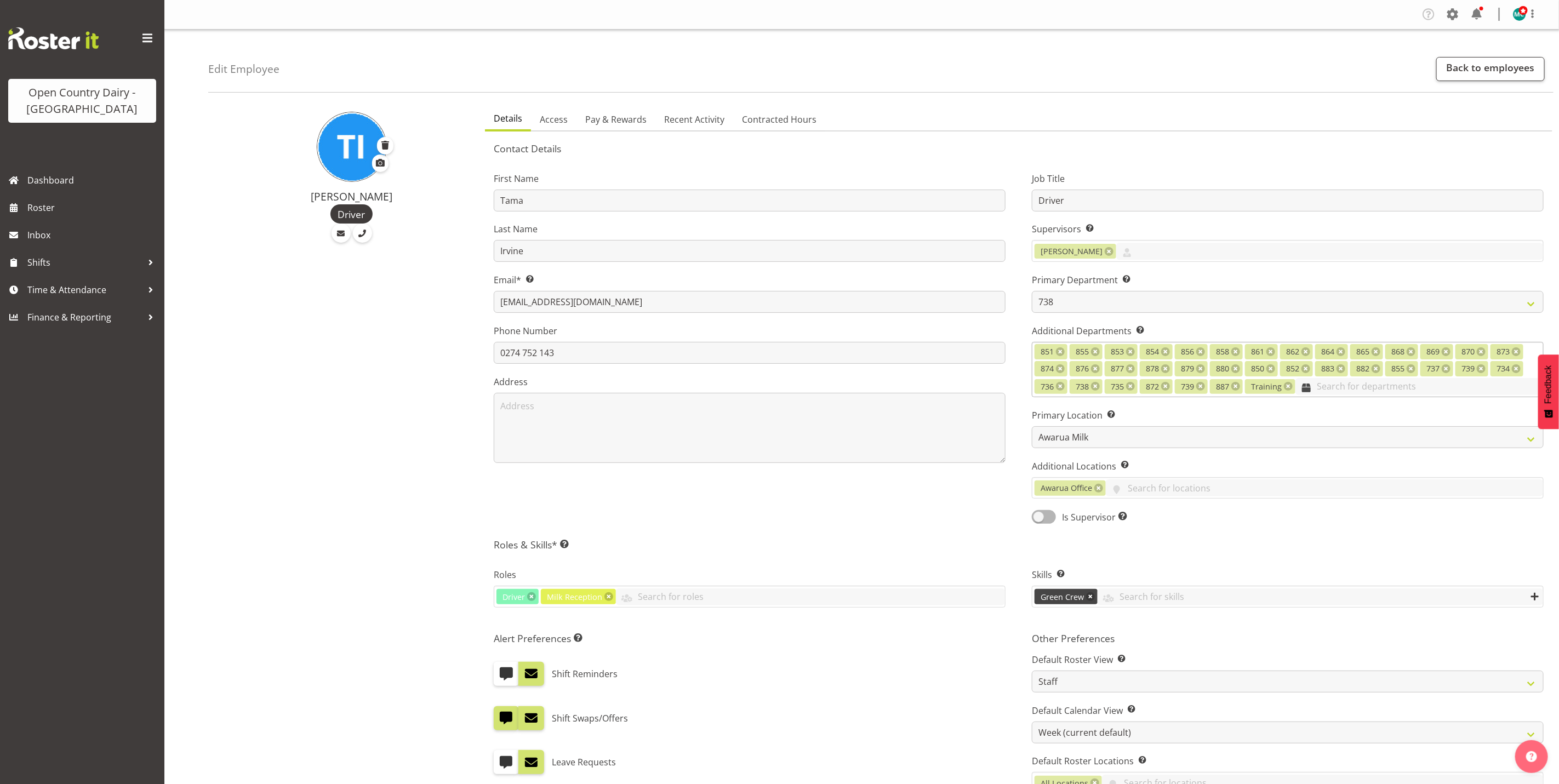
click at [1331, 387] on input "text" at bounding box center [1420, 386] width 248 height 17
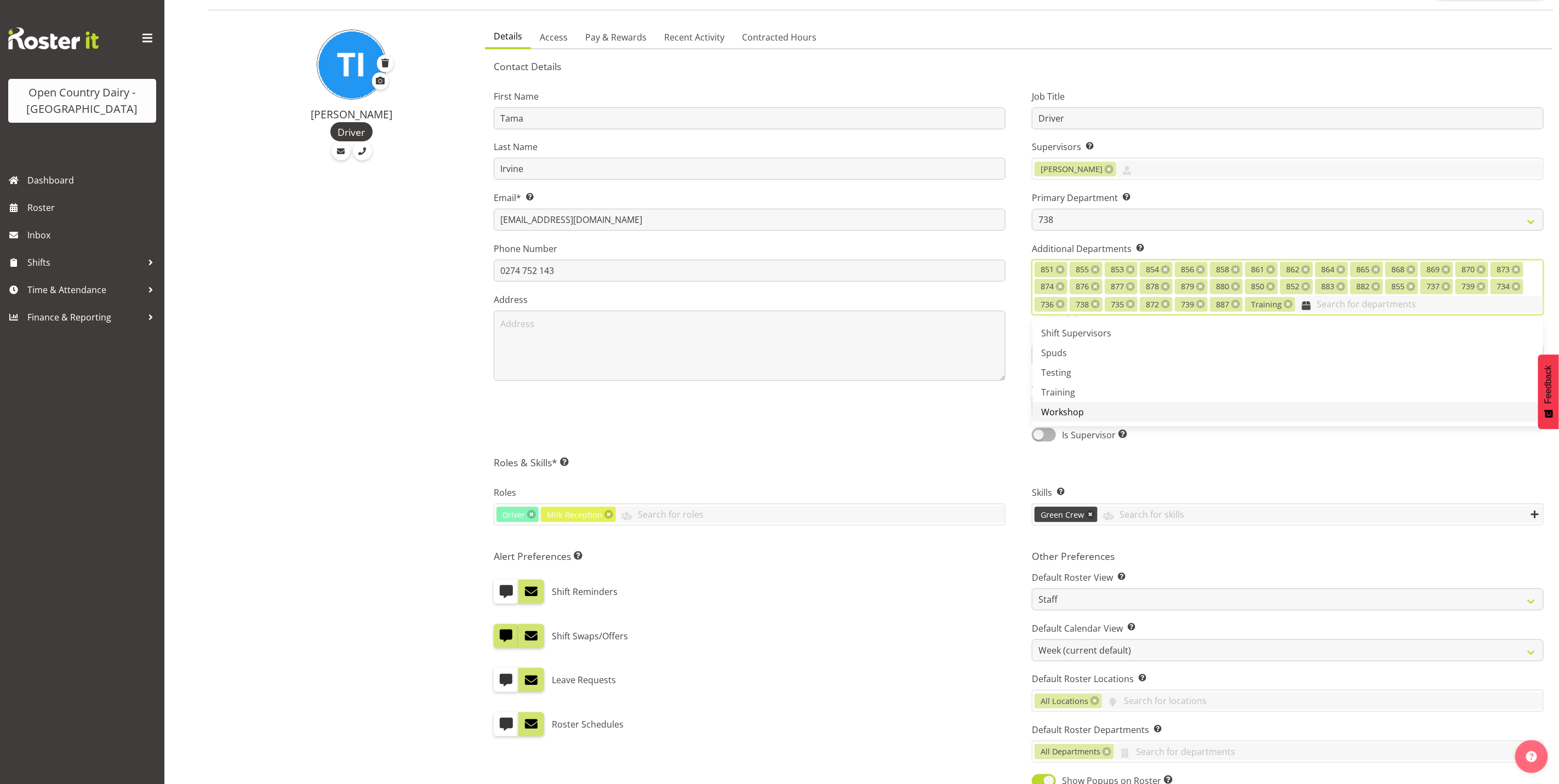
scroll to position [764, 0]
click at [1082, 340] on span "Milk Reception" at bounding box center [1071, 336] width 60 height 12
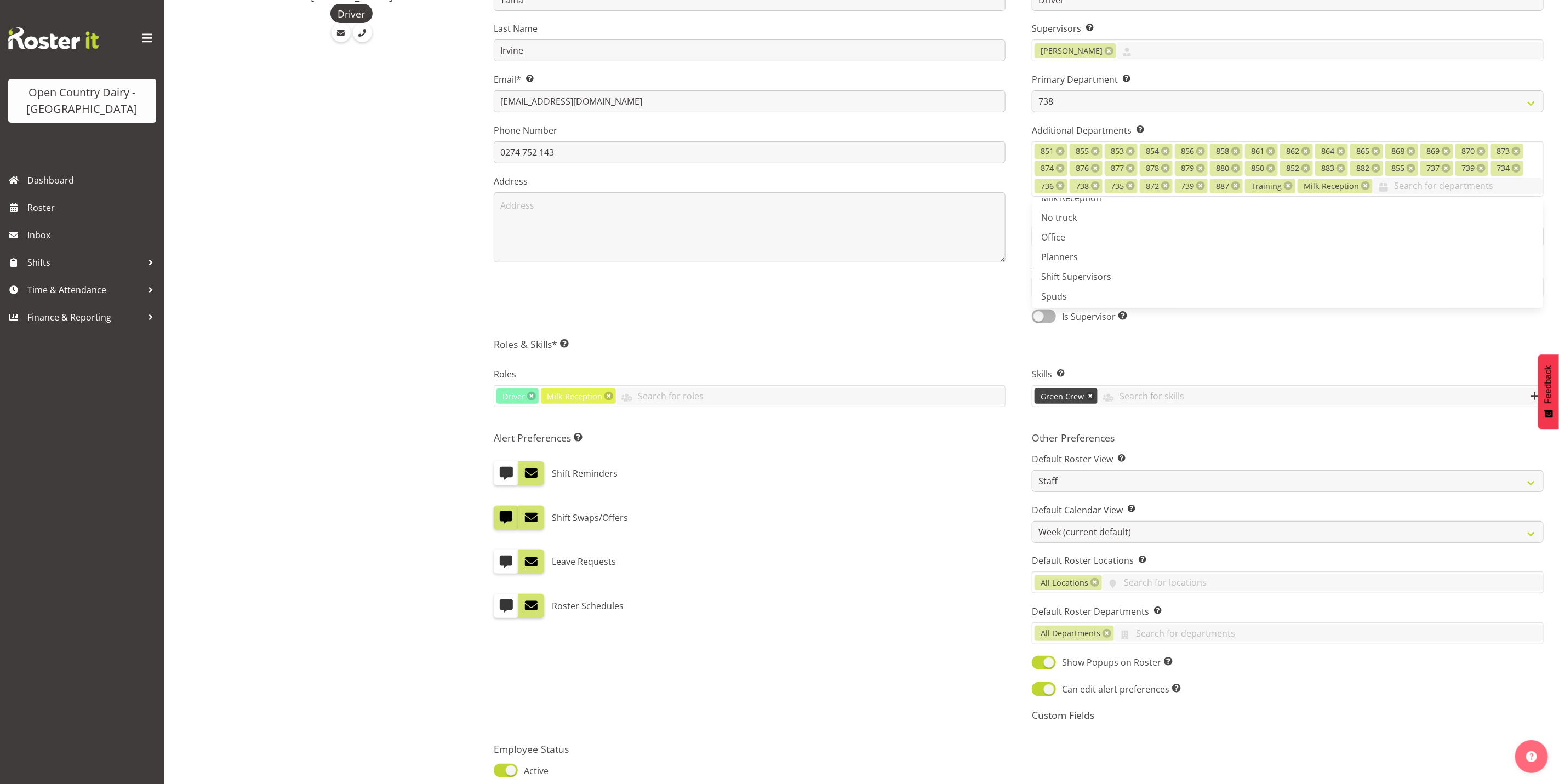
scroll to position [300, 0]
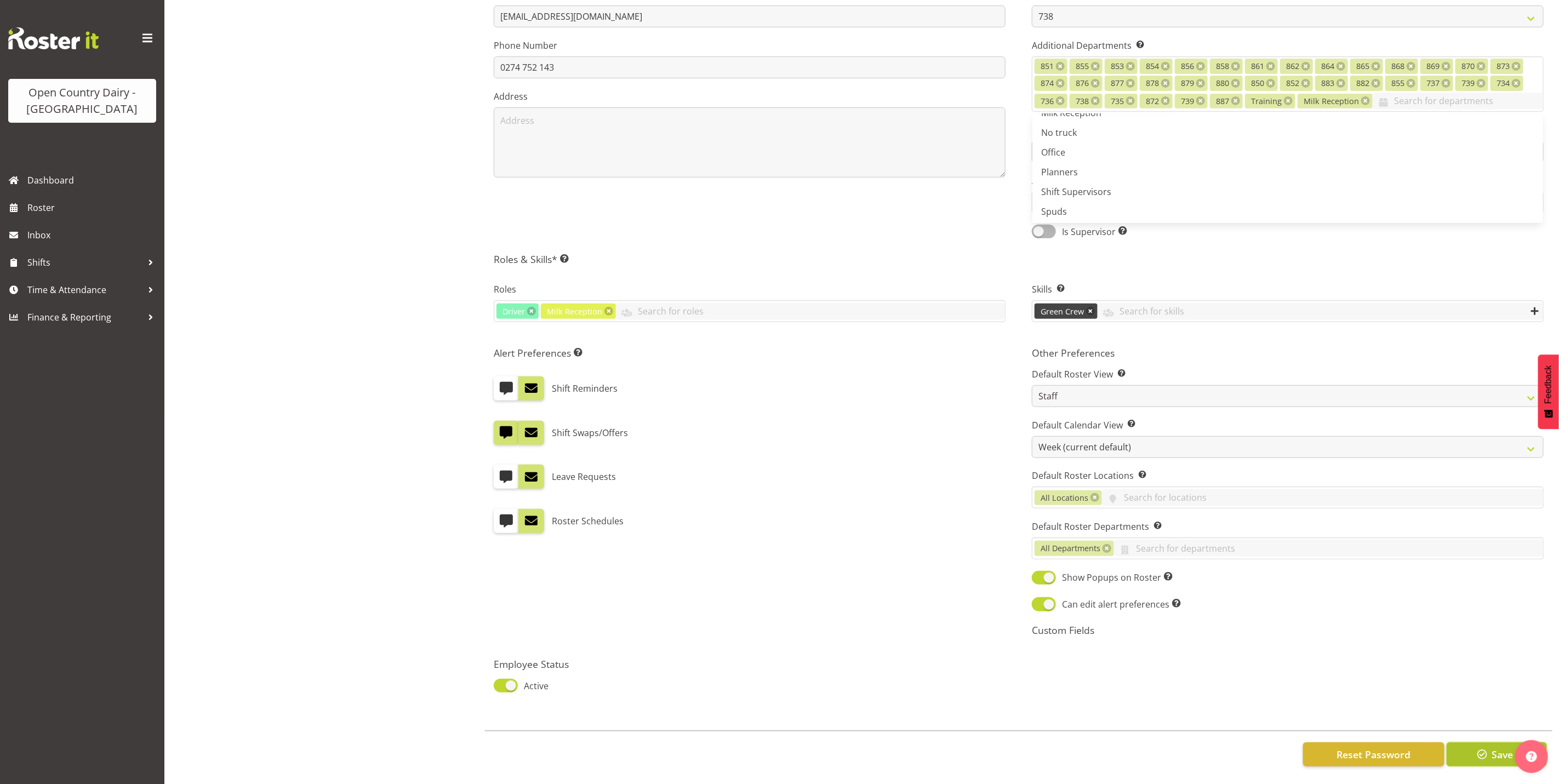
click at [1483, 748] on span "button" at bounding box center [1481, 754] width 14 height 14
